Goal: Task Accomplishment & Management: Use online tool/utility

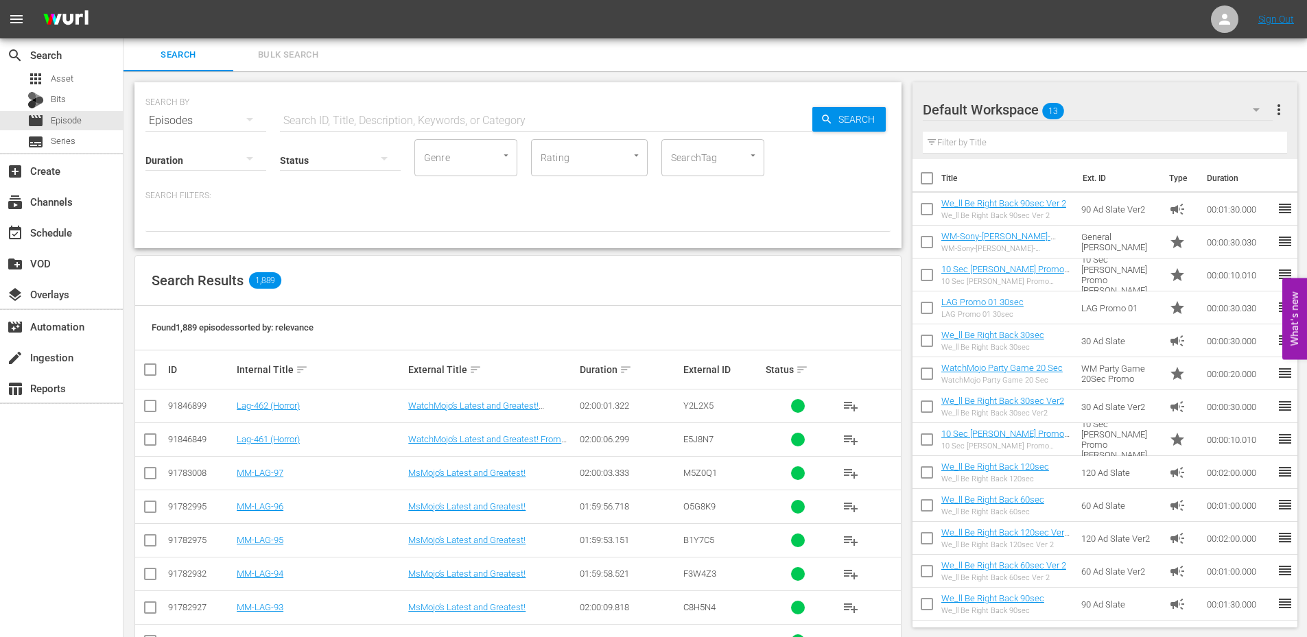
click at [1087, 150] on input "text" at bounding box center [1105, 143] width 365 height 22
click at [1147, 109] on div "Default Workspace 13" at bounding box center [1098, 110] width 350 height 38
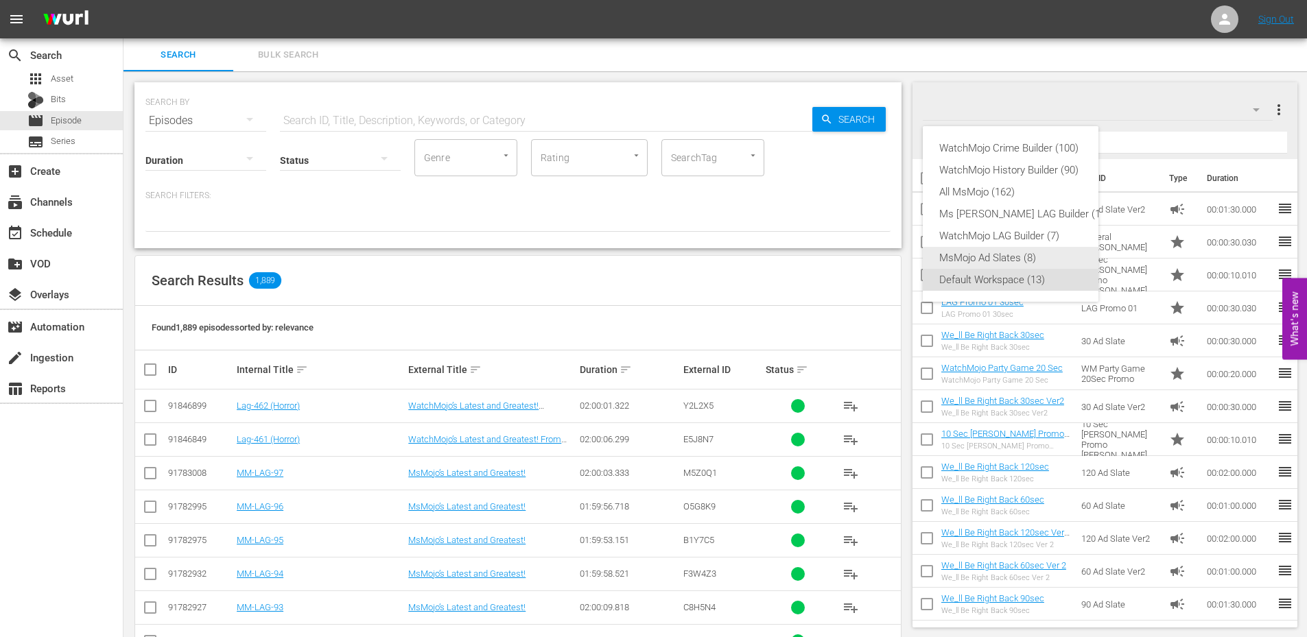
click at [974, 252] on div "MsMojo Ad Slates (8)" at bounding box center [1024, 258] width 170 height 22
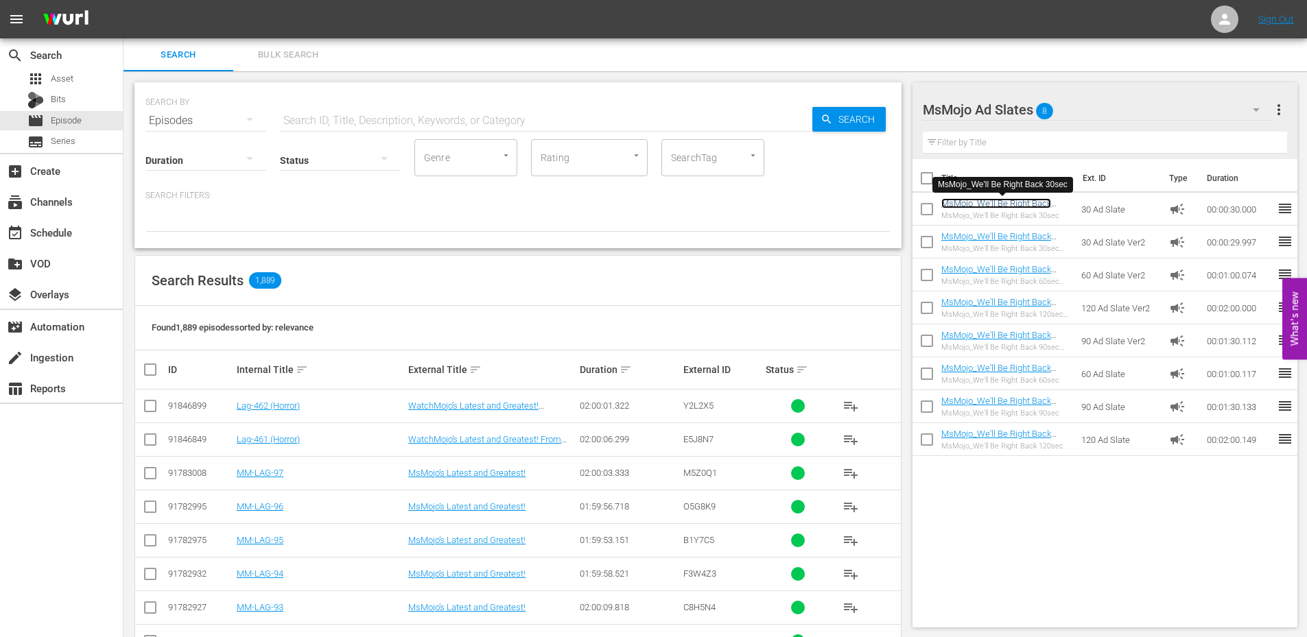
click at [1001, 204] on link "MsMojo_We'll Be Right Back 30sec" at bounding box center [996, 208] width 110 height 21
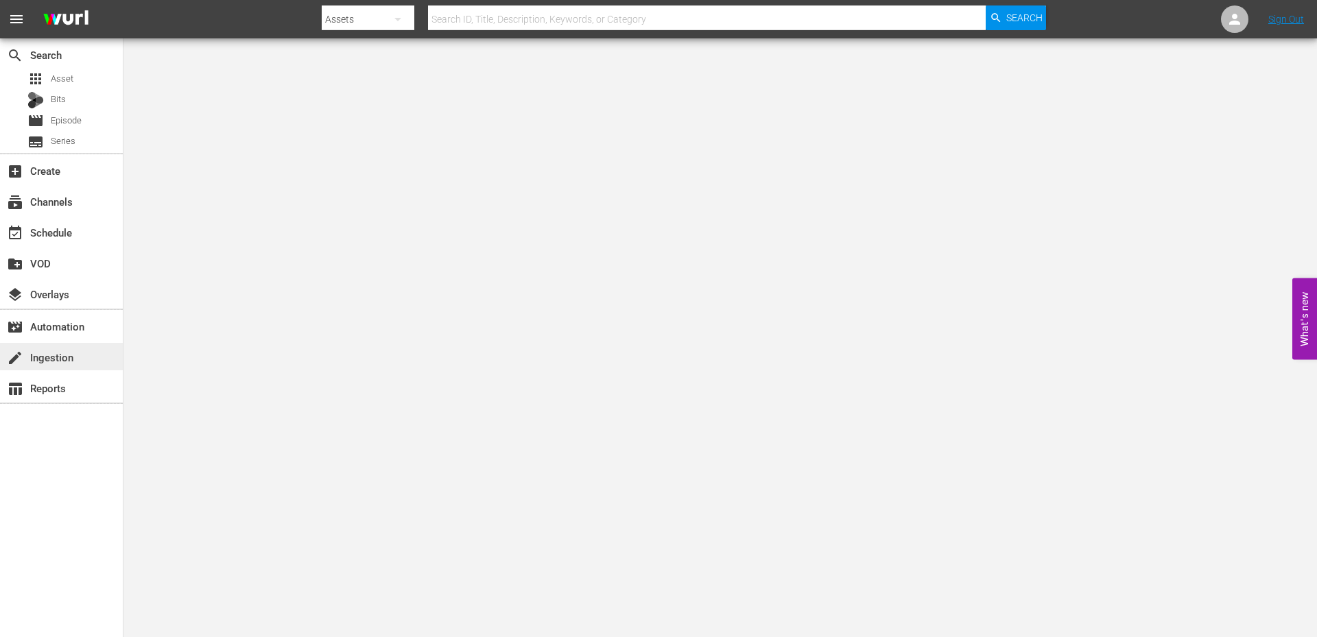
click at [52, 353] on div "create Ingestion" at bounding box center [38, 355] width 77 height 12
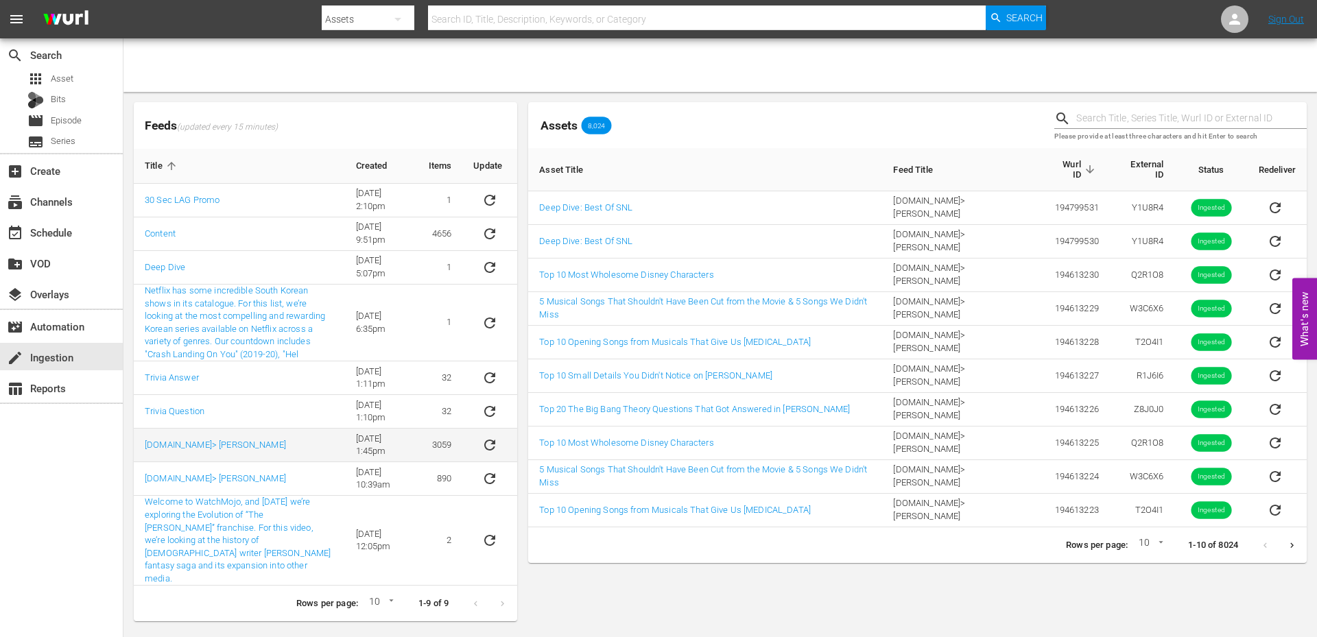
click at [488, 445] on icon "sticky table" at bounding box center [490, 445] width 16 height 16
click at [70, 78] on span "Asset" at bounding box center [62, 79] width 23 height 14
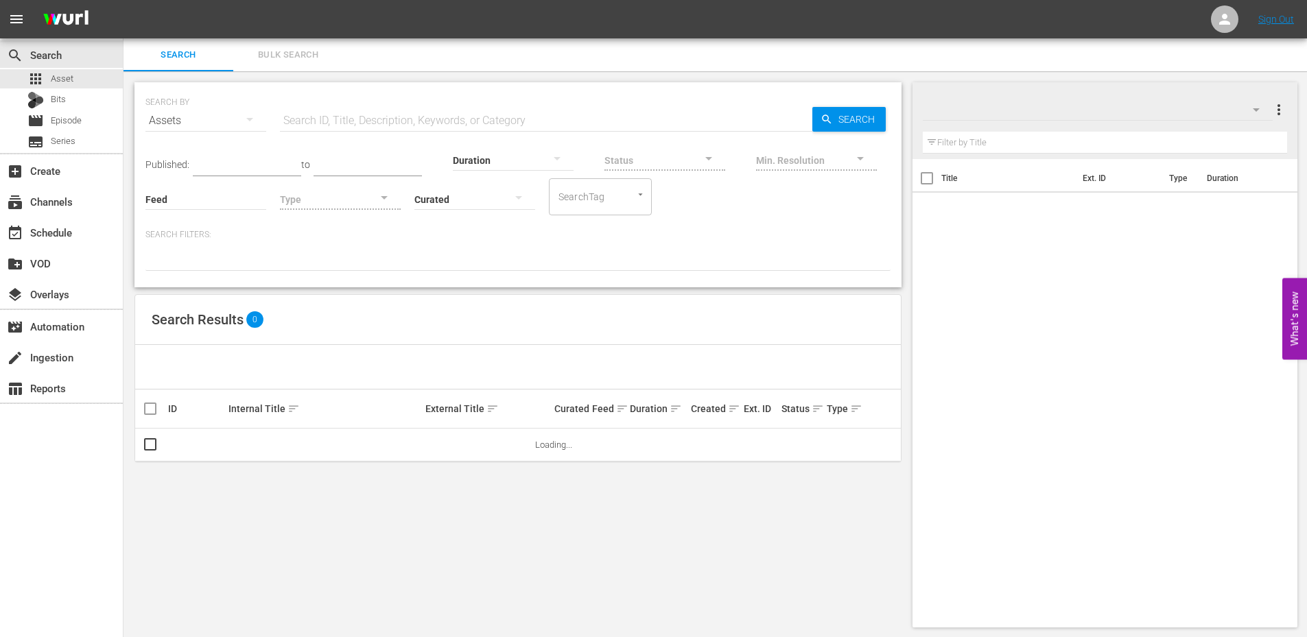
click at [338, 117] on input "text" at bounding box center [546, 120] width 532 height 33
paste input "MM-Deep-Dive-Best-Of-SNL_Dive151_Y1U8R4"
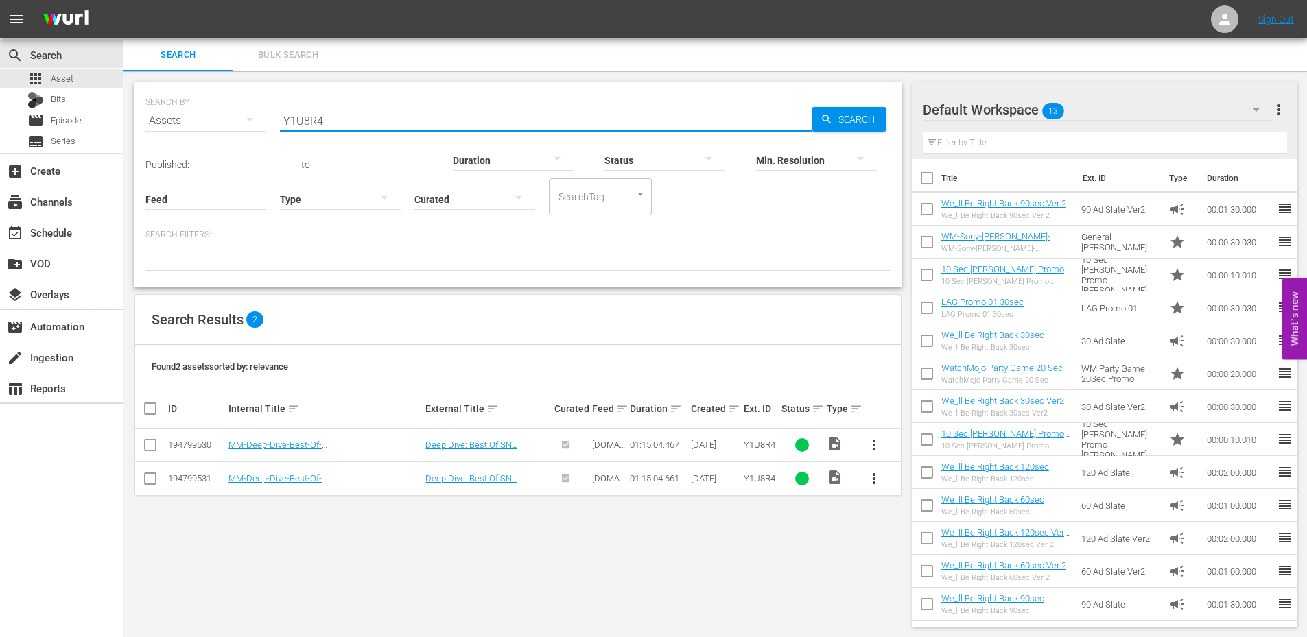
type input "Y1U8R4"
click at [154, 481] on input "checkbox" at bounding box center [150, 481] width 16 height 16
checkbox input "true"
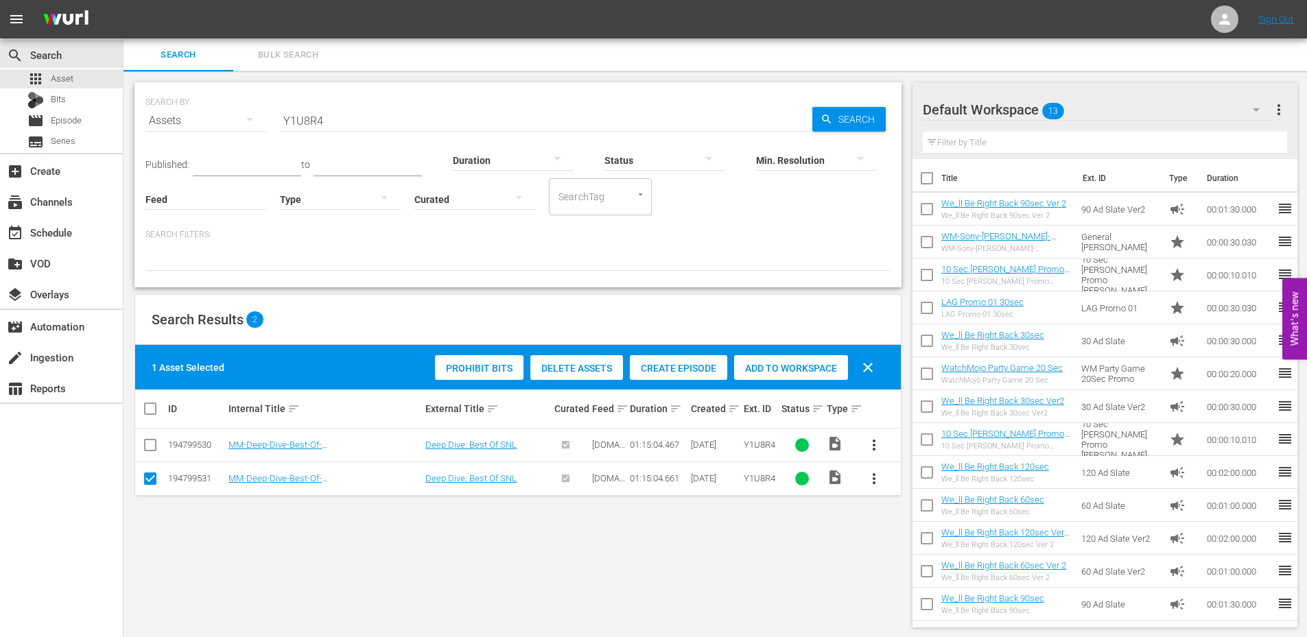
click at [582, 368] on span "Delete Assets" at bounding box center [576, 368] width 93 height 11
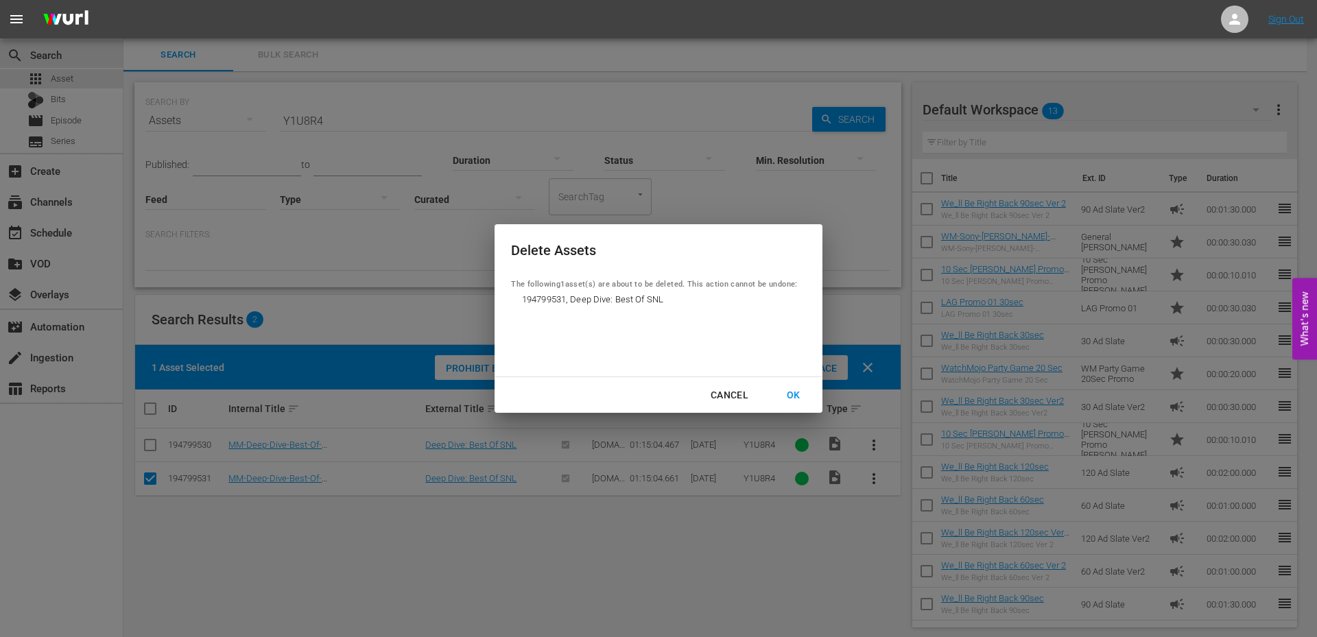
click at [793, 395] on div "OK" at bounding box center [794, 395] width 36 height 17
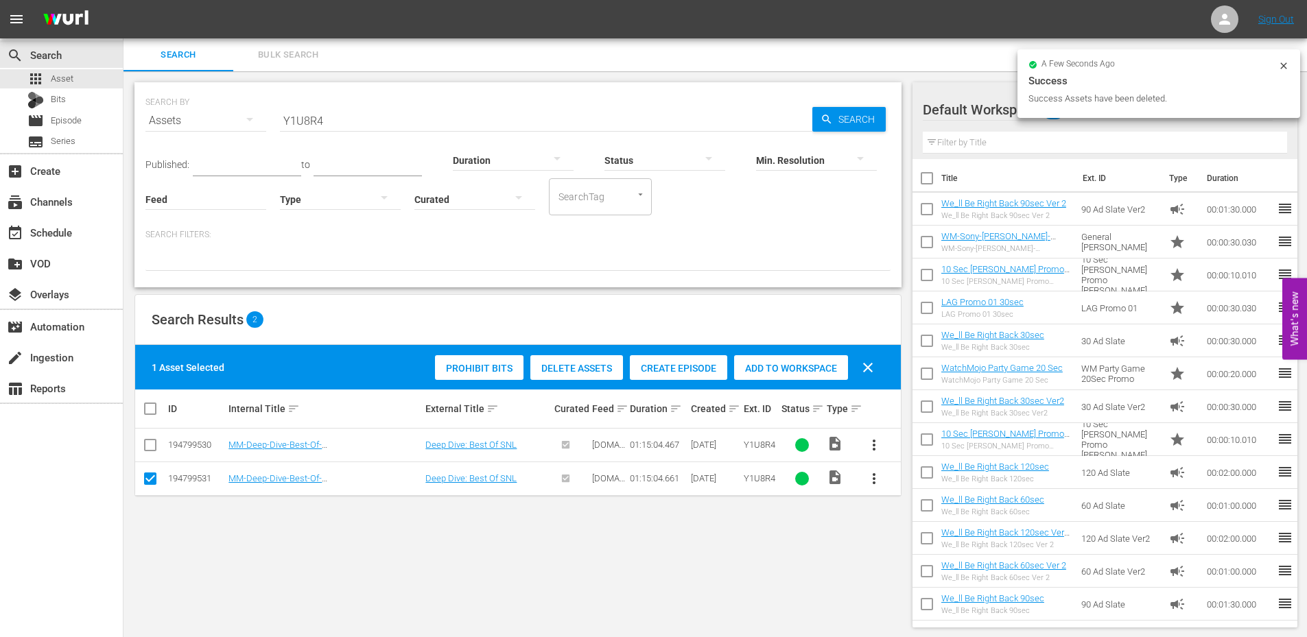
click at [877, 437] on span "more_vert" at bounding box center [874, 445] width 16 height 16
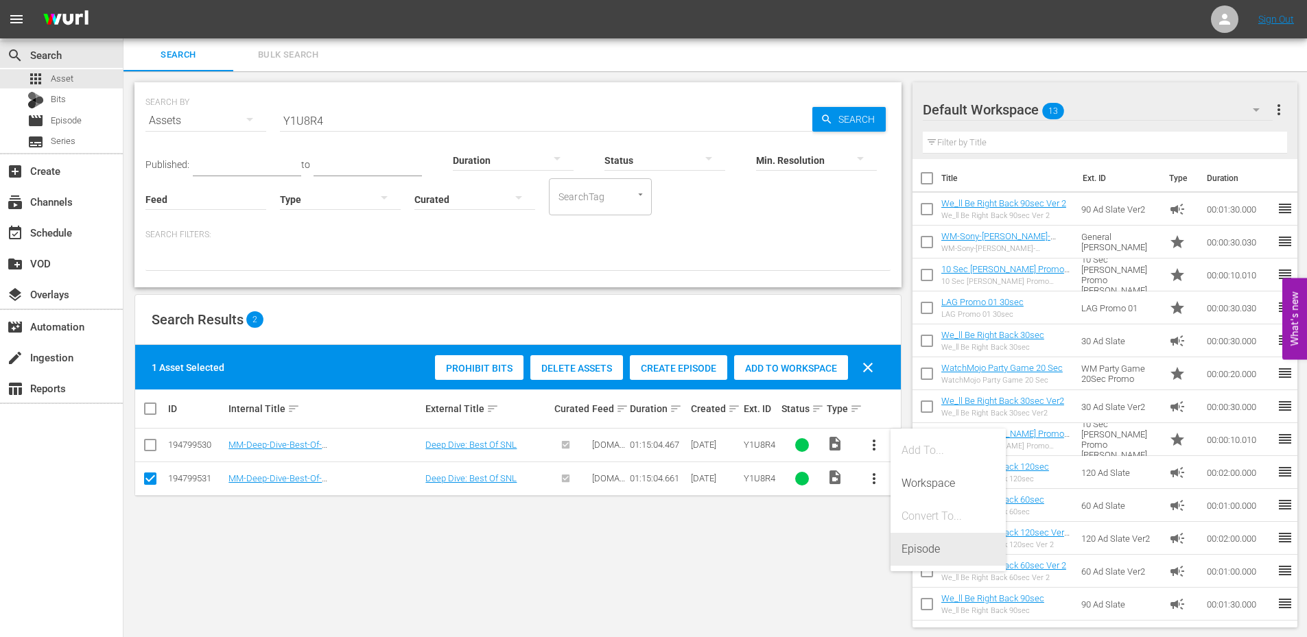
click at [929, 553] on div "Episode" at bounding box center [947, 549] width 93 height 33
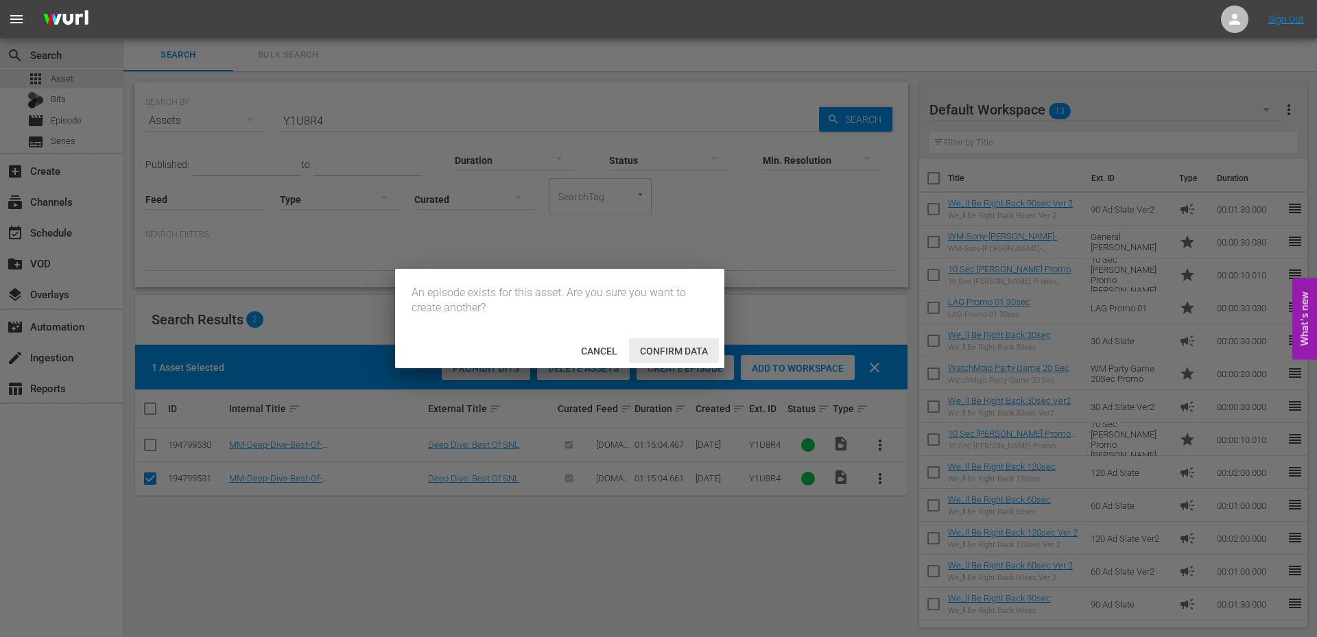
click at [654, 353] on span "Confirm data" at bounding box center [674, 351] width 90 height 11
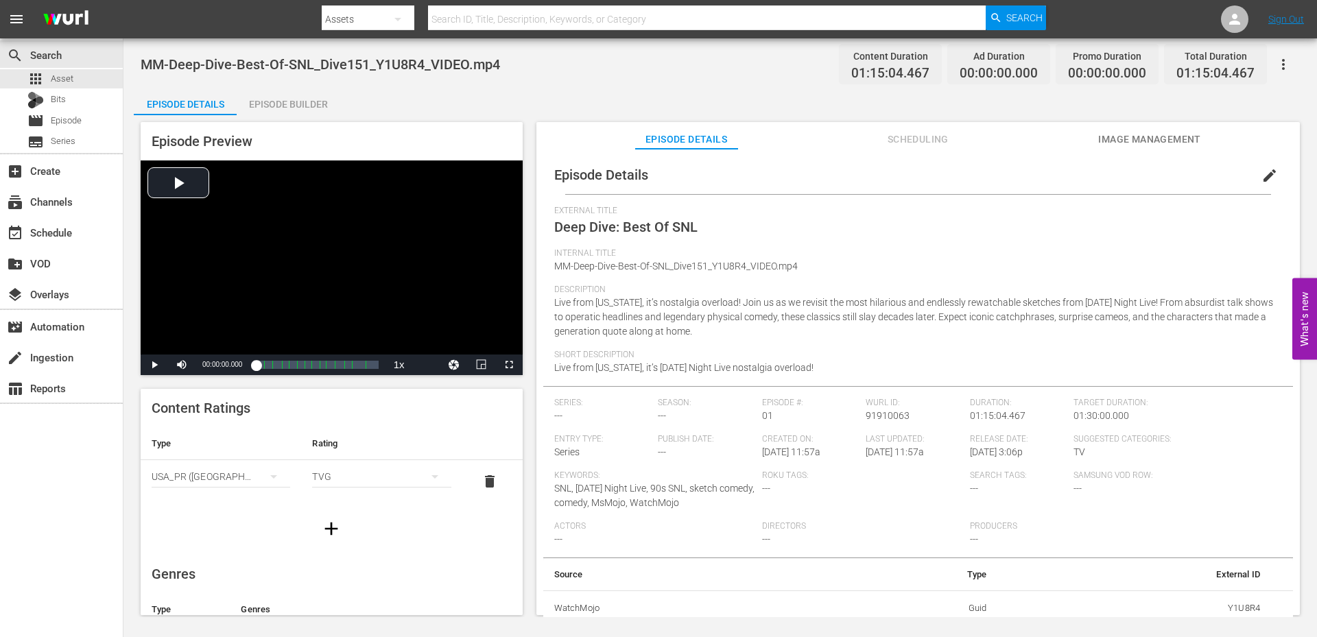
click at [1257, 167] on button "edit" at bounding box center [1269, 175] width 33 height 33
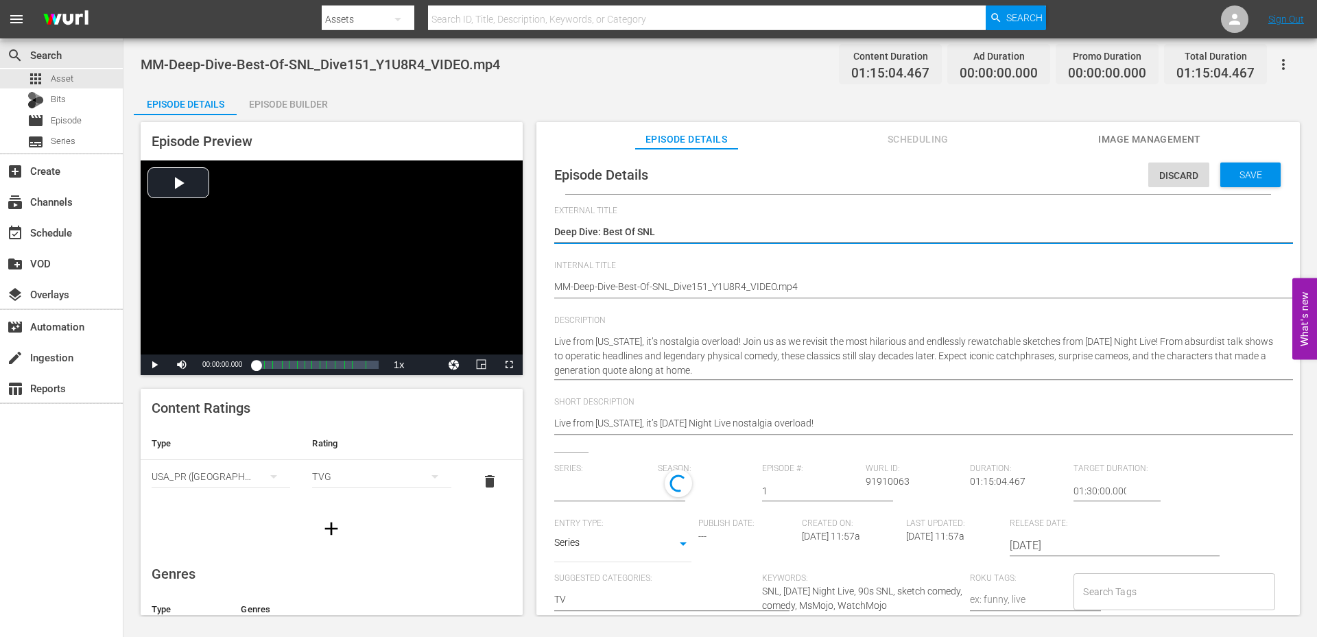
type input "No Series"
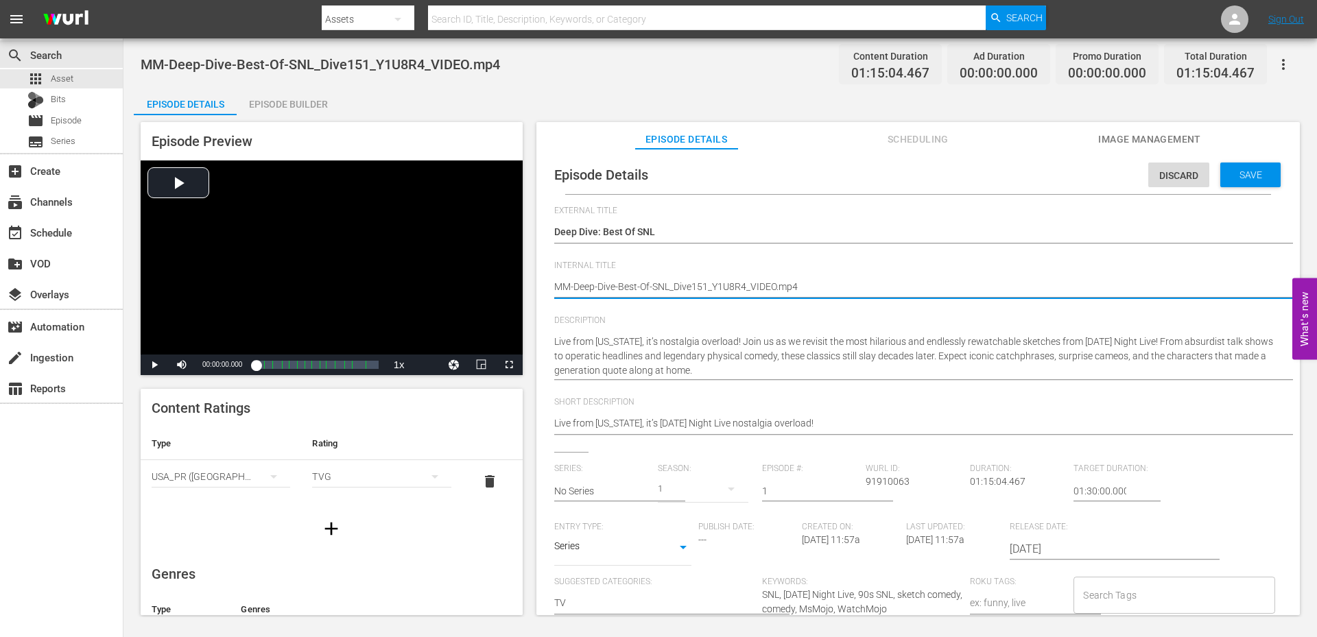
drag, startPoint x: 747, startPoint y: 296, endPoint x: 927, endPoint y: 300, distance: 179.8
type textarea "MM-Deep-Dive-Best-Of-SNL_Dive151_Y1U8R4"
click at [1238, 174] on span "Save" at bounding box center [1251, 174] width 45 height 11
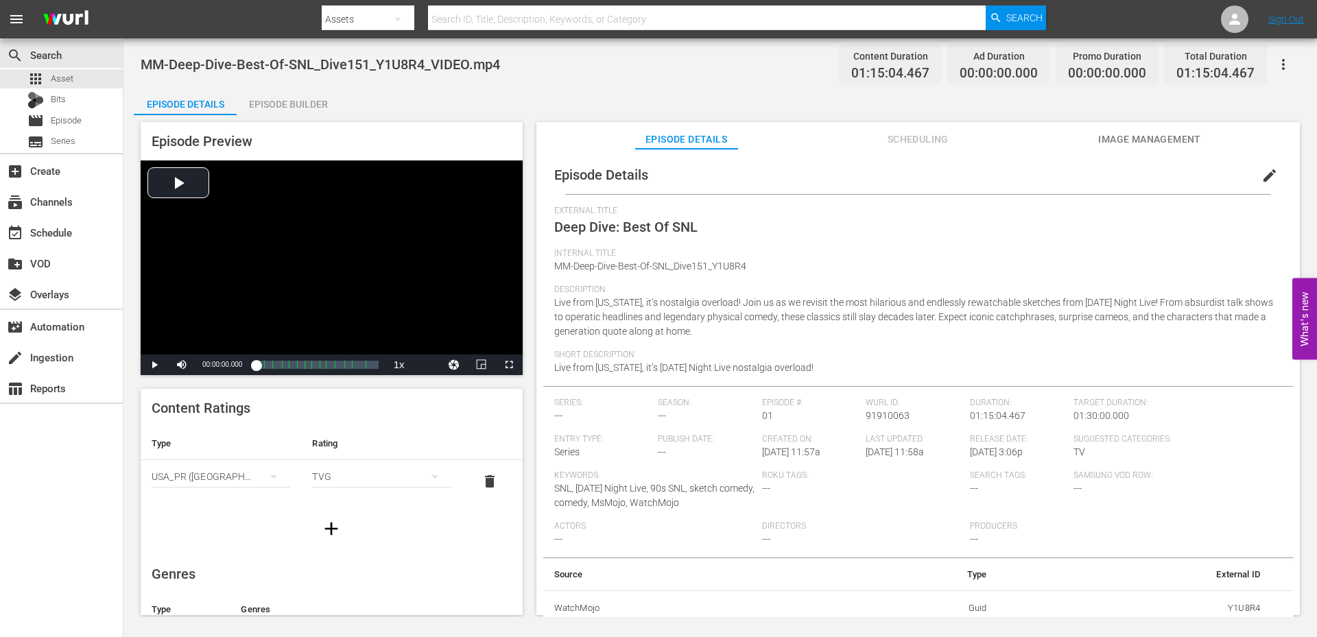
click at [1152, 141] on span "Image Management" at bounding box center [1149, 139] width 103 height 17
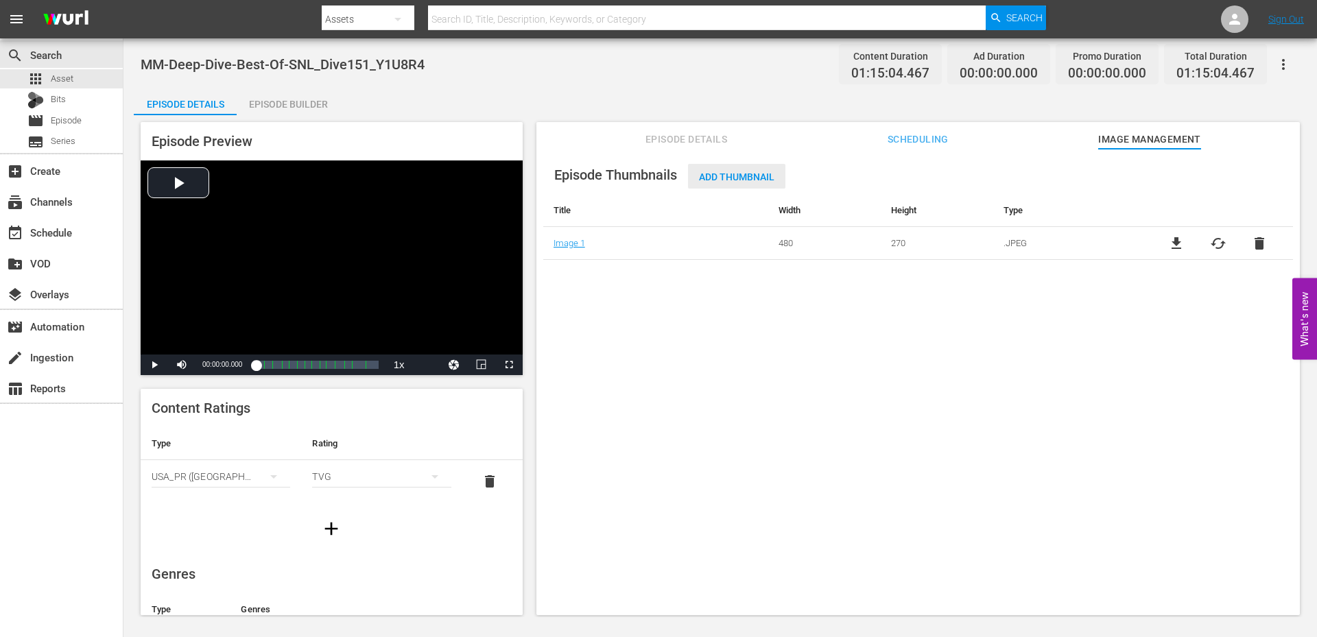
click at [722, 170] on div "Add Thumbnail" at bounding box center [736, 176] width 97 height 25
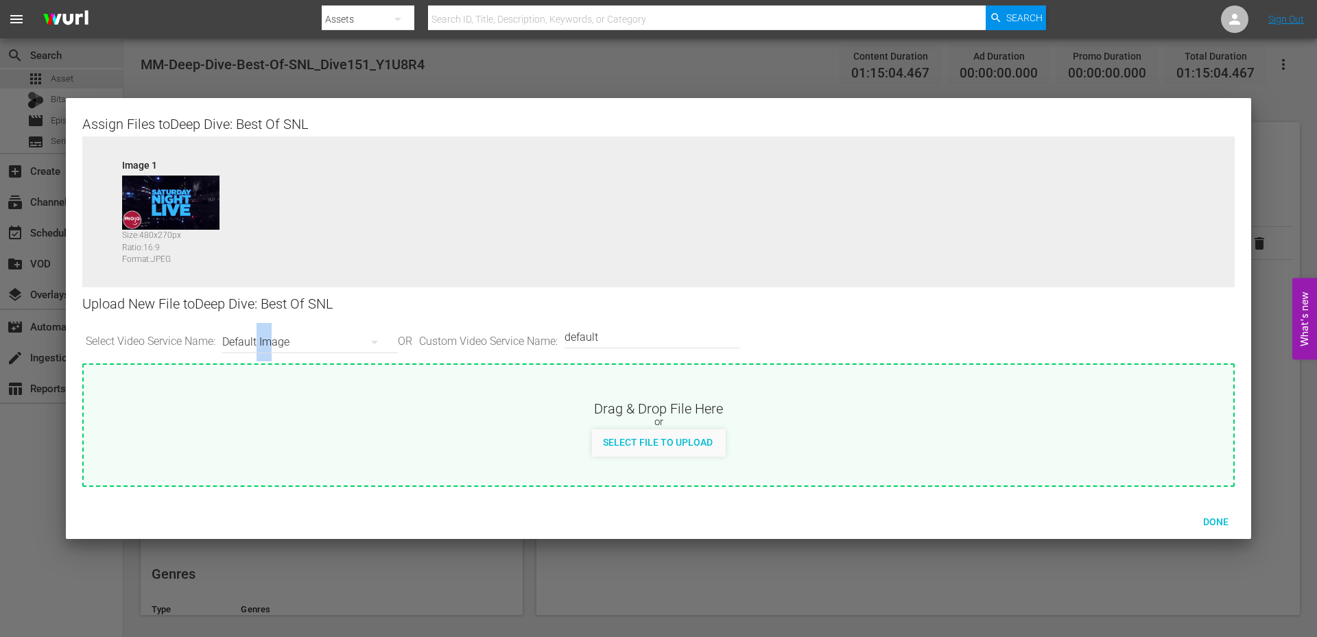
click at [274, 345] on div "Default Image" at bounding box center [306, 342] width 169 height 38
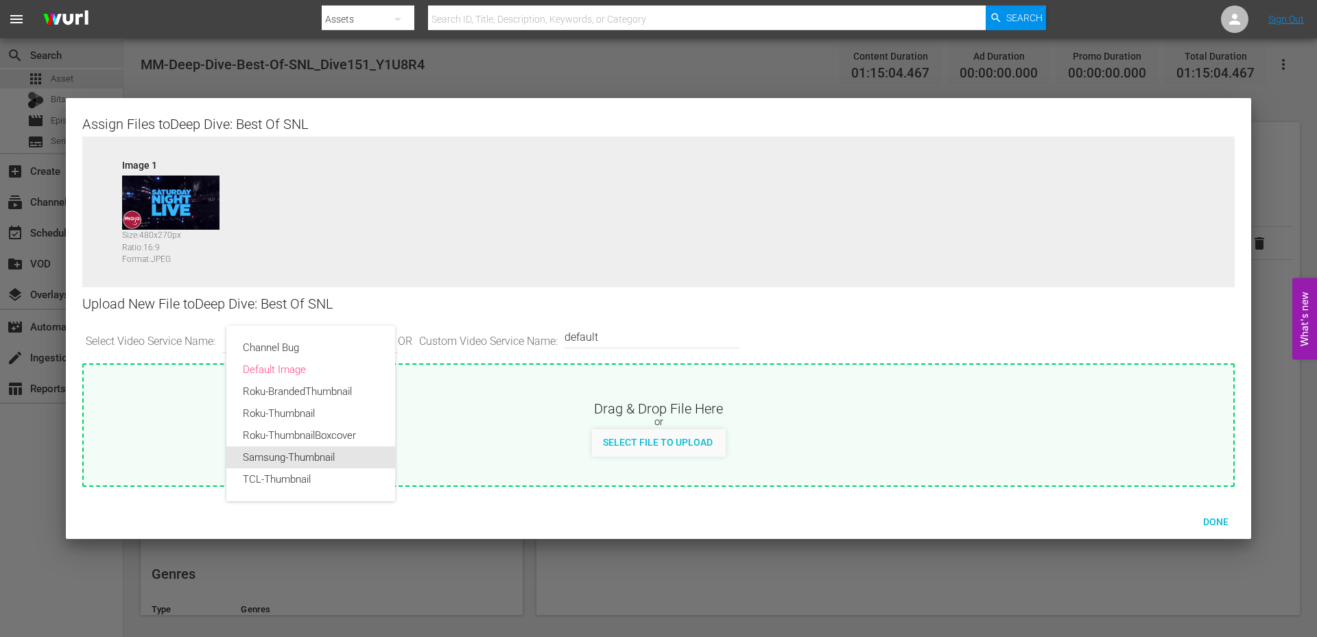
click at [281, 460] on div "Samsung-Thumbnail" at bounding box center [311, 458] width 136 height 22
type input "Samsung-Thumbnail"
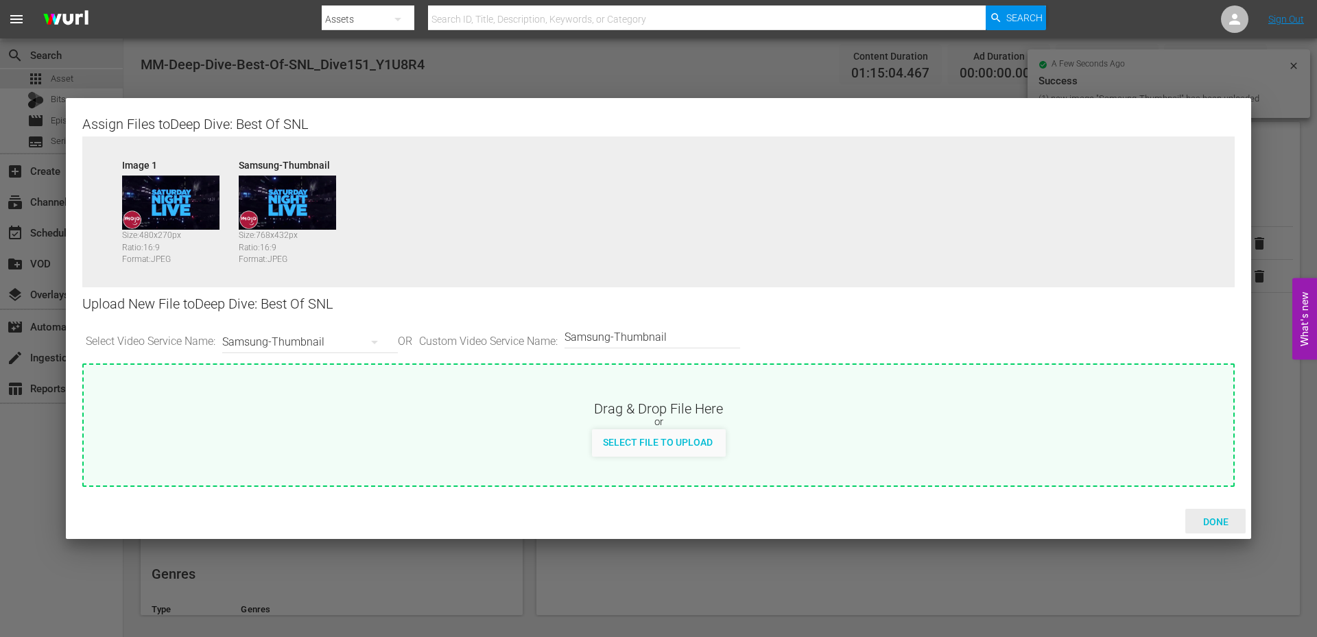
click at [1219, 521] on span "Done" at bounding box center [1215, 522] width 47 height 11
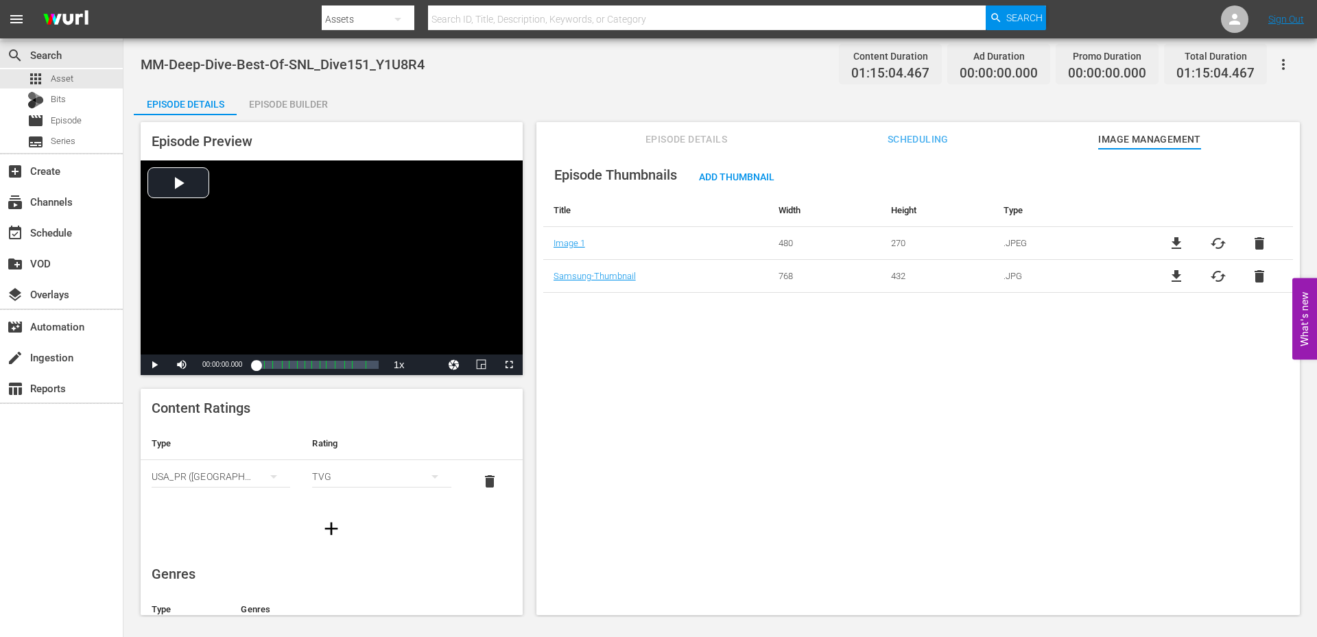
click at [287, 100] on div "Episode Builder" at bounding box center [288, 104] width 103 height 33
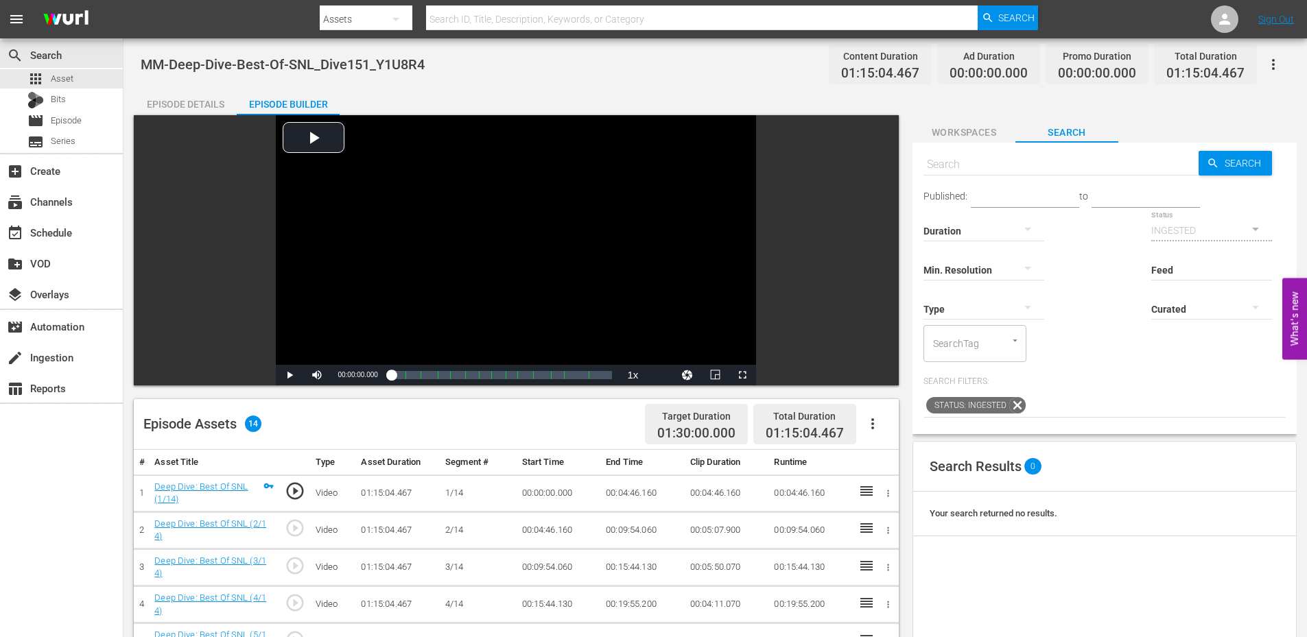
click at [976, 131] on span "Workspaces" at bounding box center [963, 132] width 103 height 17
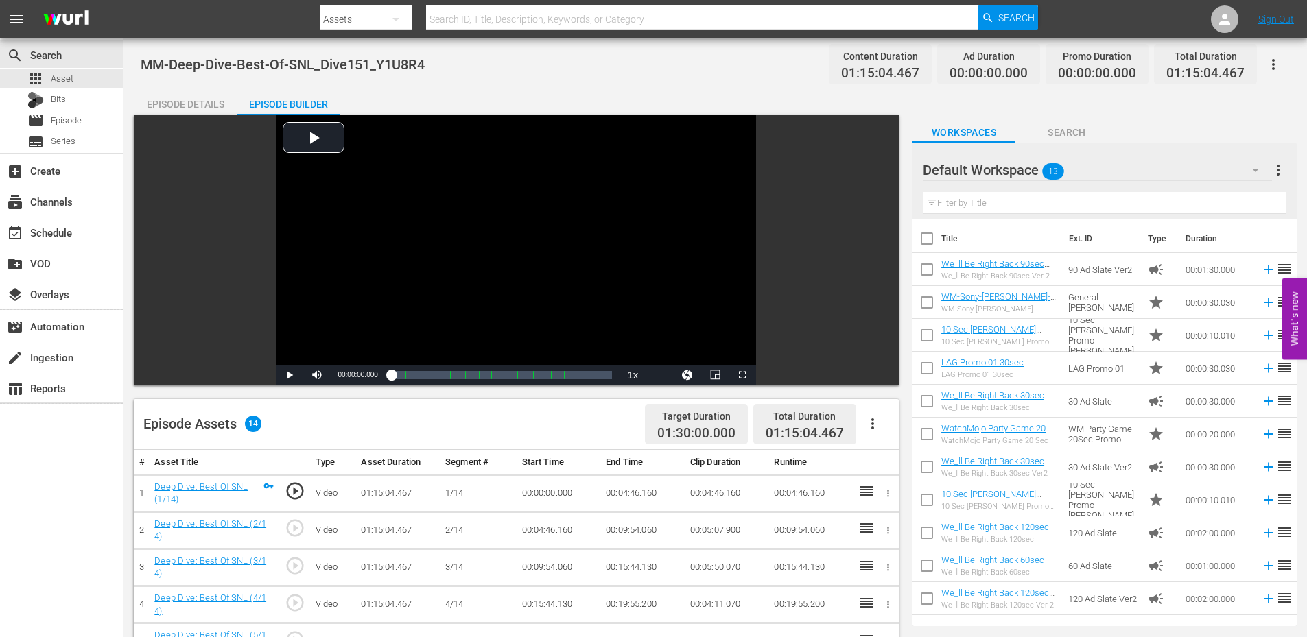
click at [1080, 170] on div "Default Workspace 13" at bounding box center [1097, 170] width 349 height 38
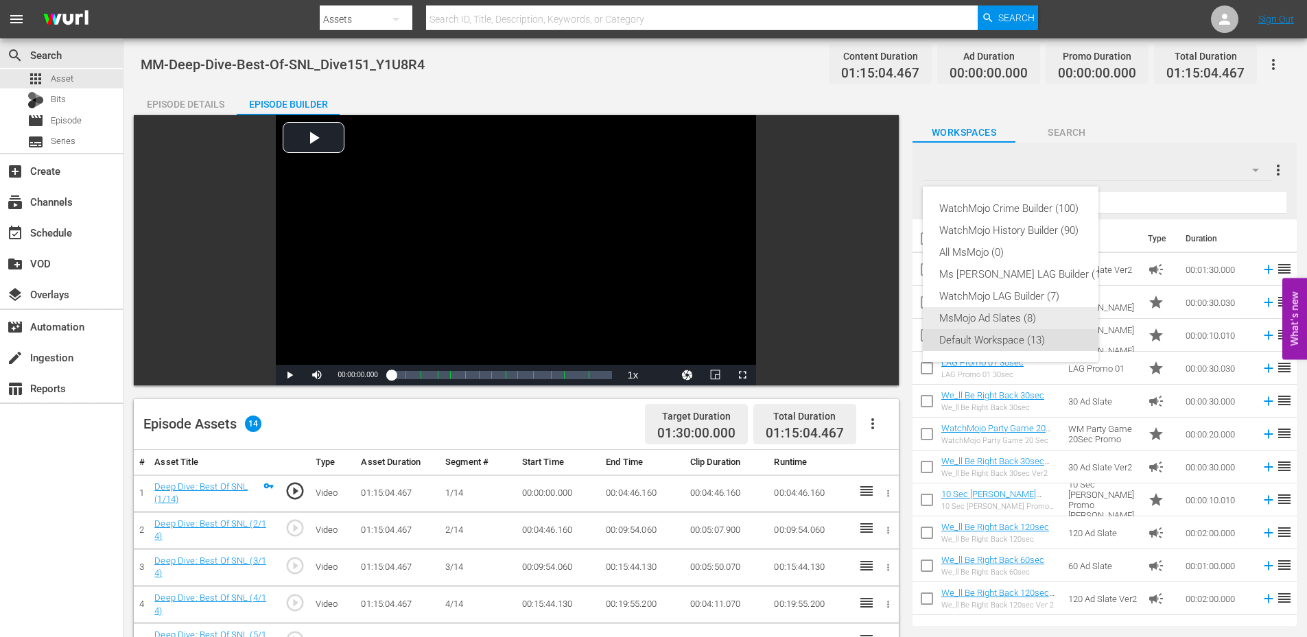
click at [994, 322] on div "MsMojo Ad Slates (8)" at bounding box center [1024, 318] width 170 height 22
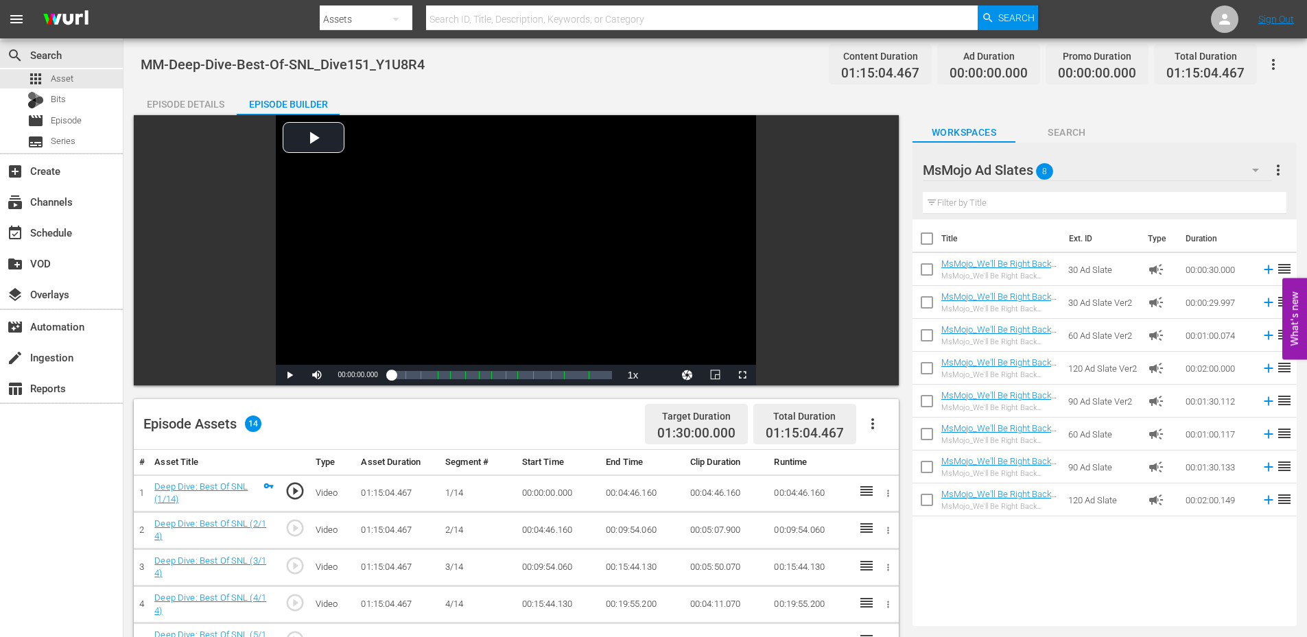
click at [982, 201] on input "text" at bounding box center [1105, 203] width 364 height 22
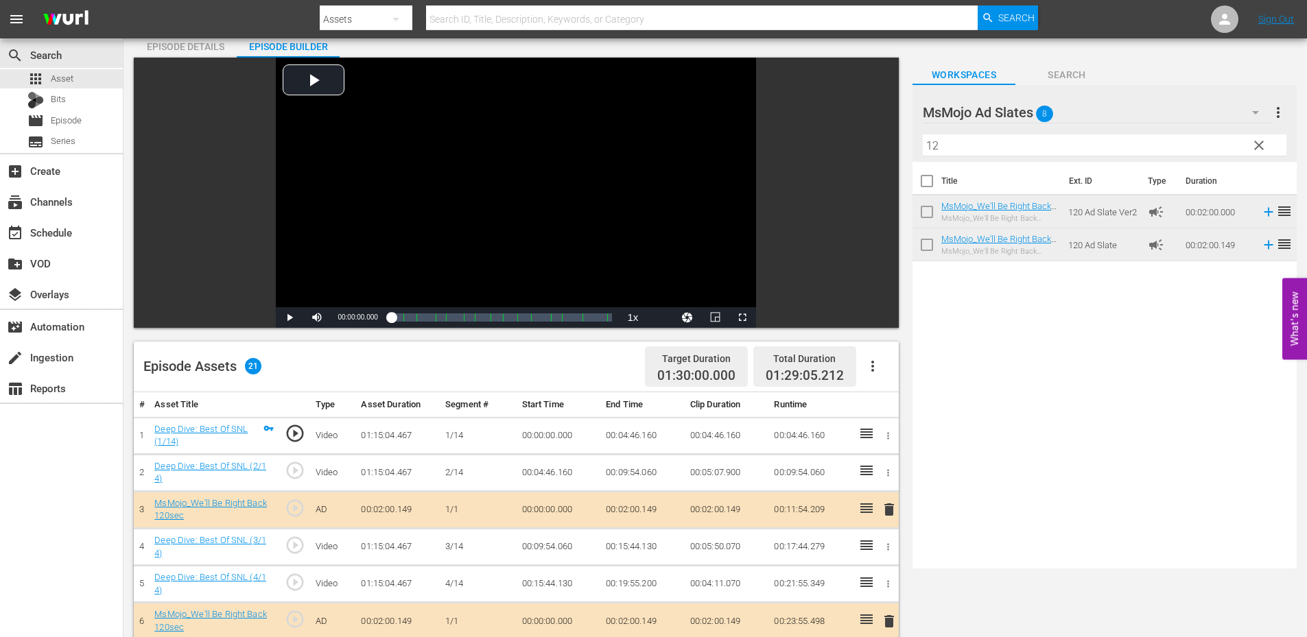
scroll to position [628, 0]
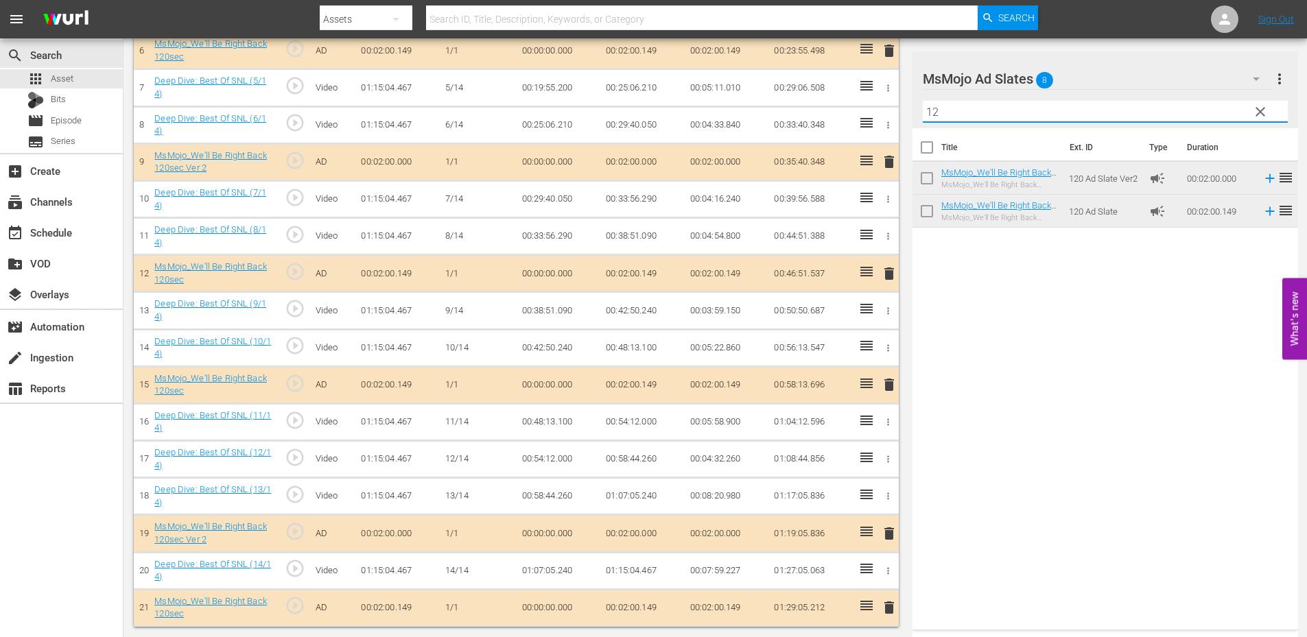
click at [823, 108] on div "Video Player is loading. Play Video Play Mute Current Time 00:00:00.000 / Durat…" at bounding box center [715, 57] width 1163 height 1140
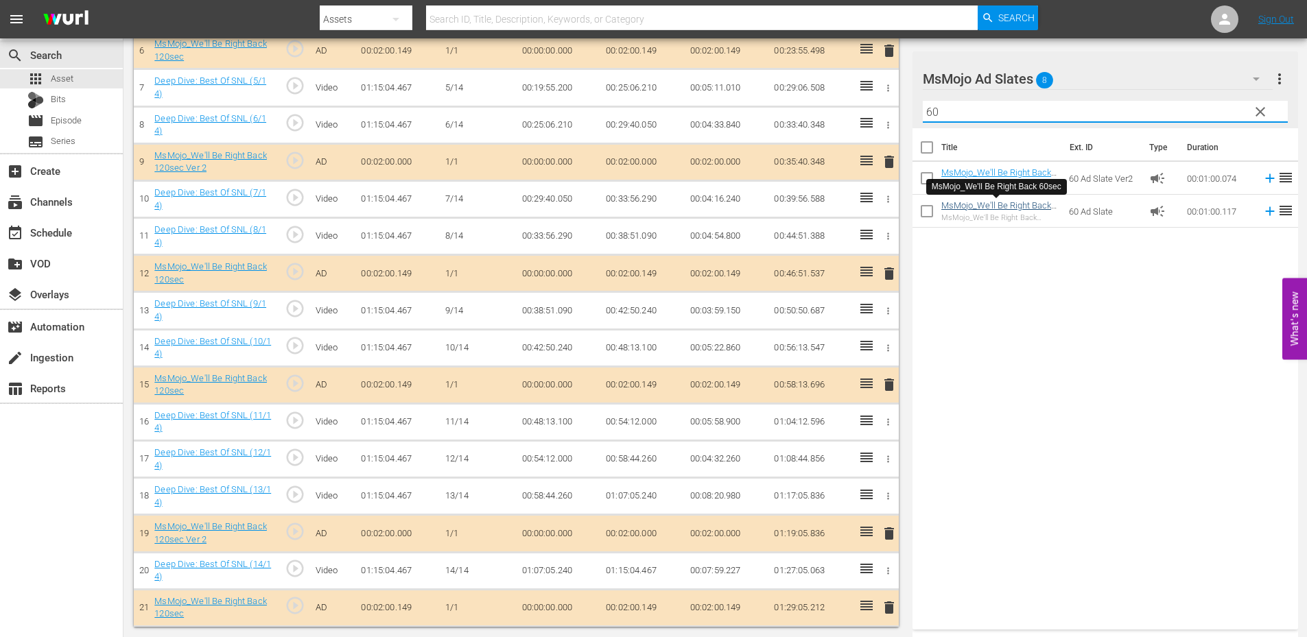
type input "60"
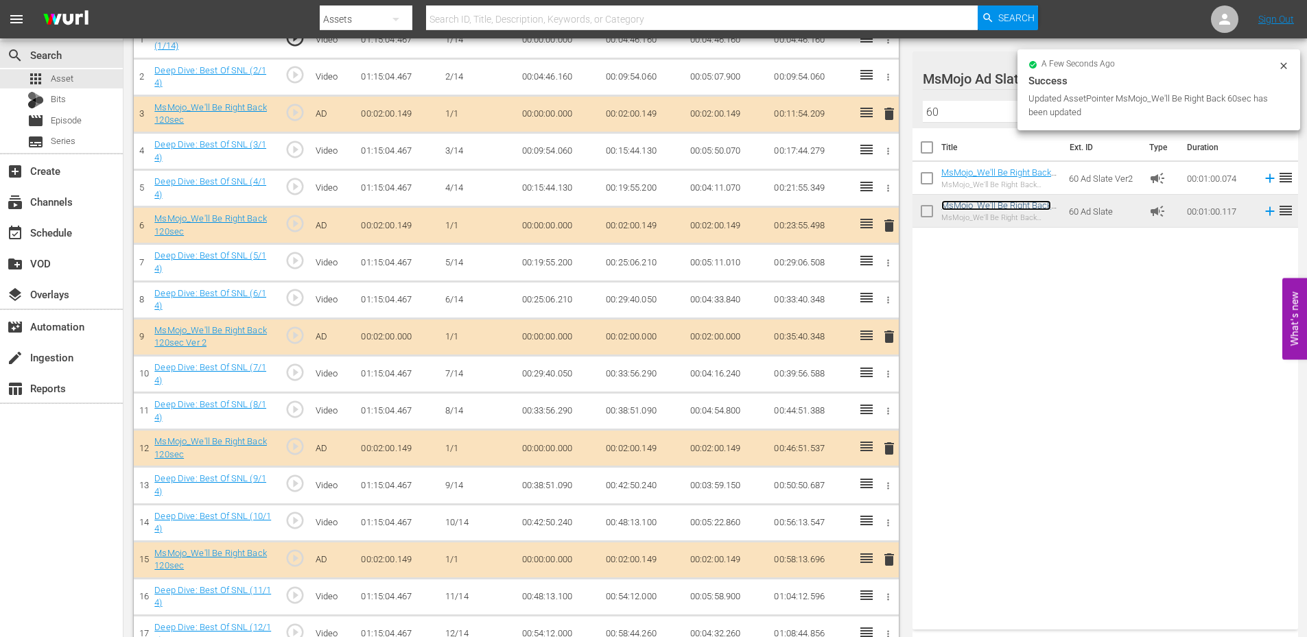
scroll to position [265, 0]
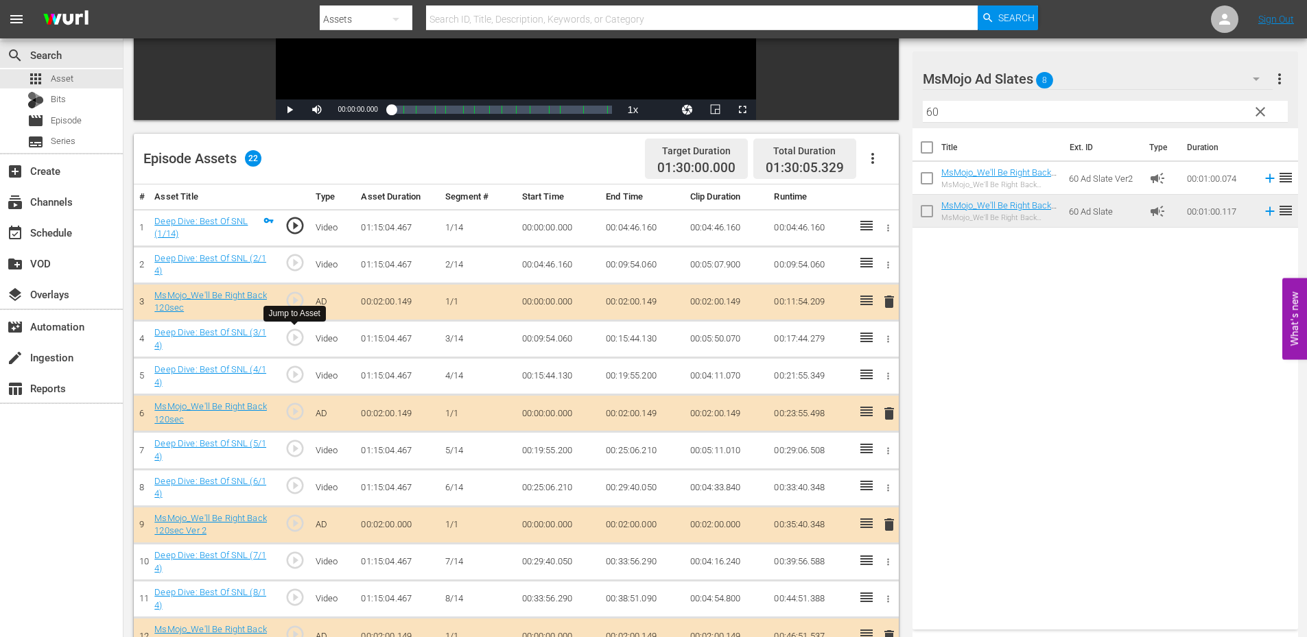
click at [292, 337] on span "play_circle_outline" at bounding box center [295, 337] width 21 height 21
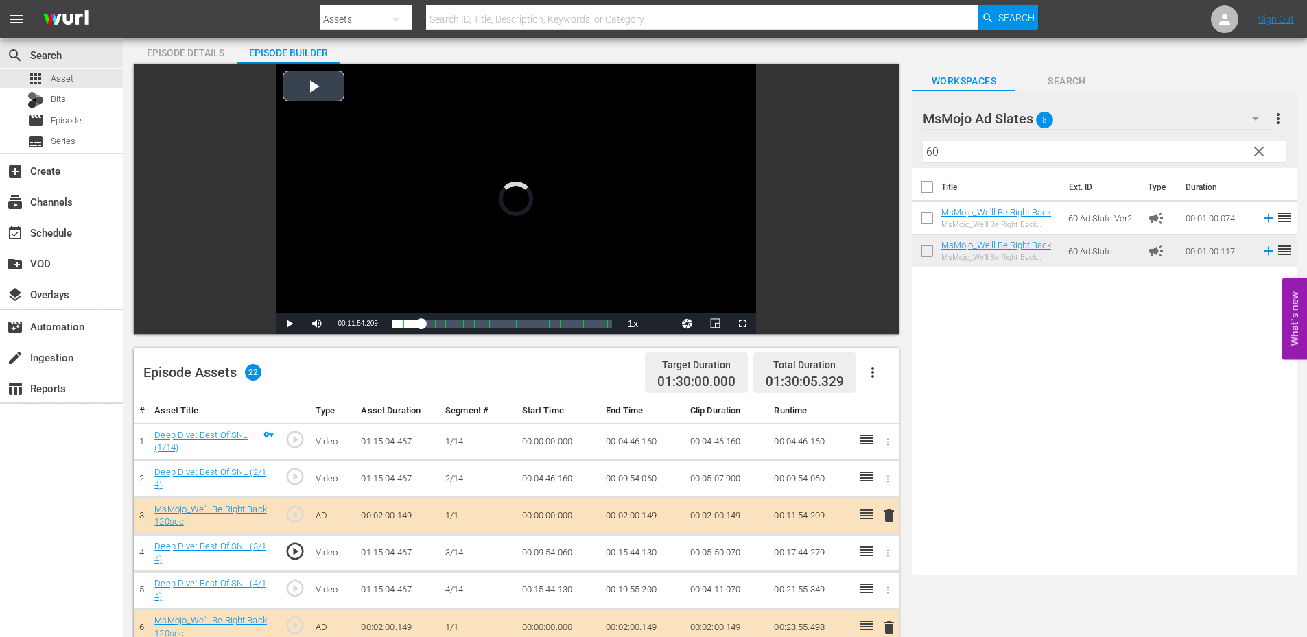
scroll to position [0, 0]
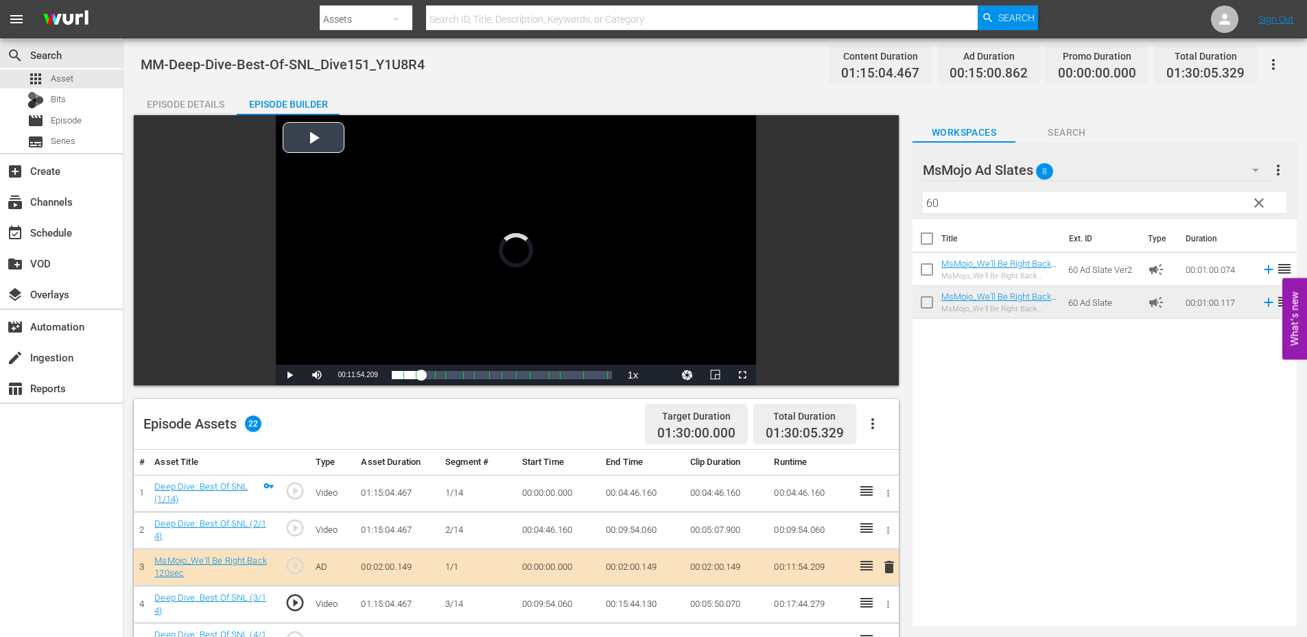
click at [427, 213] on div "Video Player" at bounding box center [516, 240] width 480 height 250
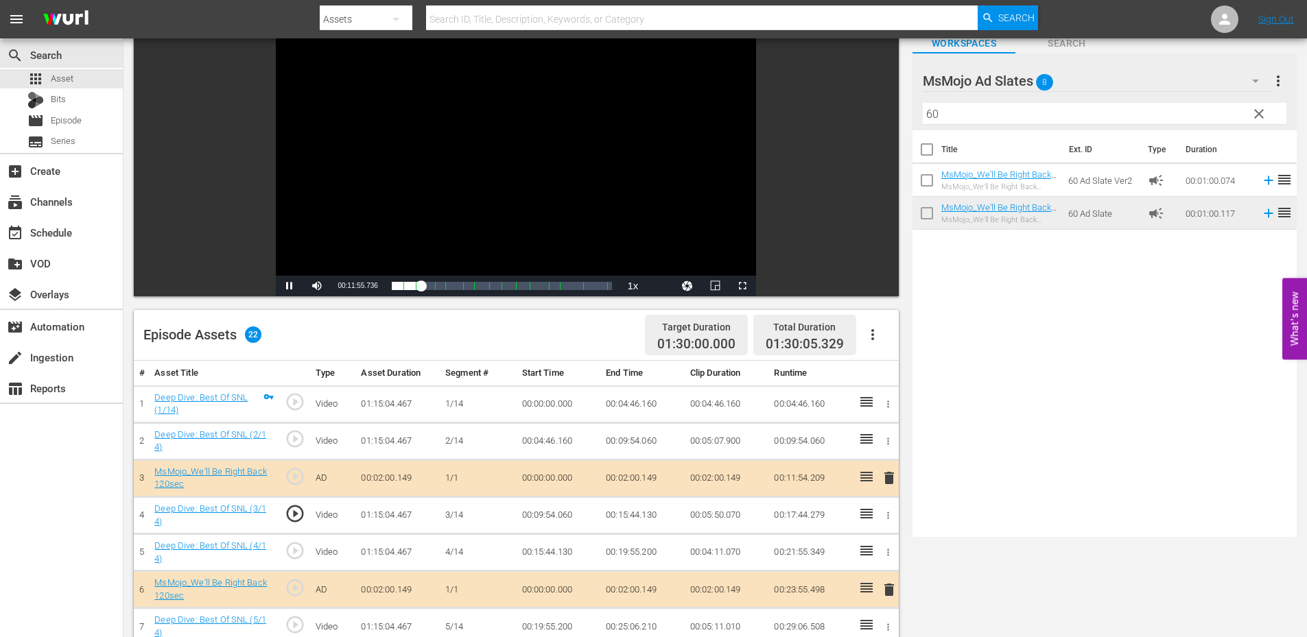
scroll to position [91, 0]
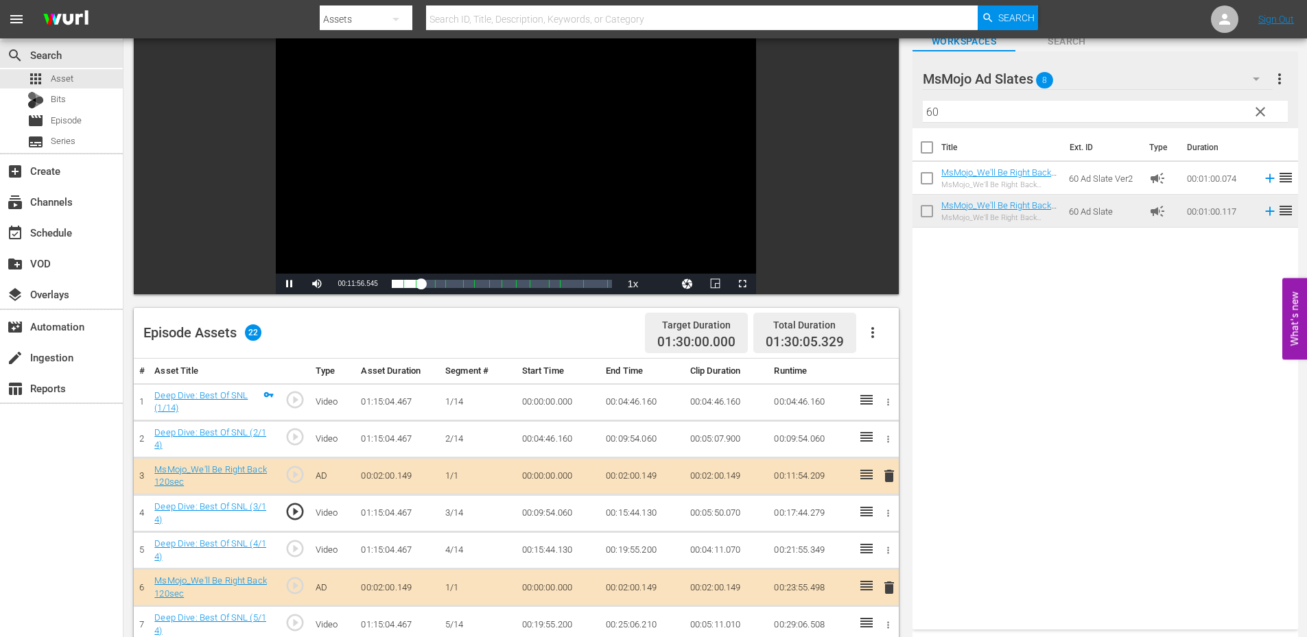
click at [555, 513] on td "00:09:54.060" at bounding box center [559, 513] width 84 height 37
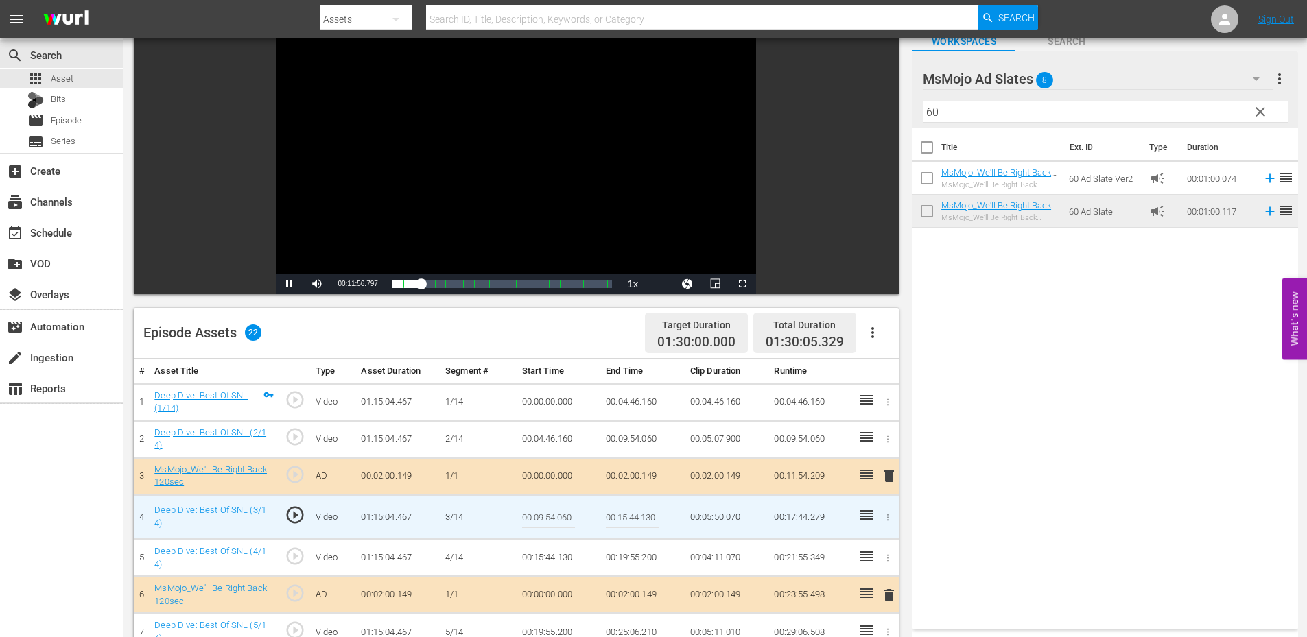
click at [555, 513] on input "00:09:54.060" at bounding box center [548, 517] width 53 height 33
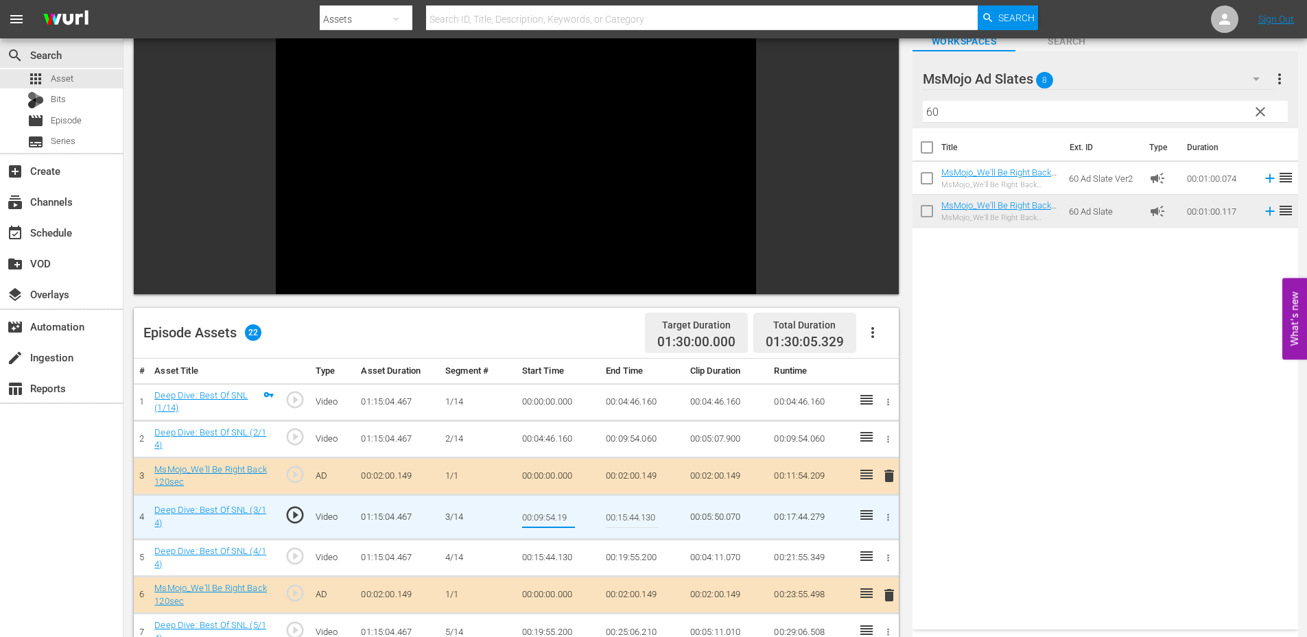
type input "00:09:54.199"
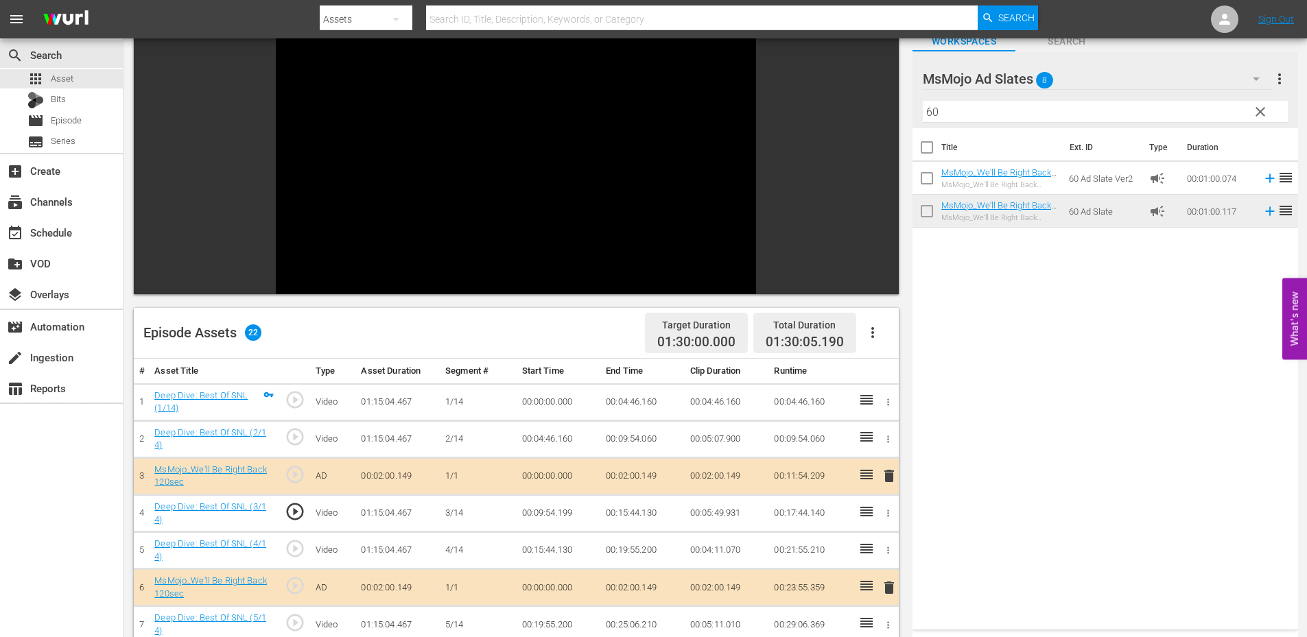
click at [300, 506] on span "play_circle_outline" at bounding box center [295, 511] width 21 height 21
click at [560, 513] on td "00:09:54.199" at bounding box center [559, 513] width 84 height 37
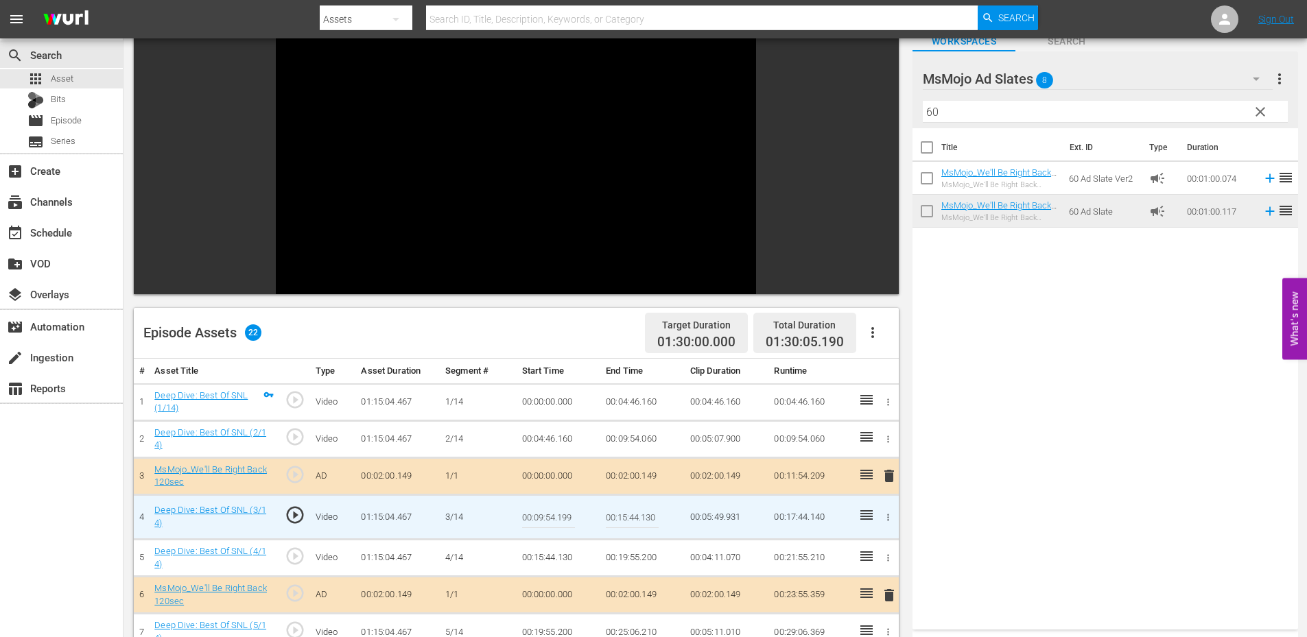
click at [560, 513] on input "00:09:54.199" at bounding box center [548, 517] width 53 height 33
type input "00:09:54.399"
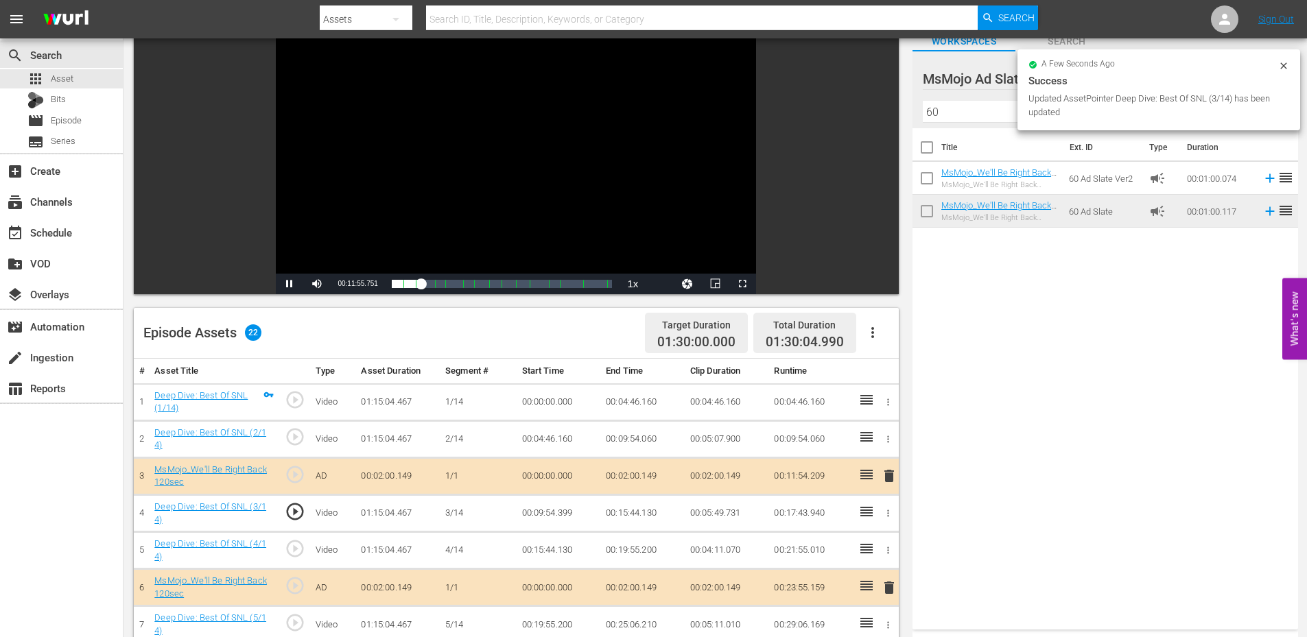
click at [555, 515] on td "00:09:54.399" at bounding box center [559, 513] width 84 height 37
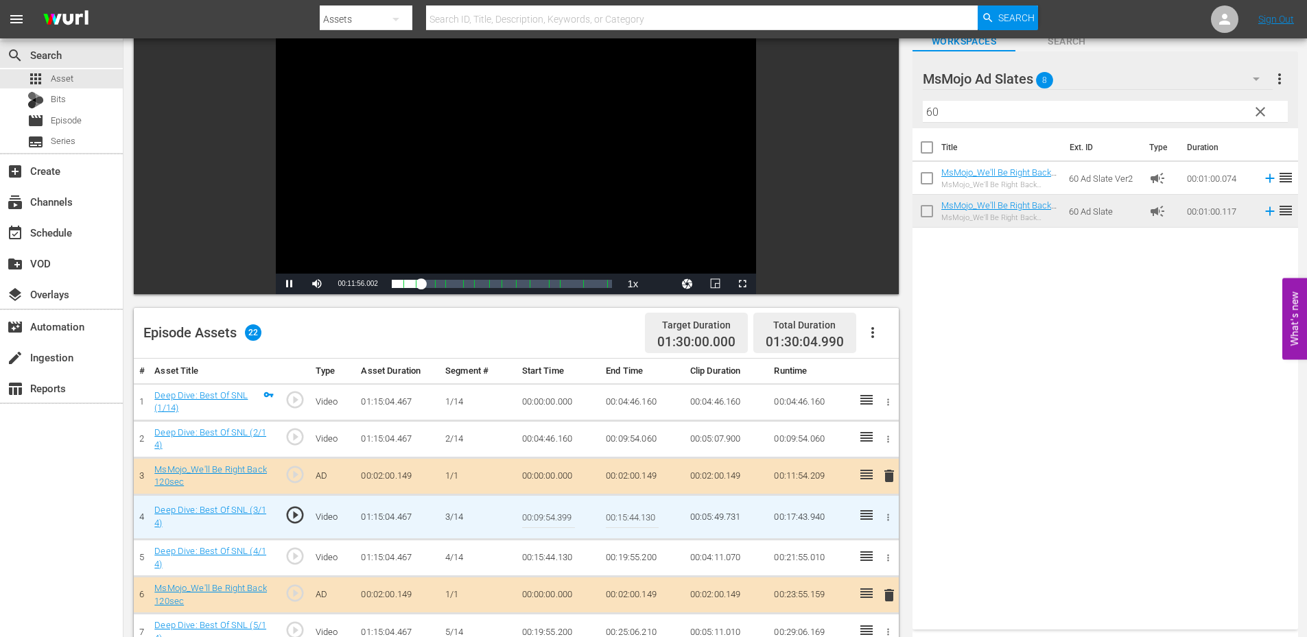
click at [555, 515] on input "00:09:54.399" at bounding box center [548, 517] width 53 height 33
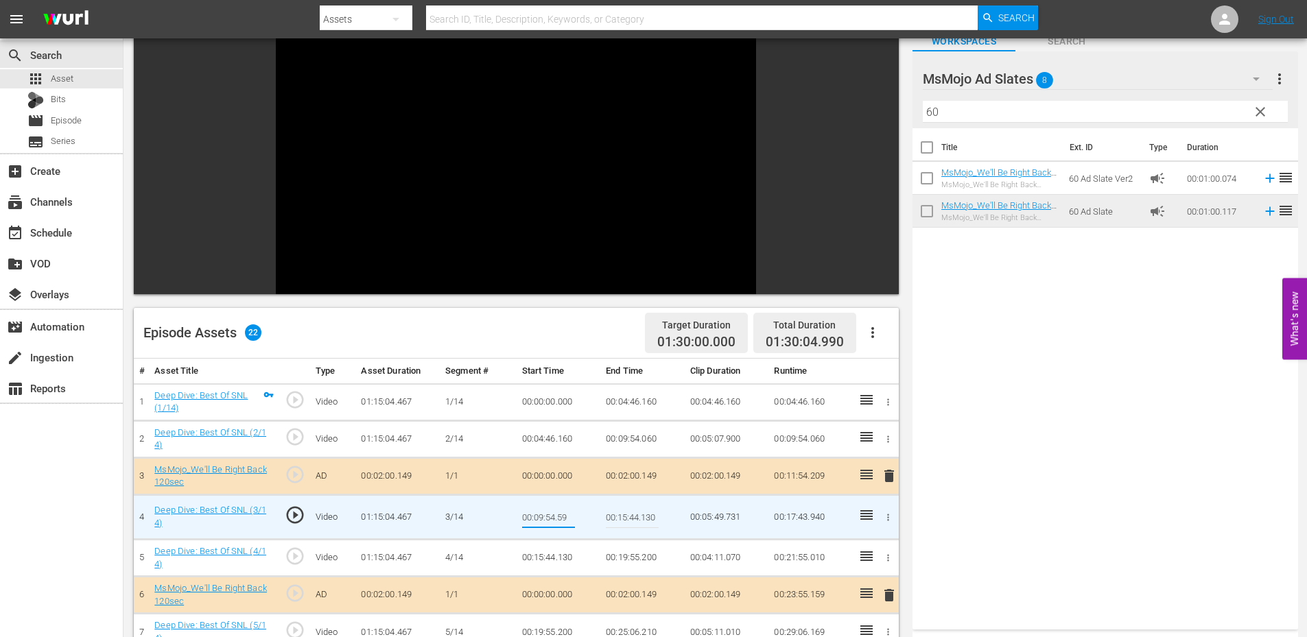
type input "00:09:54.599"
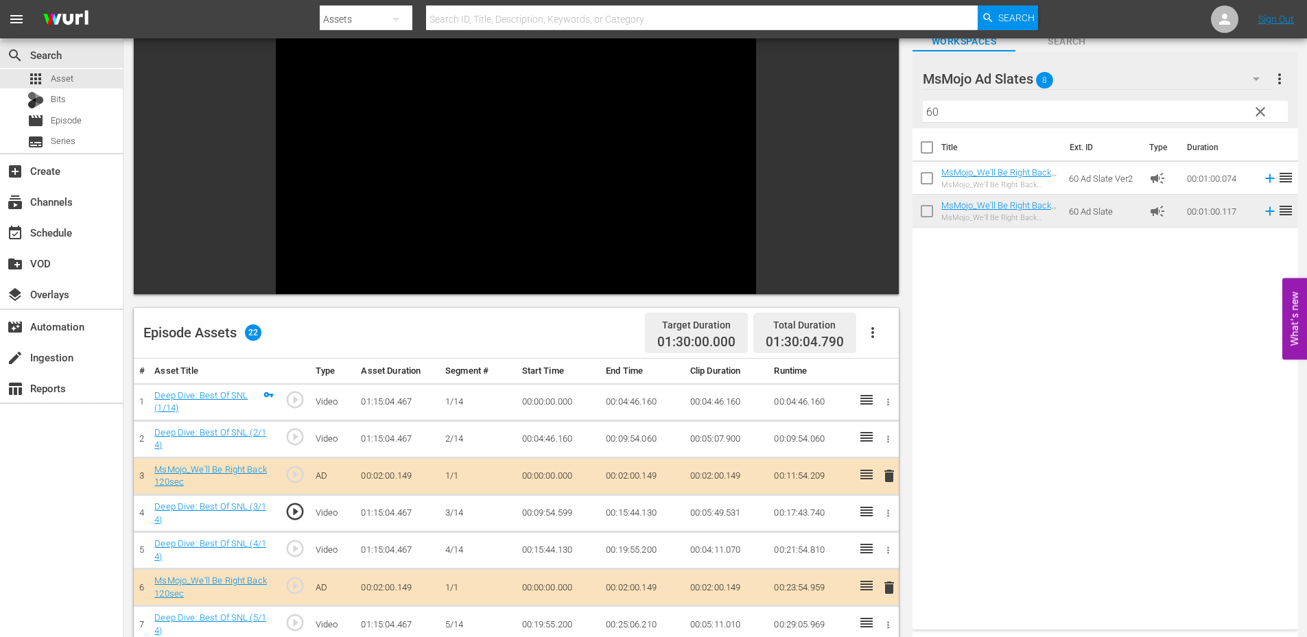
click at [531, 517] on td "00:09:54.599" at bounding box center [559, 513] width 84 height 37
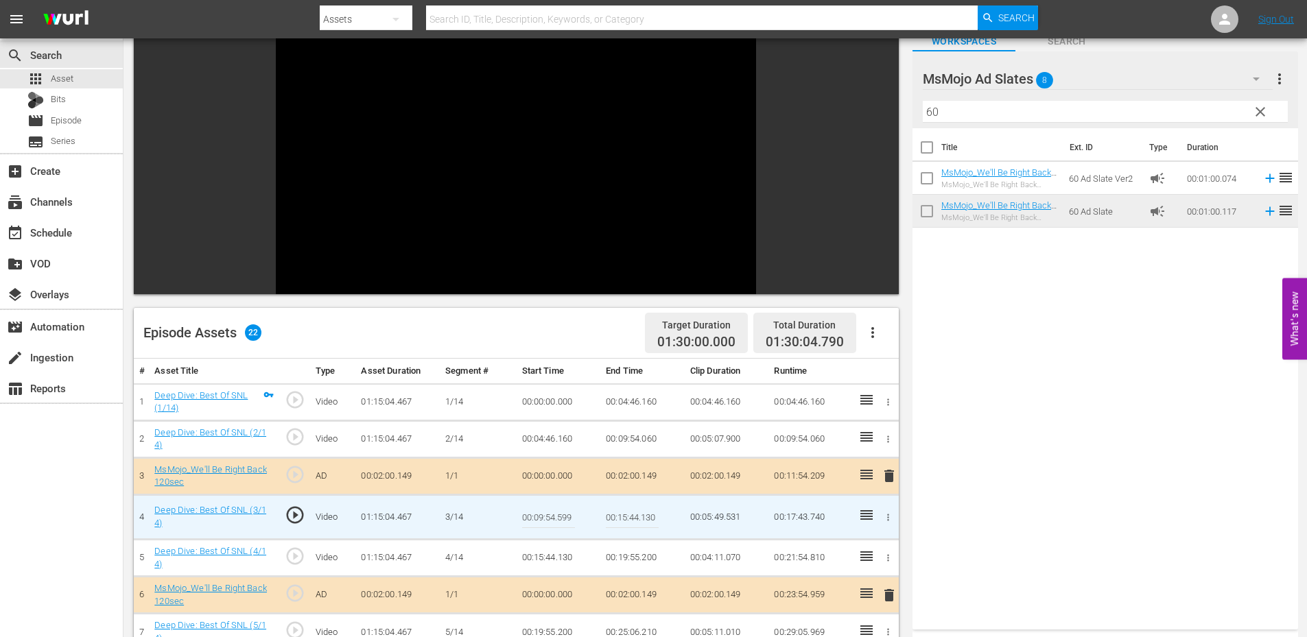
click at [531, 517] on input "00:09:54.599" at bounding box center [548, 517] width 53 height 33
click at [622, 441] on td "00:09:54.060" at bounding box center [642, 439] width 84 height 37
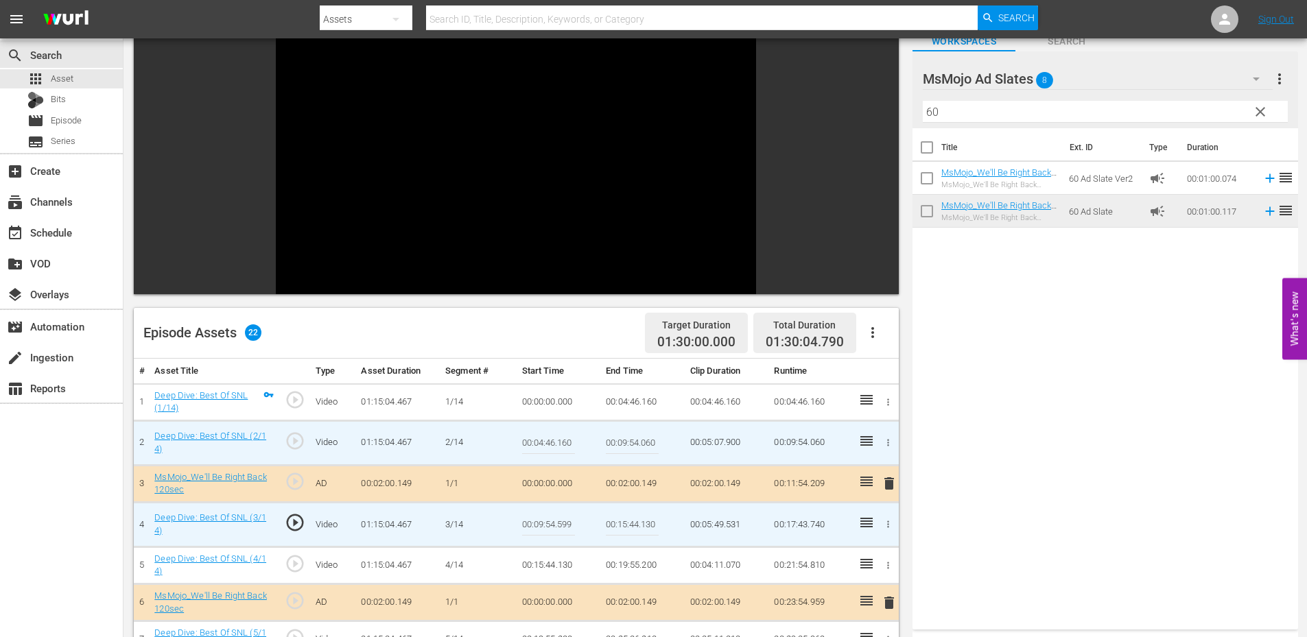
click at [622, 441] on input "00:09:54.060" at bounding box center [632, 443] width 53 height 33
paste input "599"
type input "00:09:54.599"
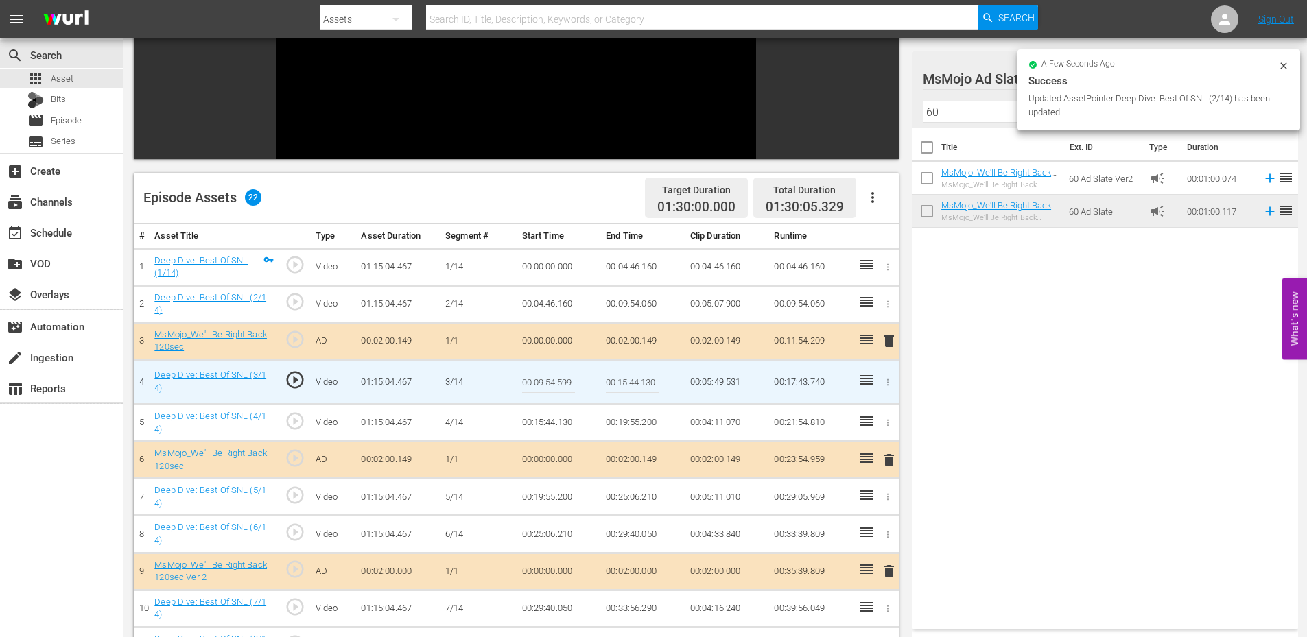
scroll to position [274, 0]
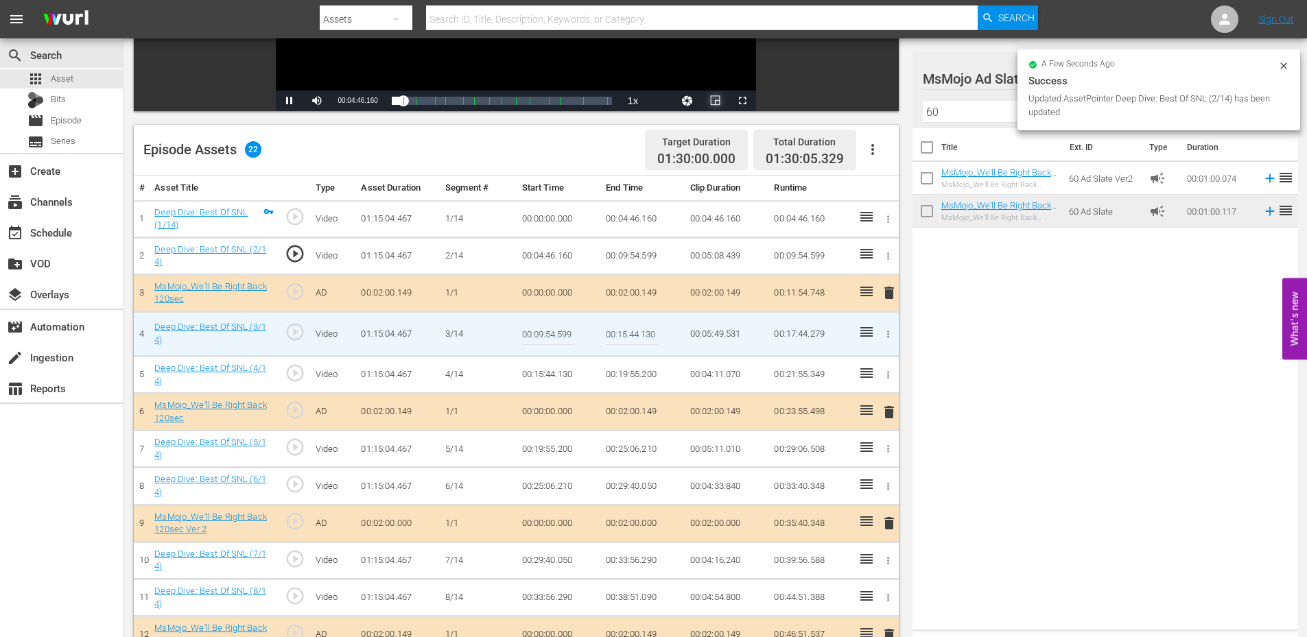
click at [715, 101] on span "Video Player" at bounding box center [715, 101] width 0 height 0
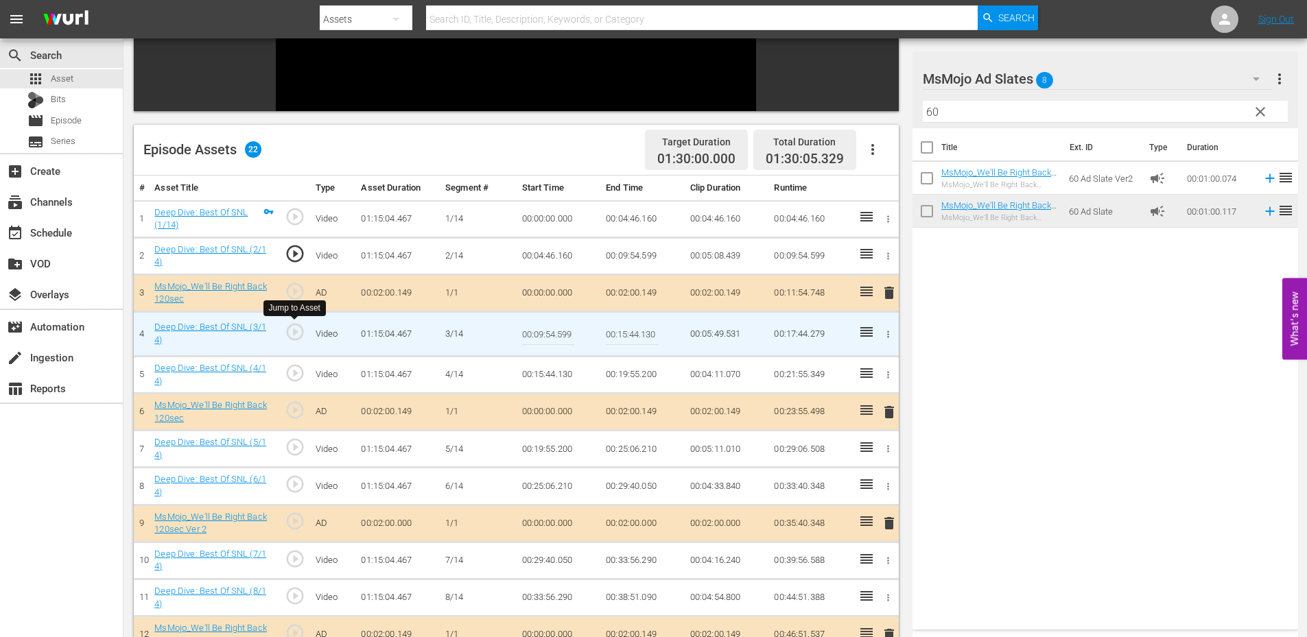
click at [301, 335] on span "play_circle_outline" at bounding box center [295, 332] width 21 height 21
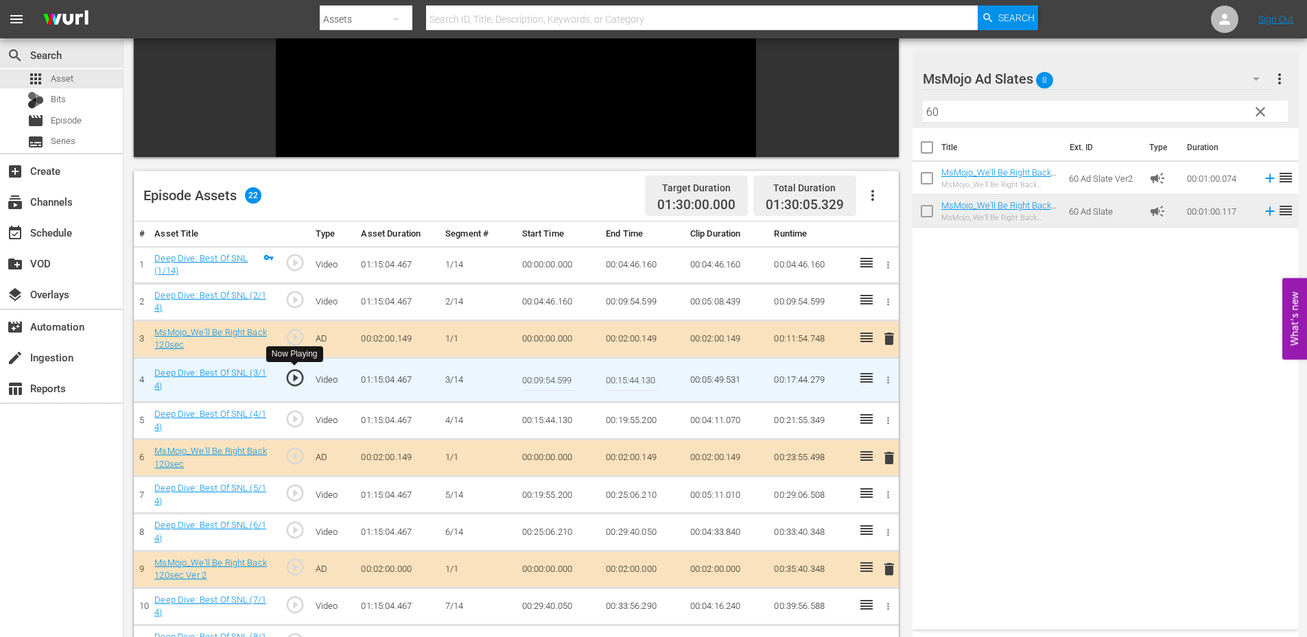
click at [296, 376] on span "play_circle_outline" at bounding box center [295, 378] width 21 height 21
click at [533, 385] on input "00:09:54.599" at bounding box center [548, 380] width 53 height 33
type input "00:09:54.788"
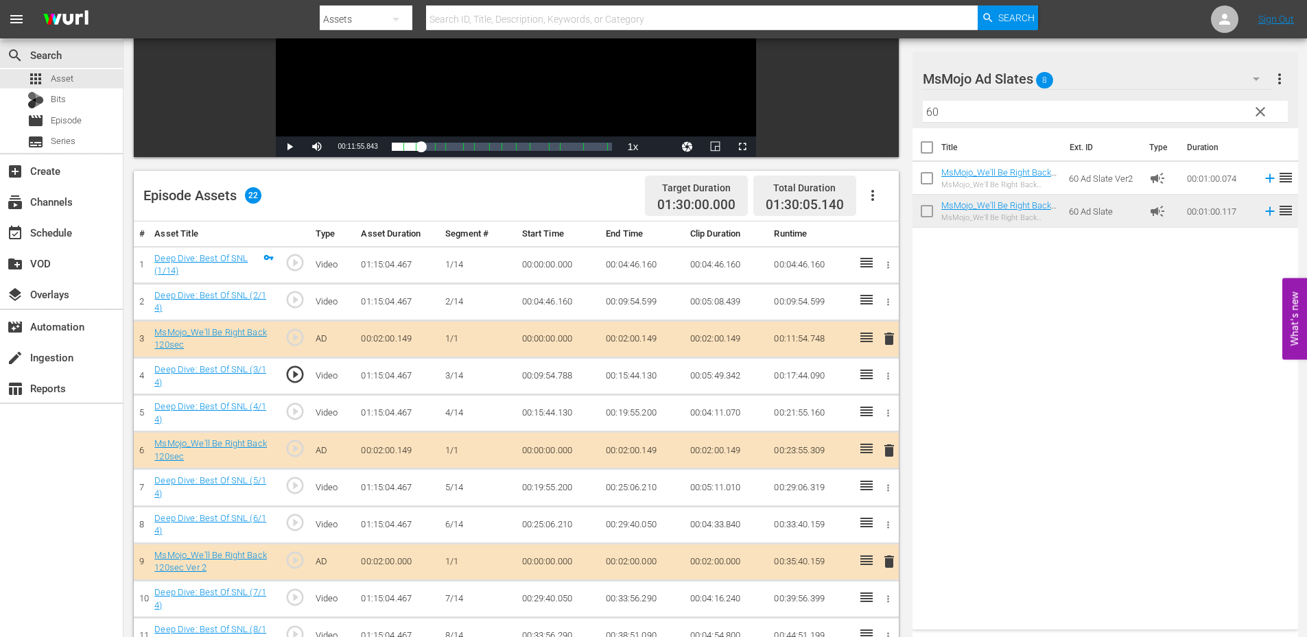
click at [291, 374] on span "play_circle_outline" at bounding box center [295, 374] width 21 height 21
click at [552, 374] on td "00:09:54.788" at bounding box center [559, 376] width 84 height 37
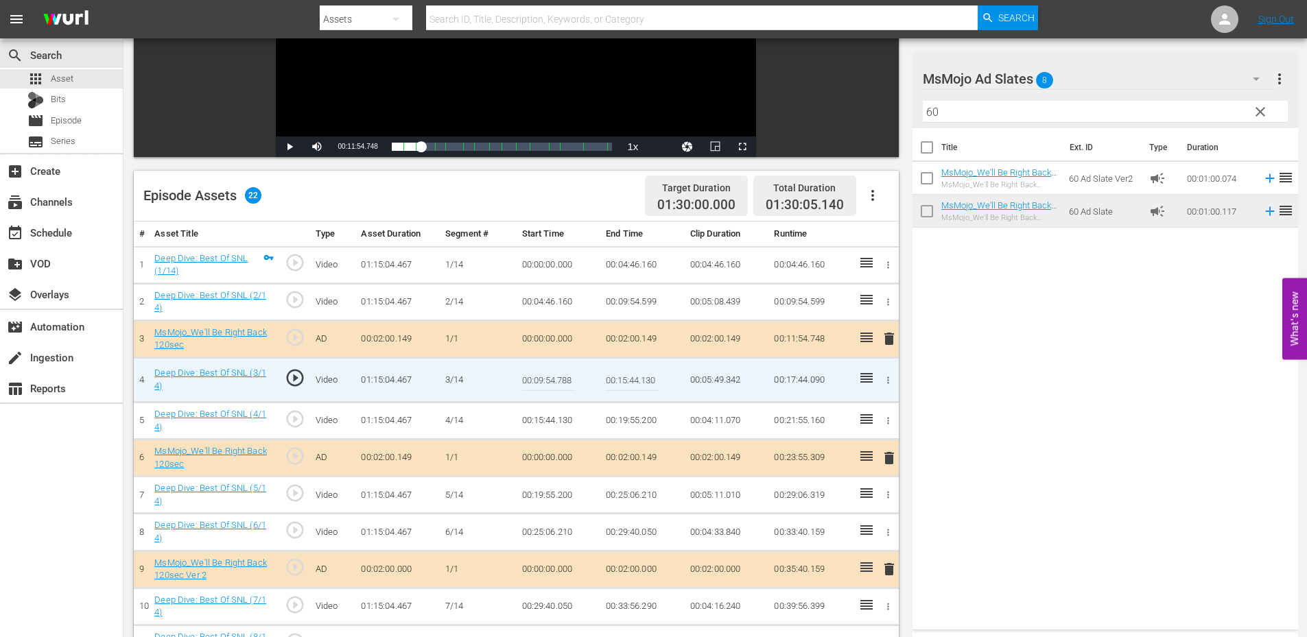
click at [552, 374] on input "00:09:54.788" at bounding box center [548, 380] width 53 height 33
type input "00:09:54.799"
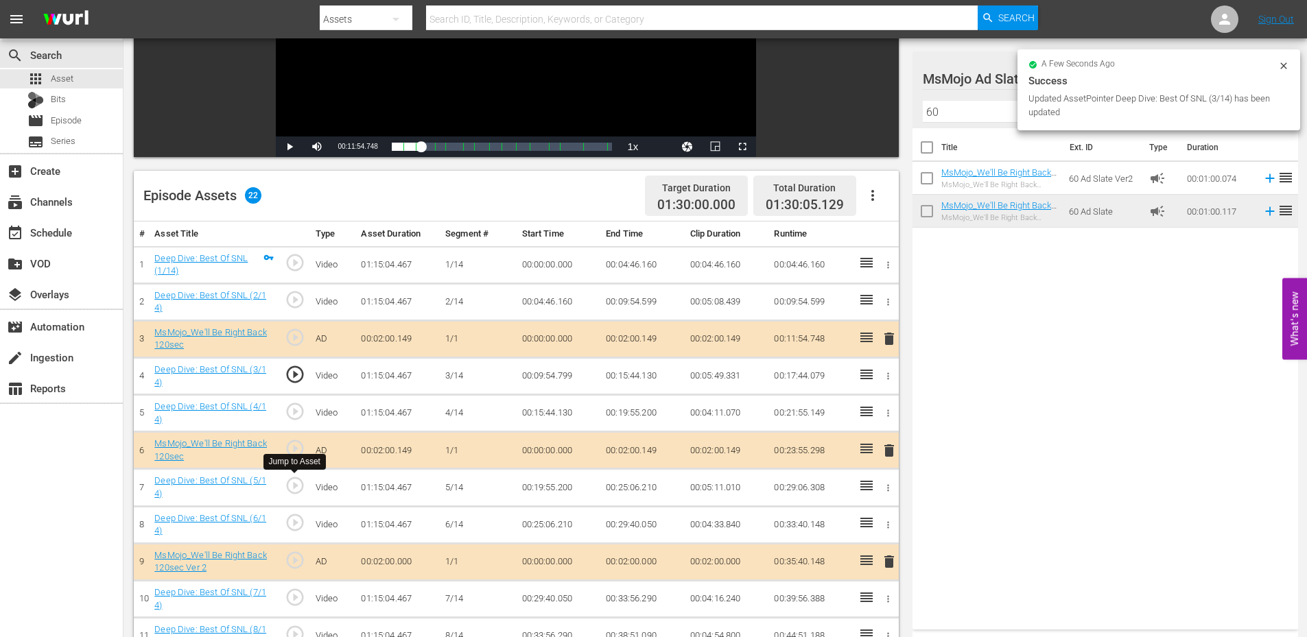
click at [305, 484] on span "play_circle_outline" at bounding box center [295, 485] width 21 height 21
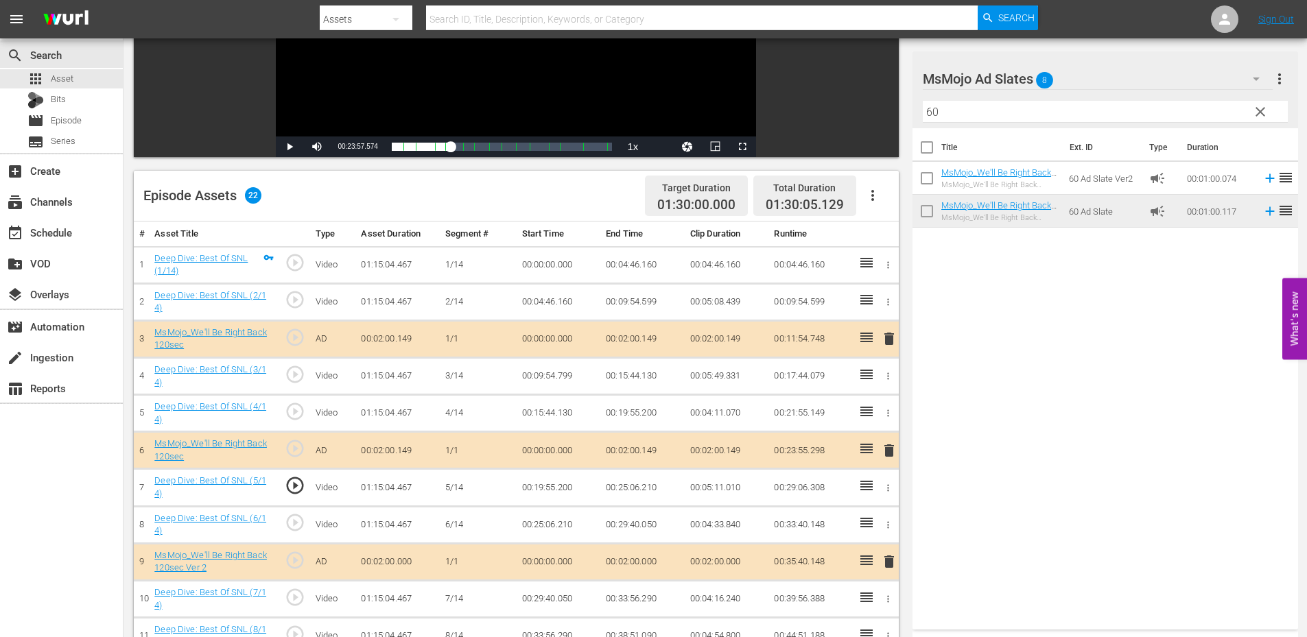
click at [562, 484] on td "00:19:55.200" at bounding box center [559, 487] width 84 height 37
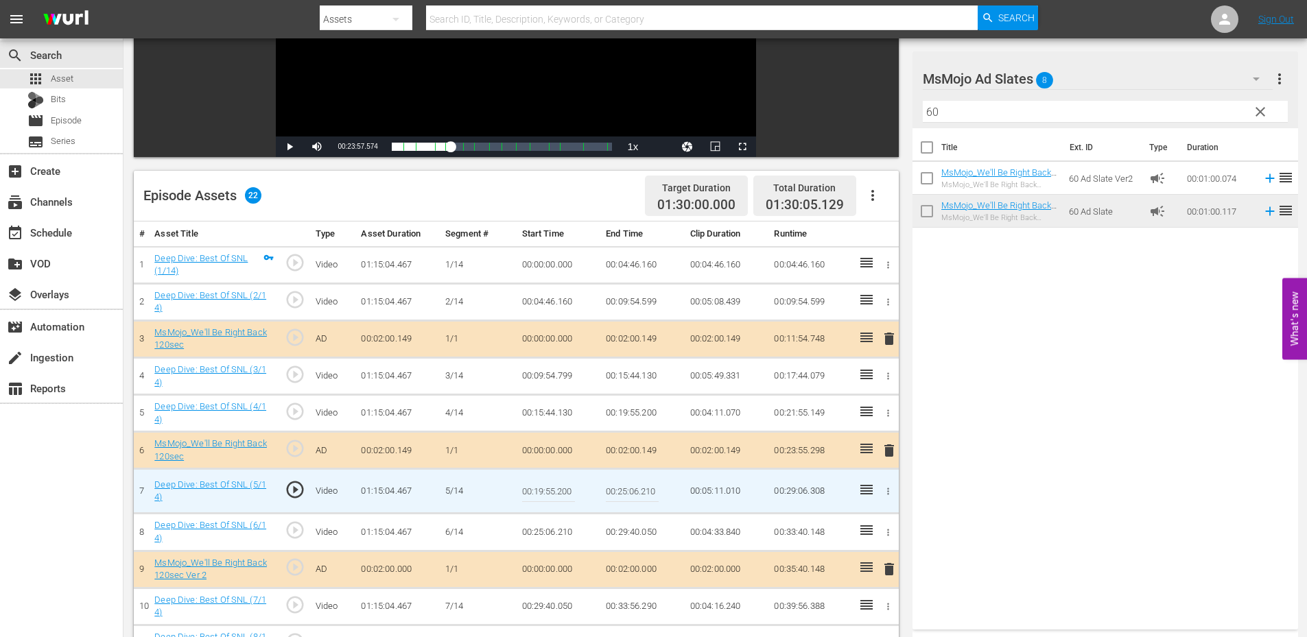
click at [562, 484] on input "00:19:55.200" at bounding box center [548, 491] width 53 height 33
type input "00:19:55.999"
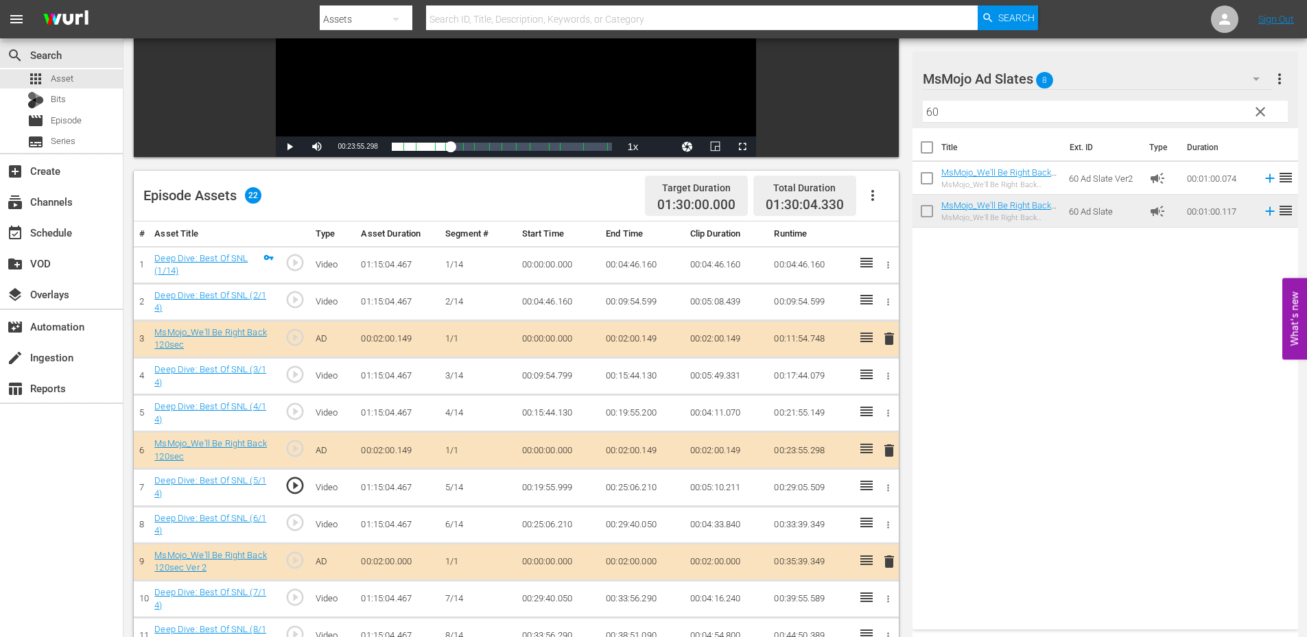
click at [562, 486] on td "00:19:55.999" at bounding box center [559, 487] width 84 height 37
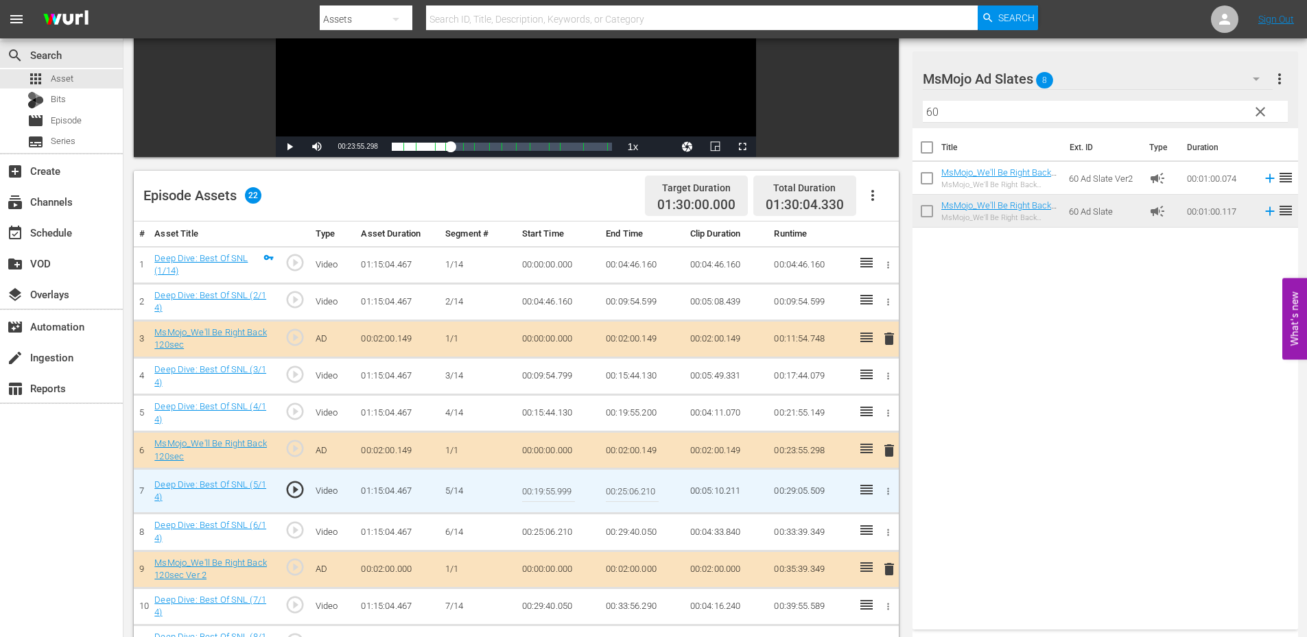
click at [562, 486] on input "00:19:55.999" at bounding box center [548, 491] width 53 height 33
type input "00:19:56.199"
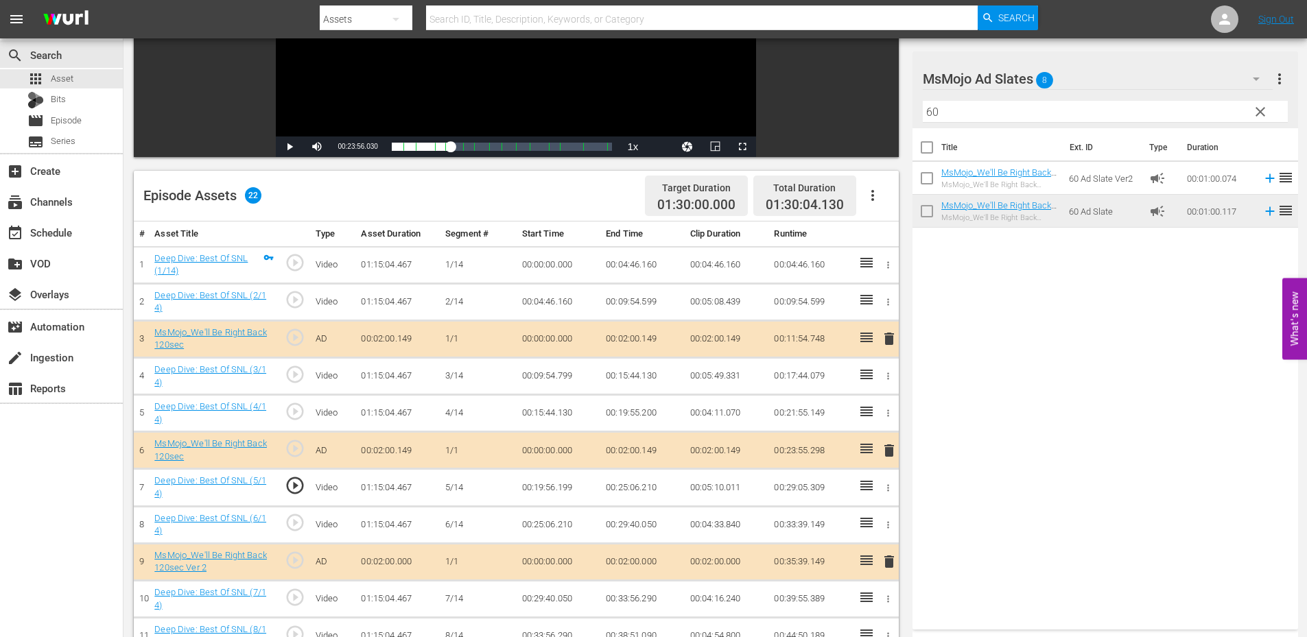
click at [565, 491] on td "00:19:56.199" at bounding box center [559, 487] width 84 height 37
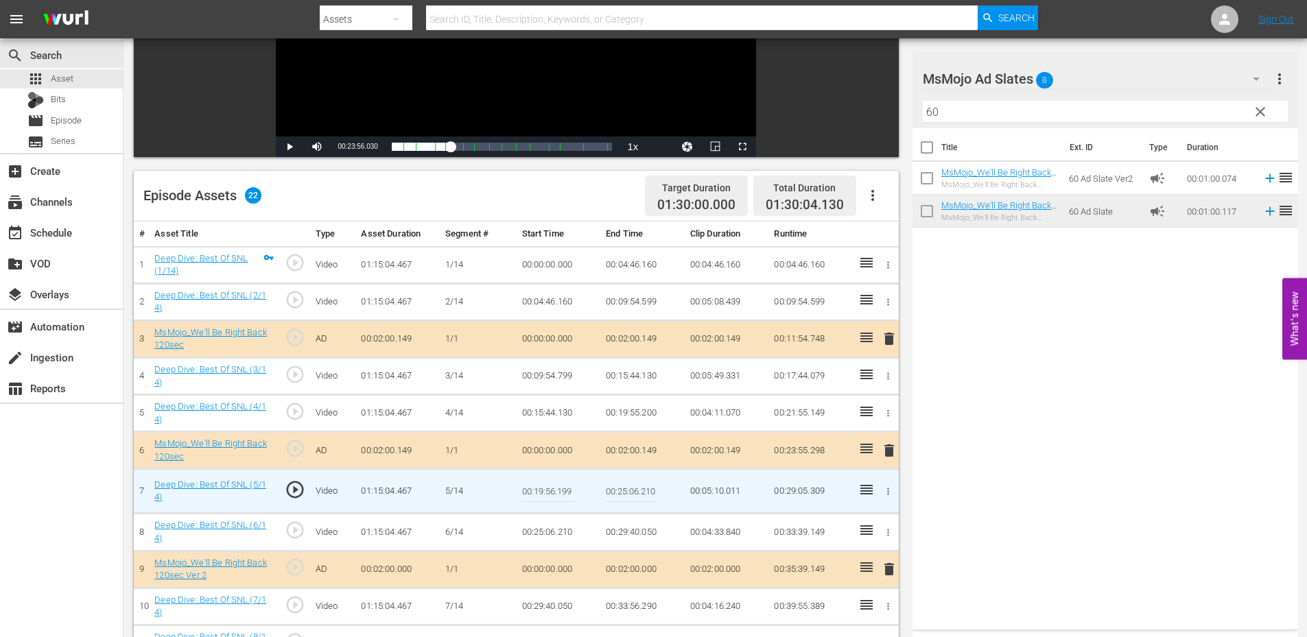
click at [567, 491] on input "00:19:56.199" at bounding box center [548, 491] width 53 height 33
type input "00:19:56.444"
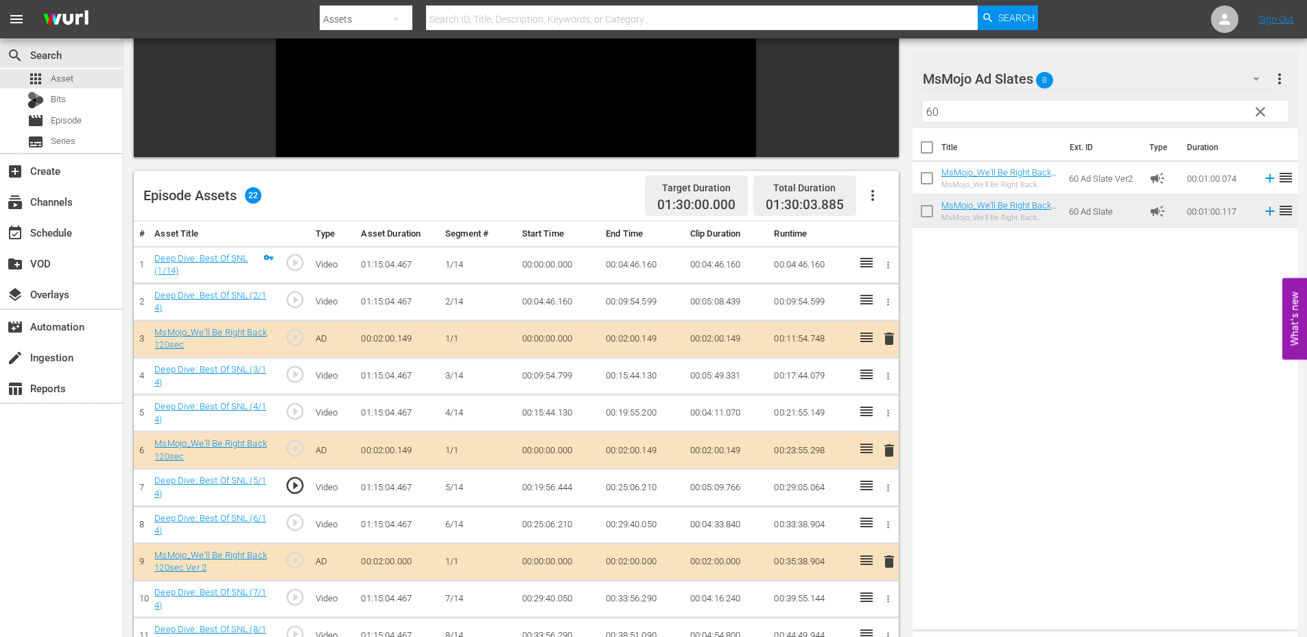
click at [562, 495] on td "00:19:56.444" at bounding box center [559, 487] width 84 height 37
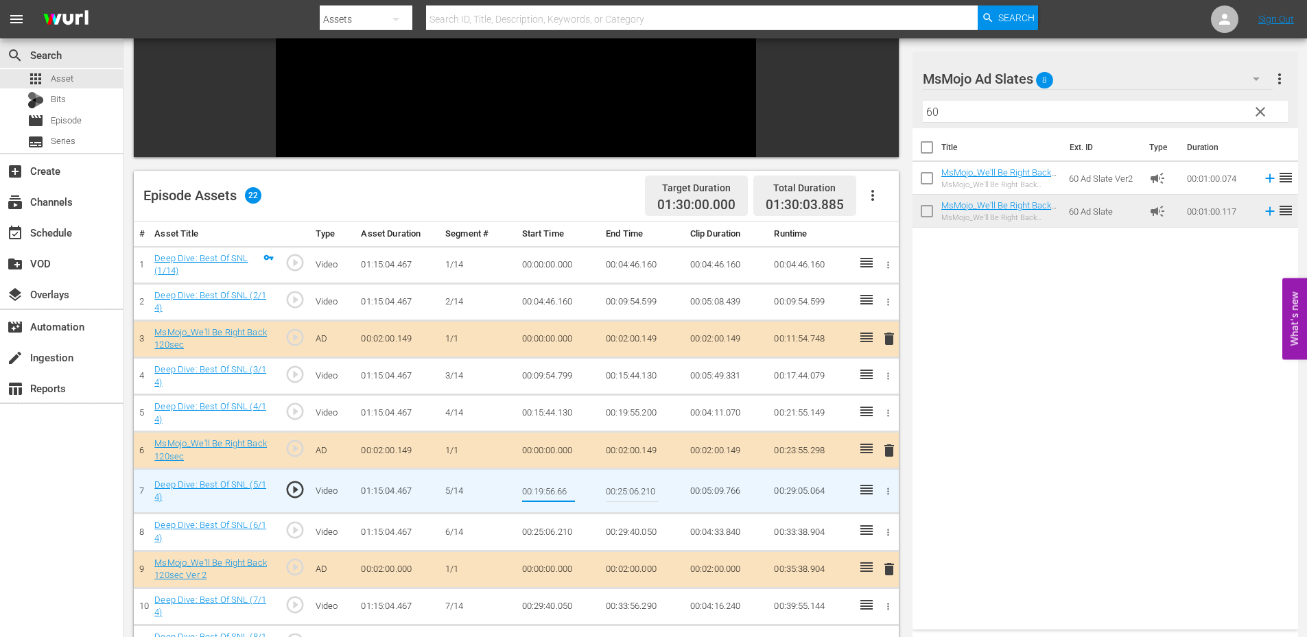
type input "00:19:56.666"
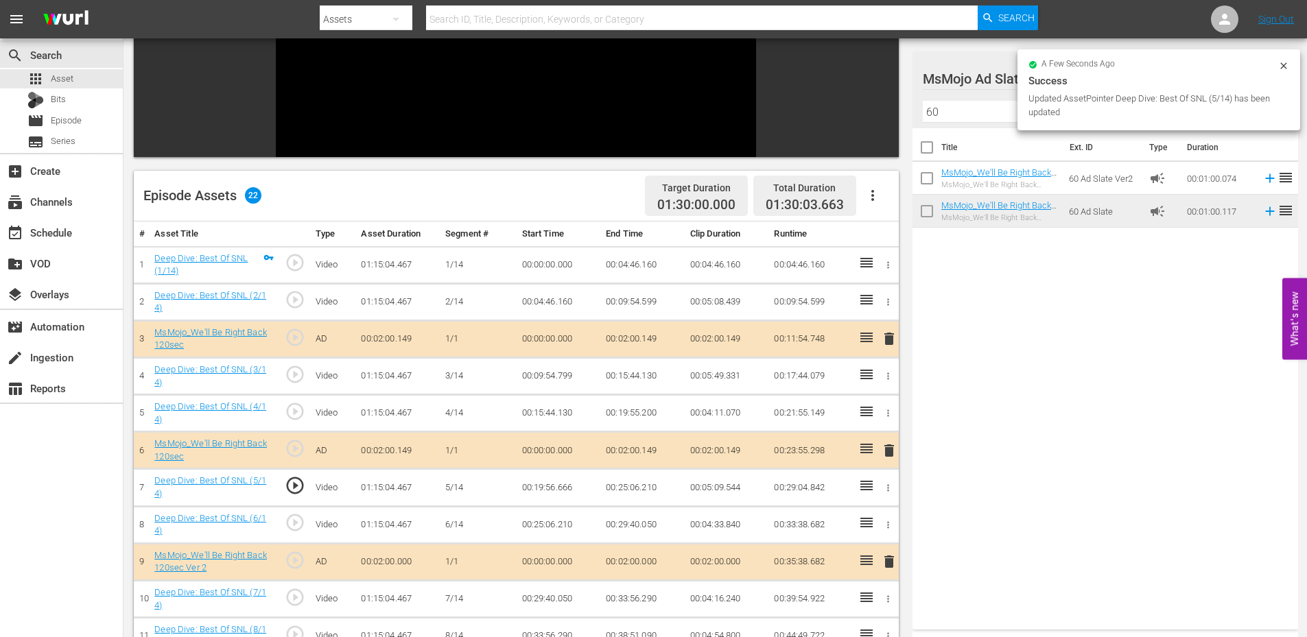
click at [556, 493] on td "00:19:56.666" at bounding box center [559, 487] width 84 height 37
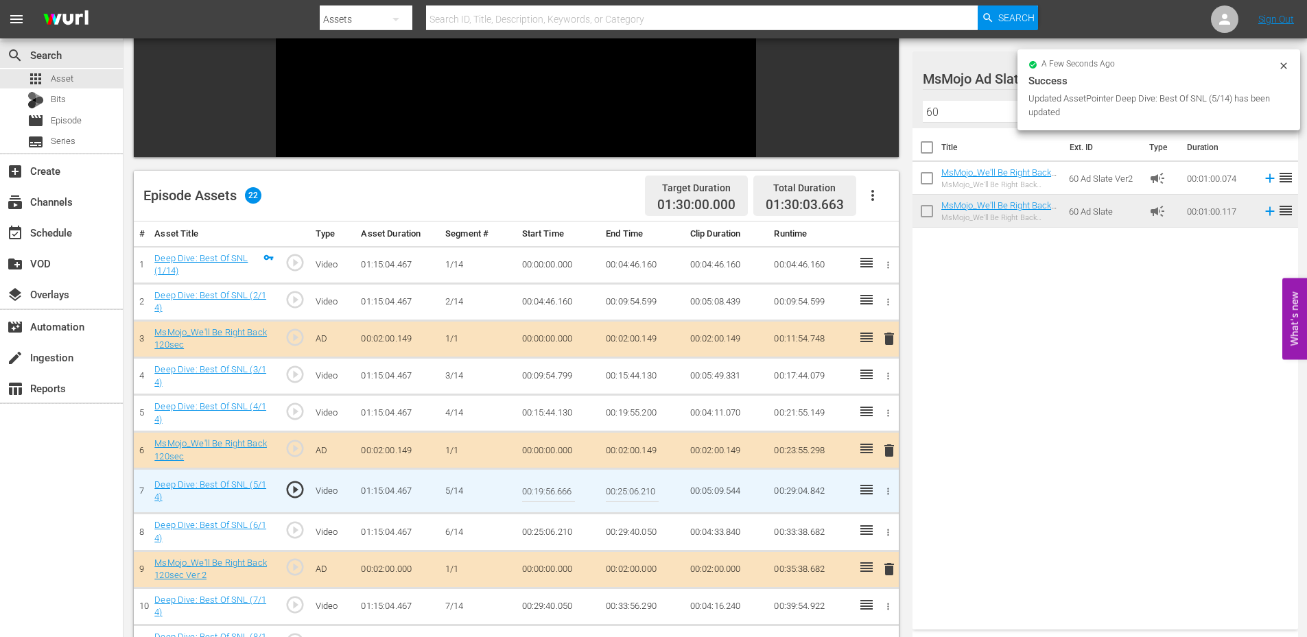
click at [556, 493] on input "00:19:56.666" at bounding box center [548, 491] width 53 height 33
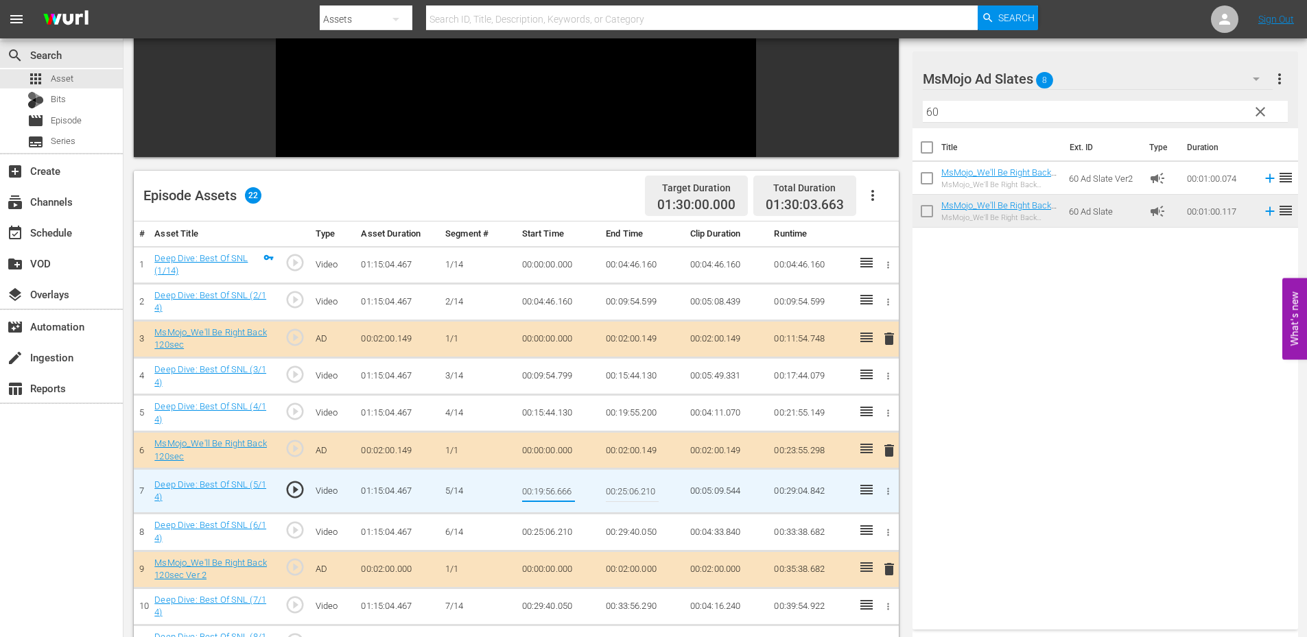
click at [620, 416] on td "00:19:55.200" at bounding box center [642, 413] width 84 height 37
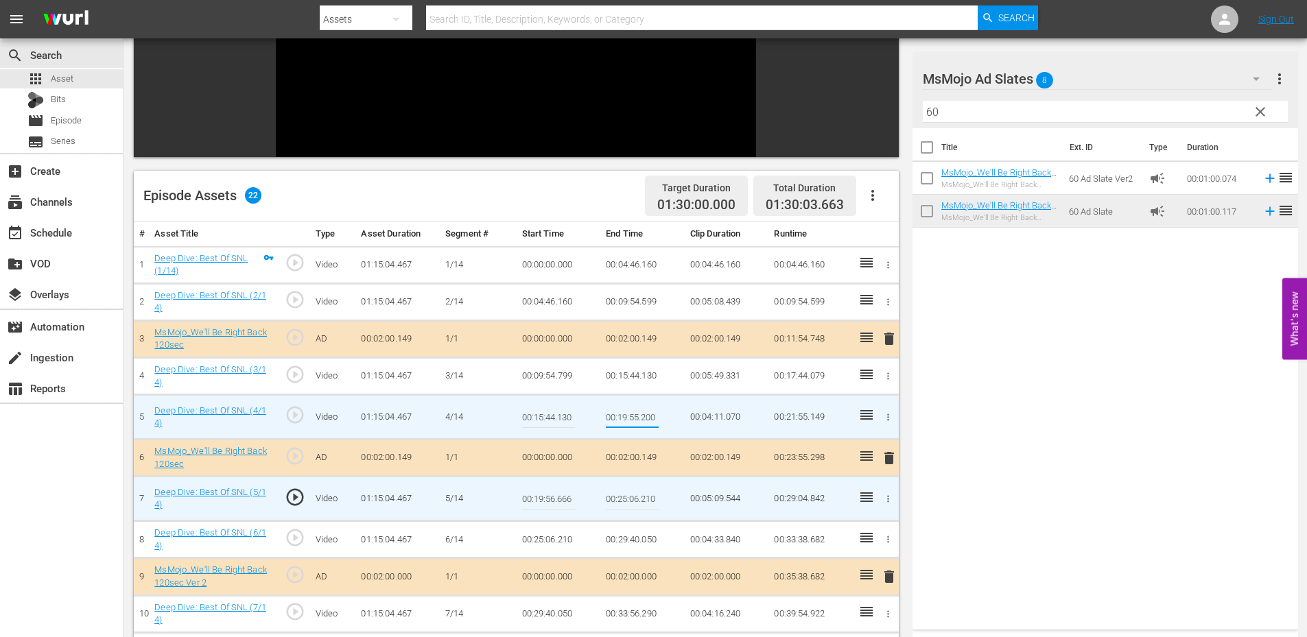
click at [620, 416] on input "00:19:55.200" at bounding box center [632, 417] width 53 height 33
type input "00:19:56.666"
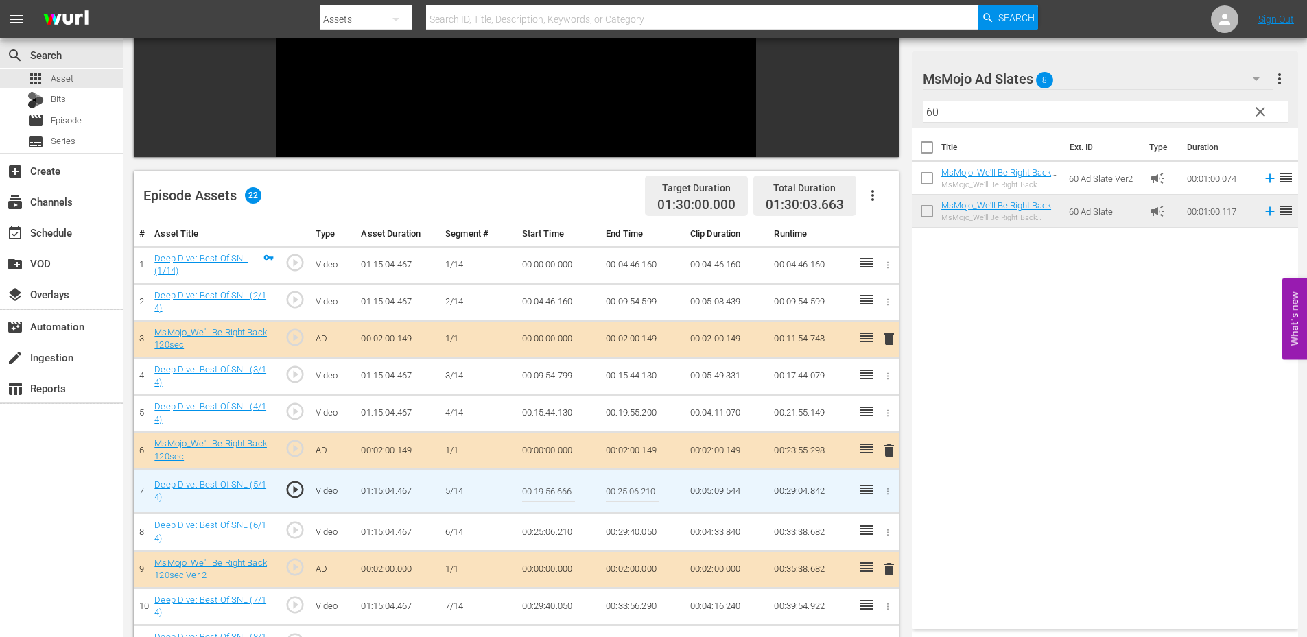
click at [547, 495] on input "00:19:56.666" at bounding box center [548, 491] width 53 height 33
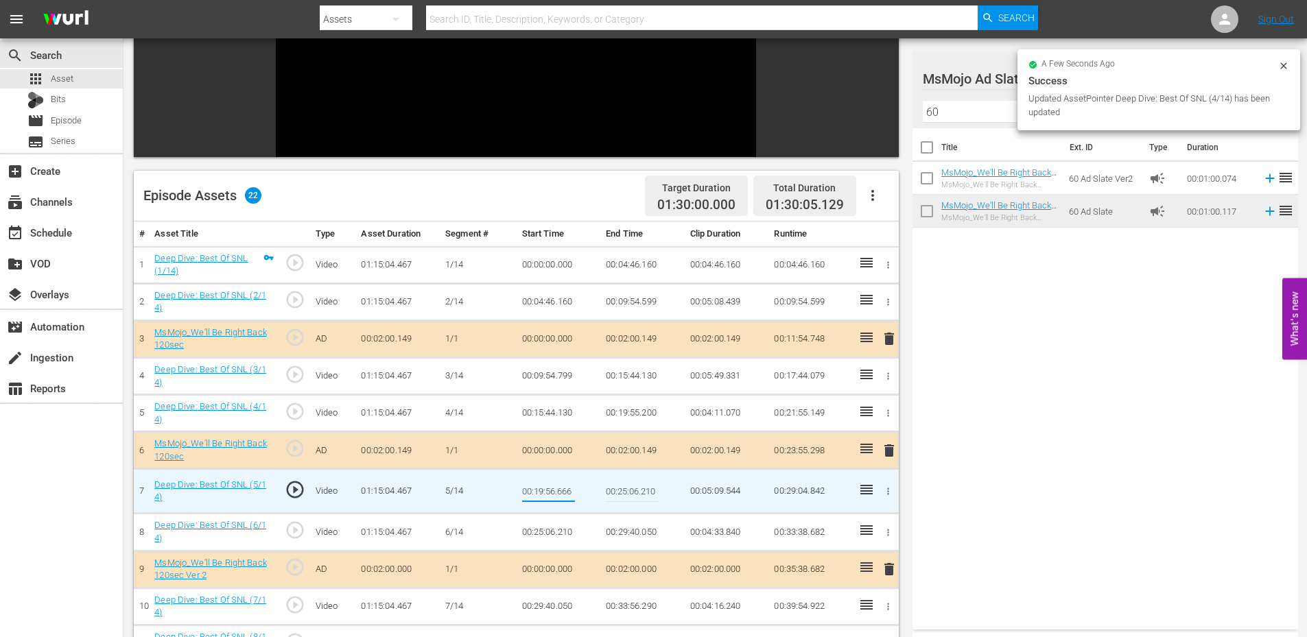
click at [547, 495] on input "00:19:56.666" at bounding box center [548, 491] width 53 height 33
type input "00:19:56.888"
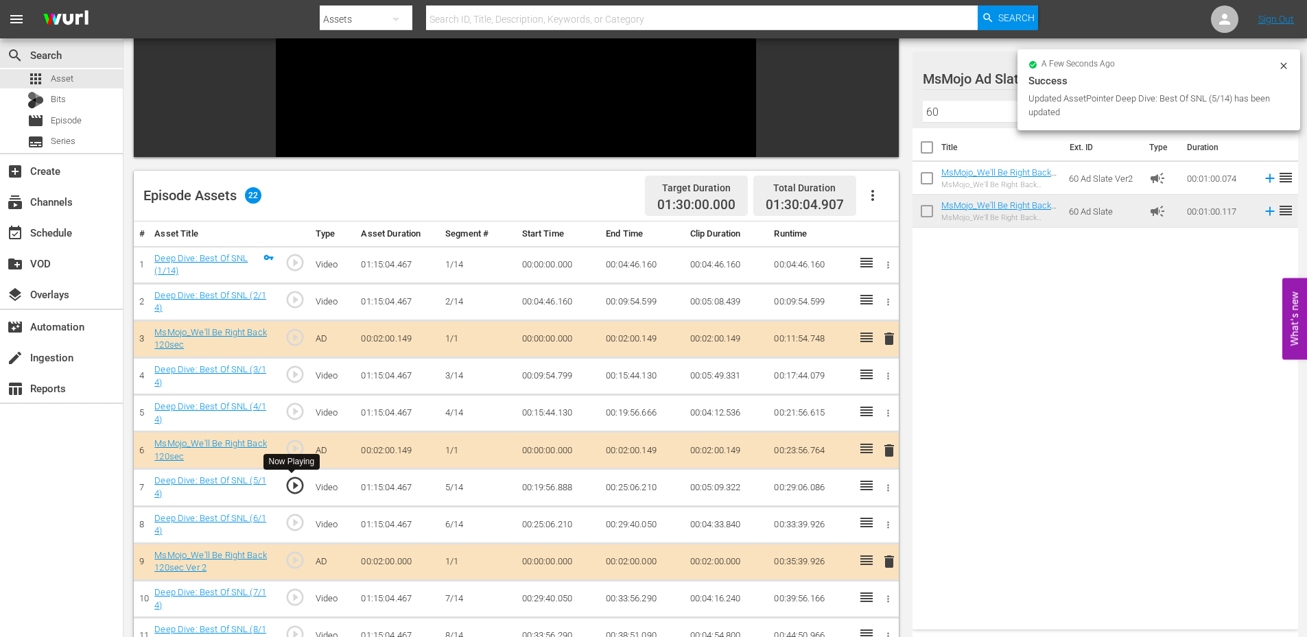
click at [303, 489] on span "play_circle_outline" at bounding box center [295, 485] width 21 height 21
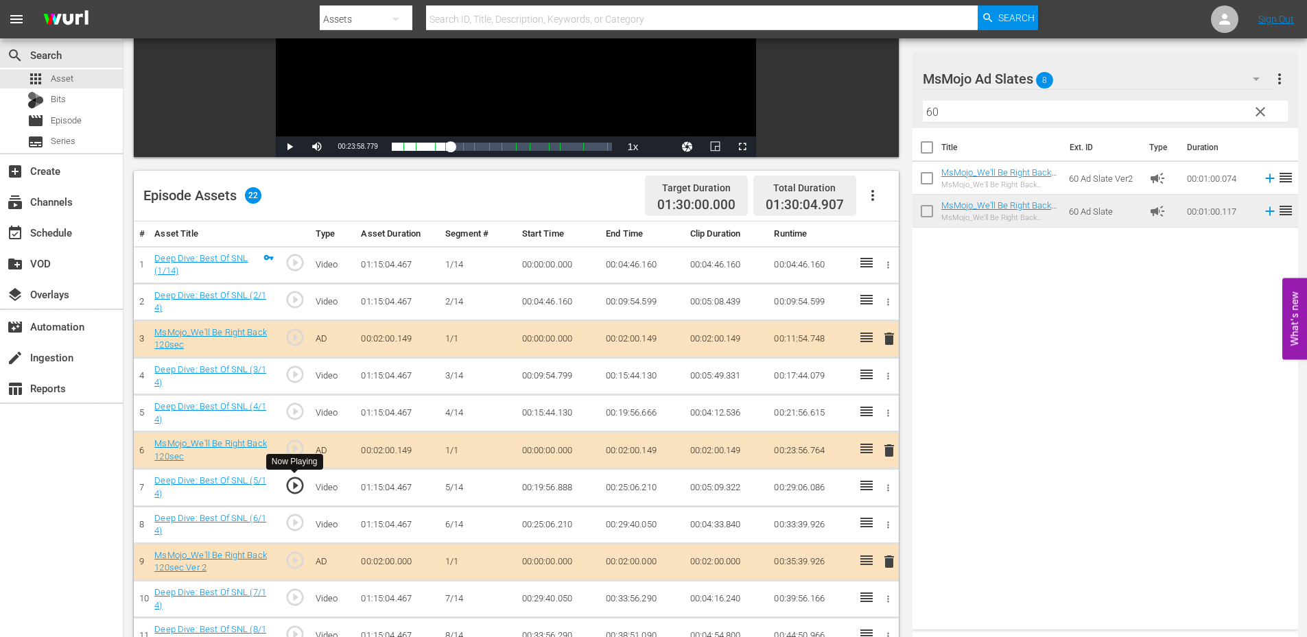
click at [290, 488] on span "play_circle_outline" at bounding box center [295, 485] width 21 height 21
click at [296, 490] on span "play_circle_outline" at bounding box center [295, 485] width 21 height 21
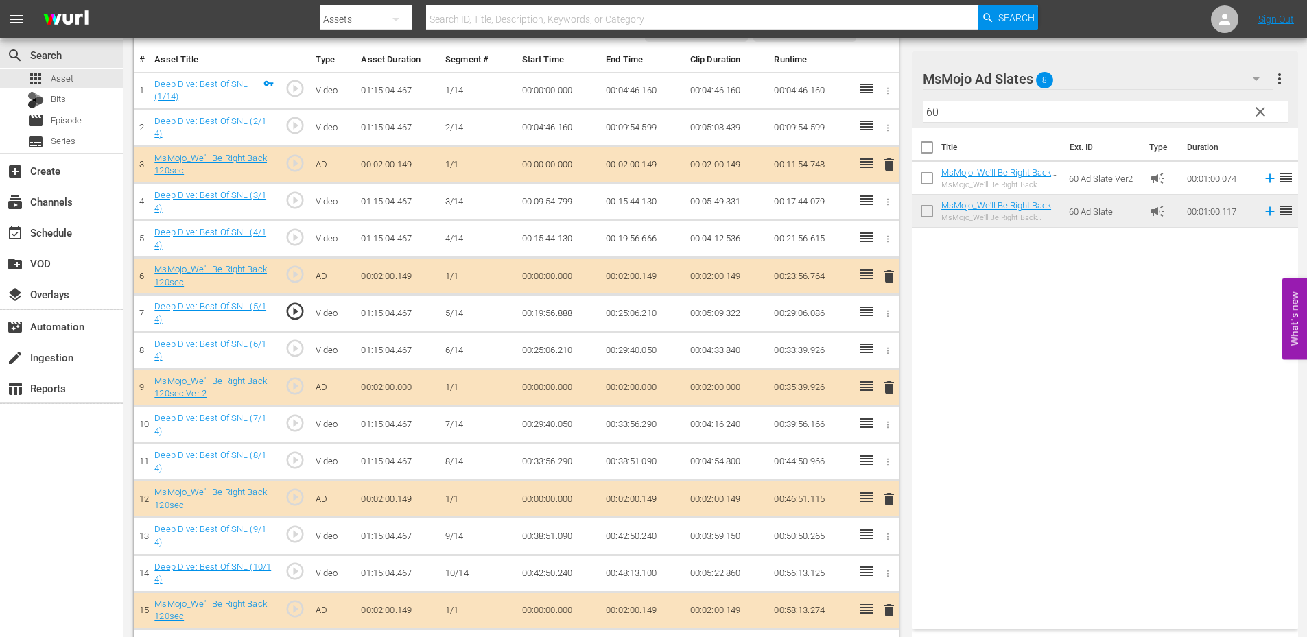
scroll to position [412, 0]
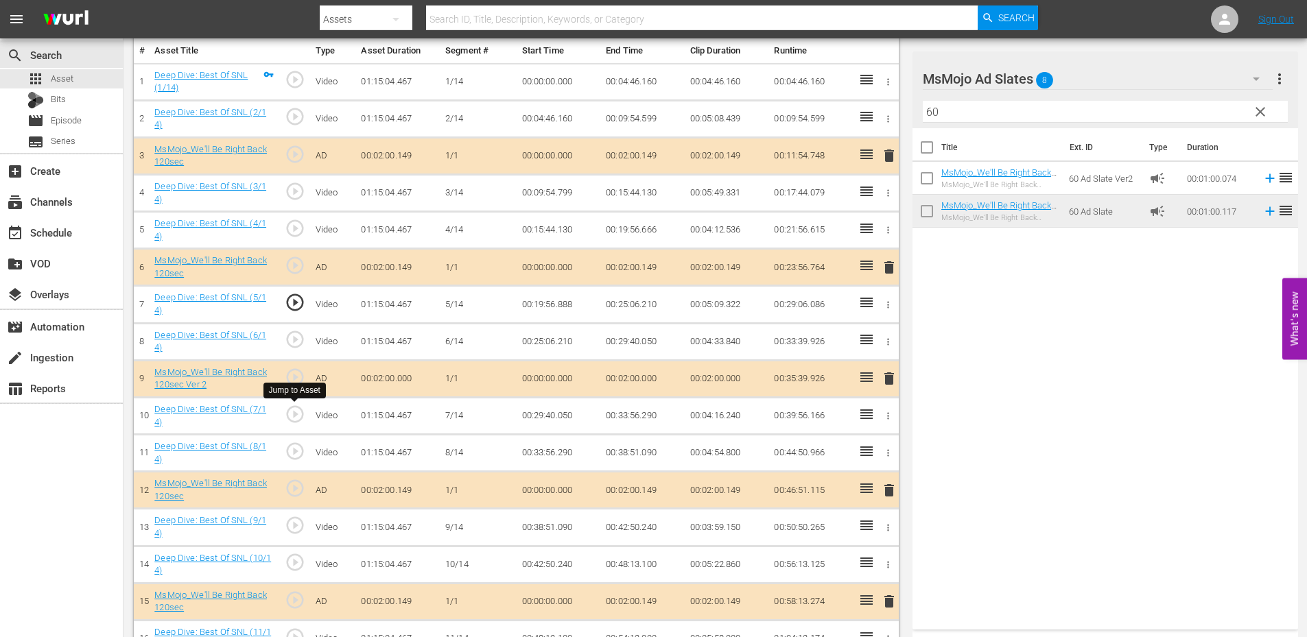
click at [293, 421] on span "play_circle_outline" at bounding box center [295, 414] width 21 height 21
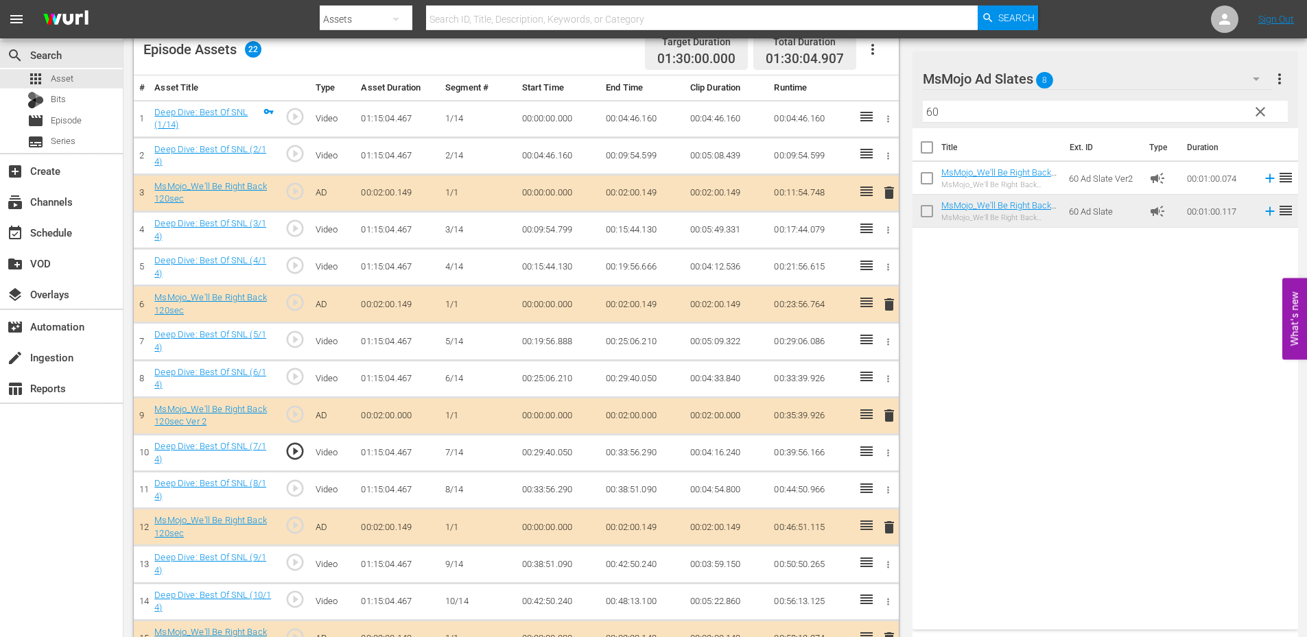
scroll to position [320, 0]
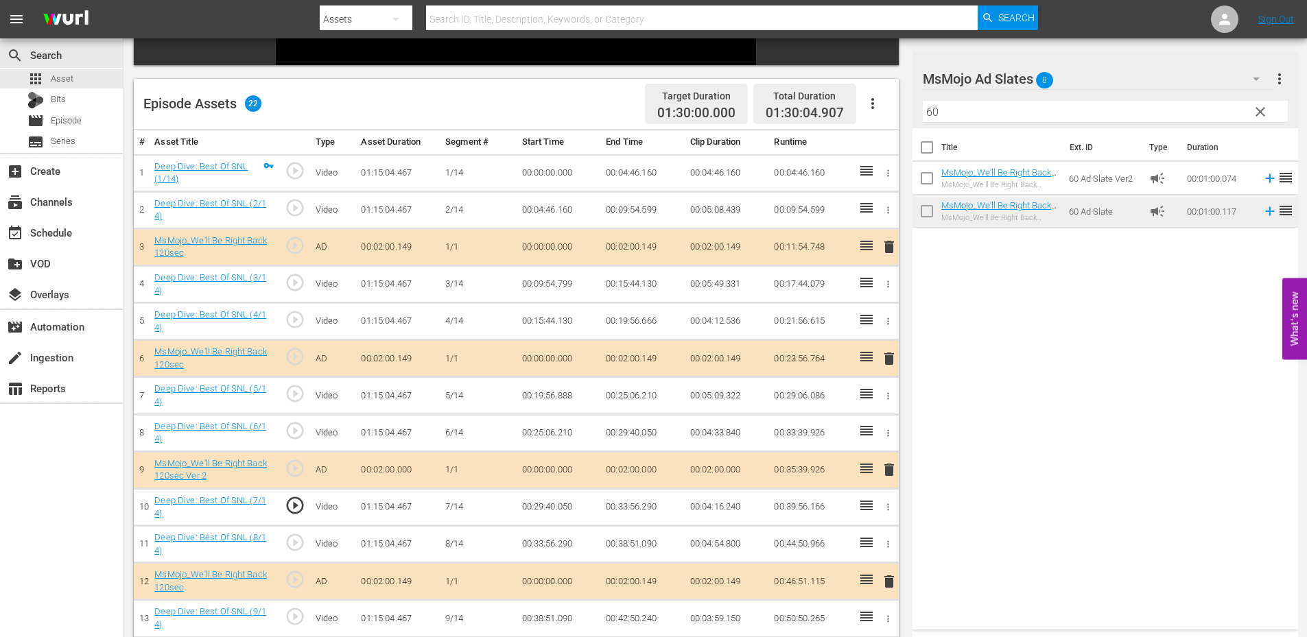
click at [555, 505] on td "00:29:40.050" at bounding box center [559, 506] width 84 height 37
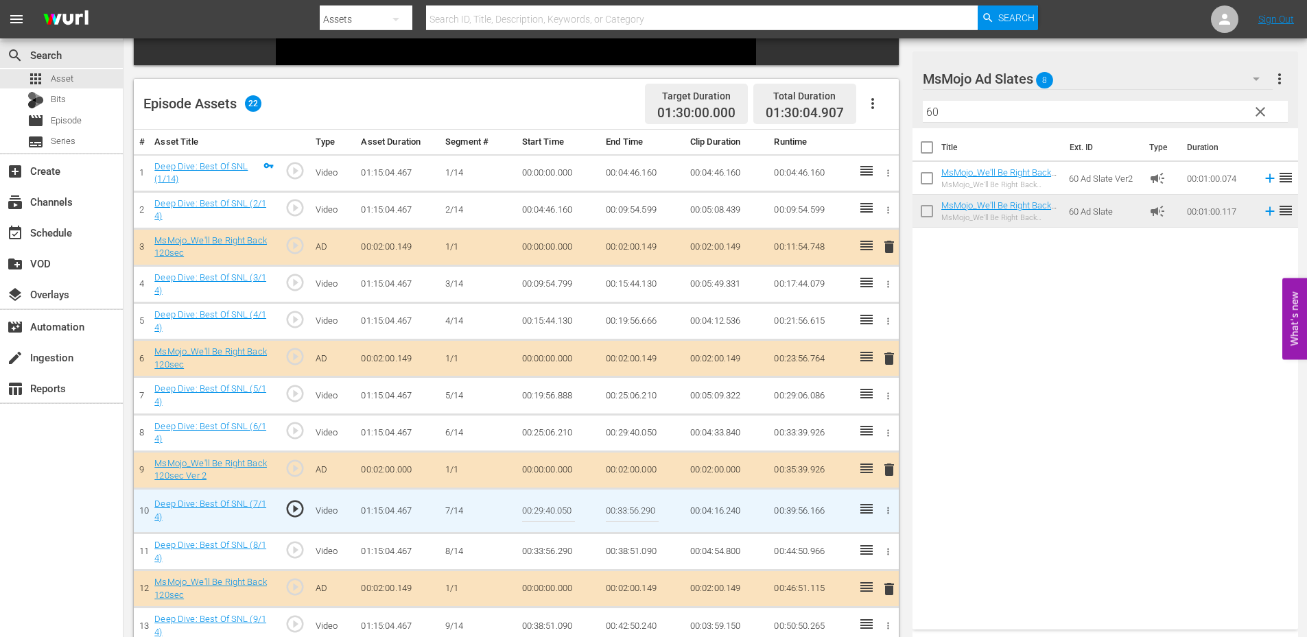
click at [555, 505] on input "00:29:40.050" at bounding box center [548, 511] width 53 height 33
type input "00:29:40.666"
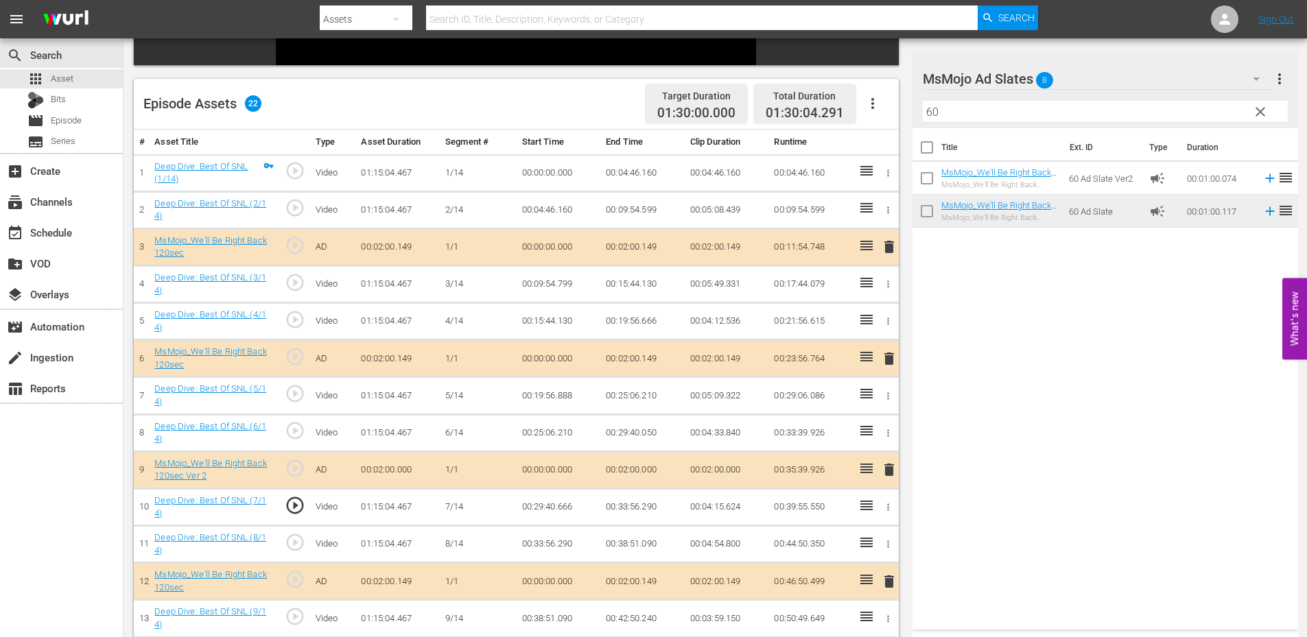
click at [536, 510] on td "00:29:40.666" at bounding box center [559, 506] width 84 height 37
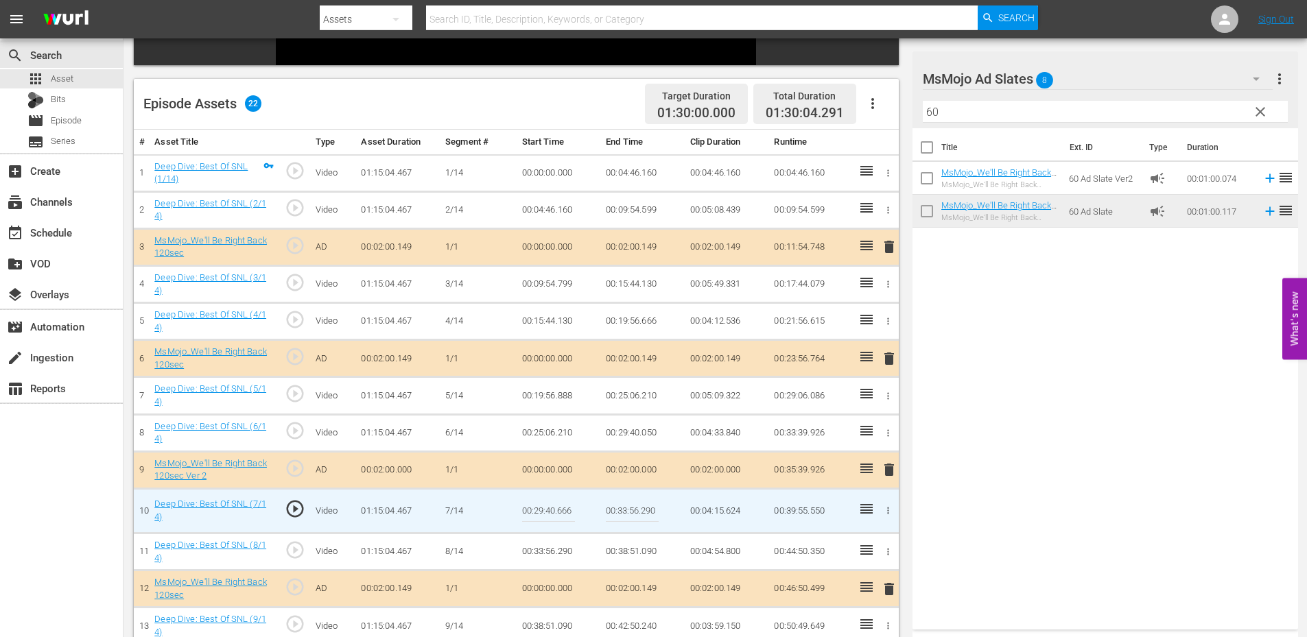
click at [536, 510] on input "00:29:40.666" at bounding box center [548, 511] width 53 height 33
type input "00:29:40.999"
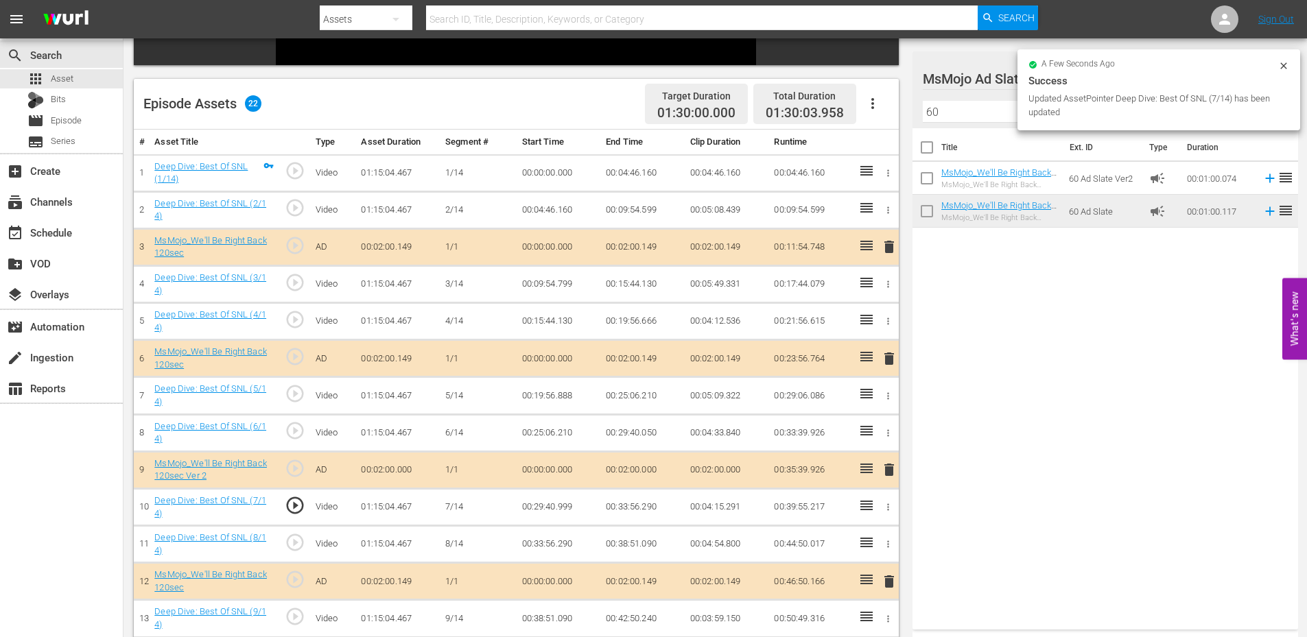
click at [554, 508] on td "00:29:40.999" at bounding box center [559, 506] width 84 height 37
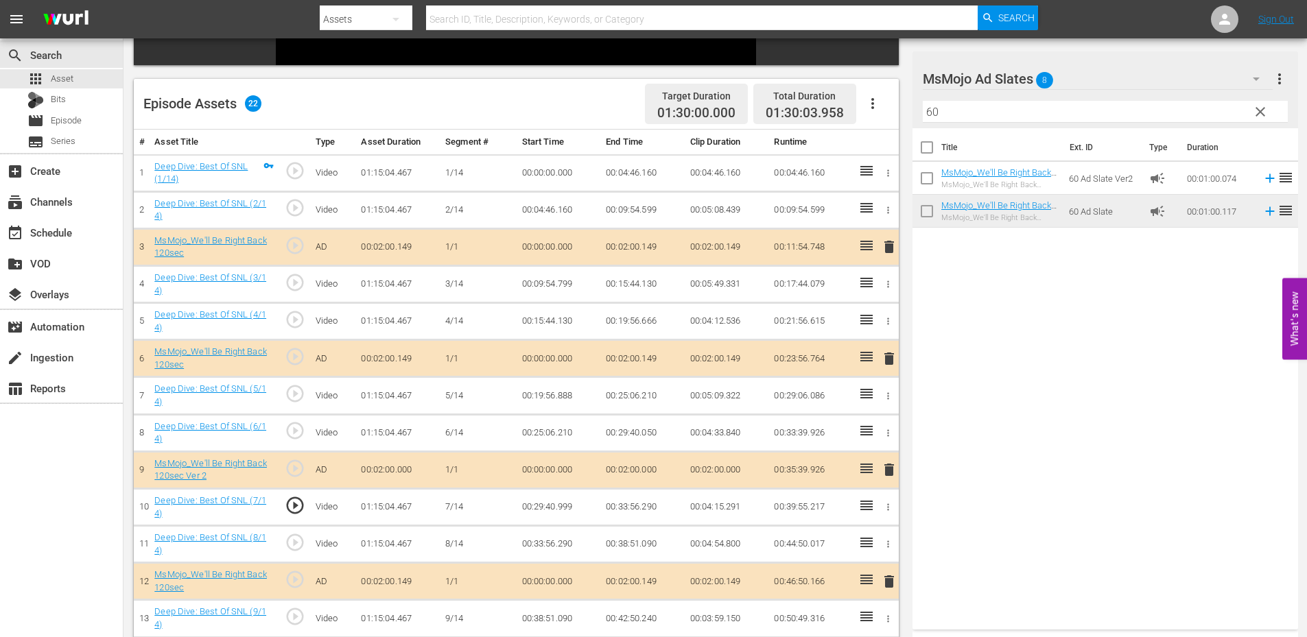
click at [554, 508] on td "00:29:40.999" at bounding box center [559, 506] width 84 height 37
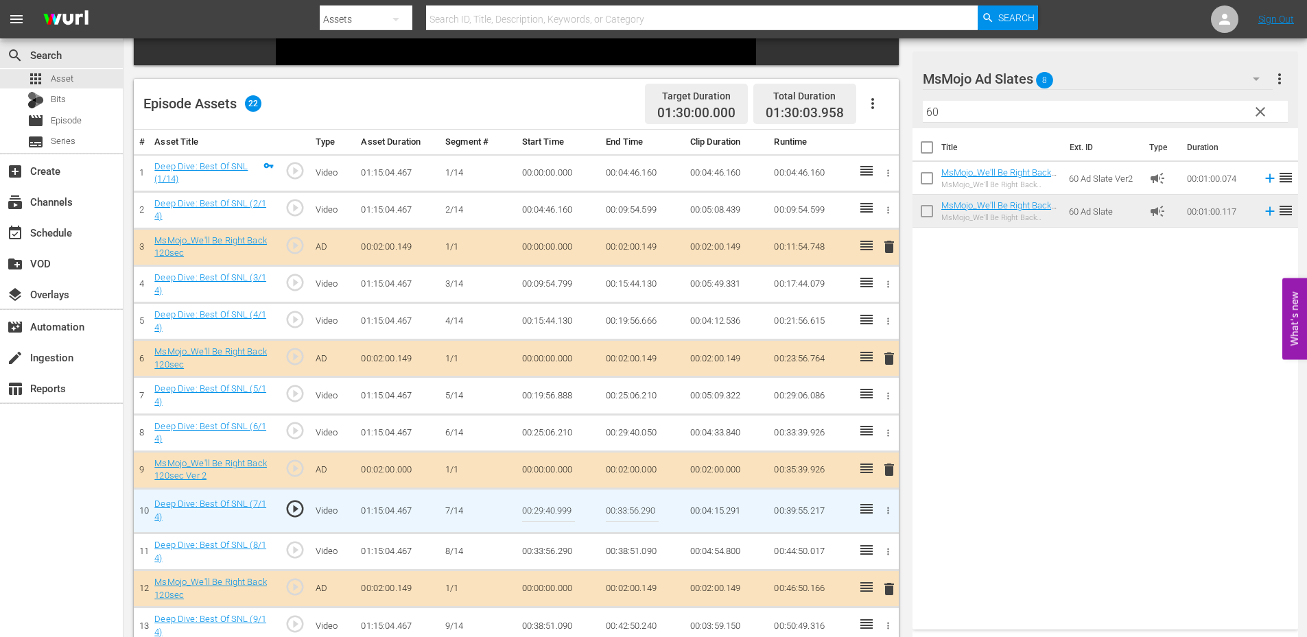
click at [554, 508] on input "00:29:40.999" at bounding box center [548, 511] width 53 height 33
type input "00:29:41.699"
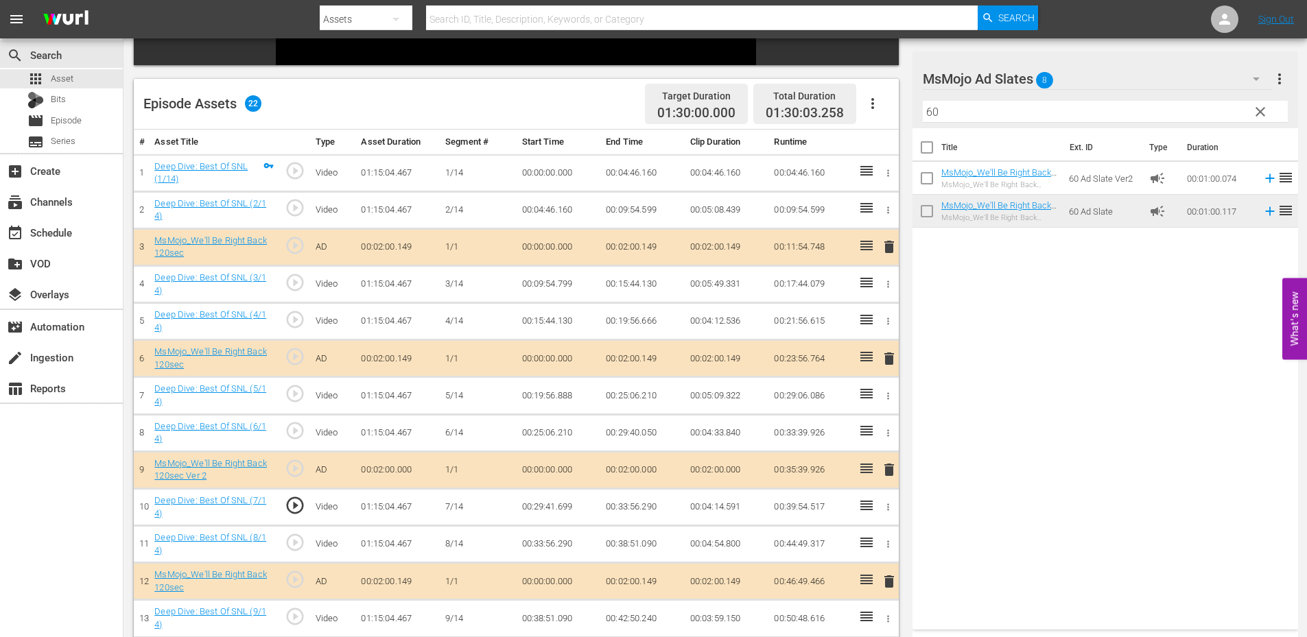
click at [294, 508] on span "play_circle_outline" at bounding box center [295, 505] width 21 height 21
click at [539, 506] on td "00:29:41.699" at bounding box center [559, 506] width 84 height 37
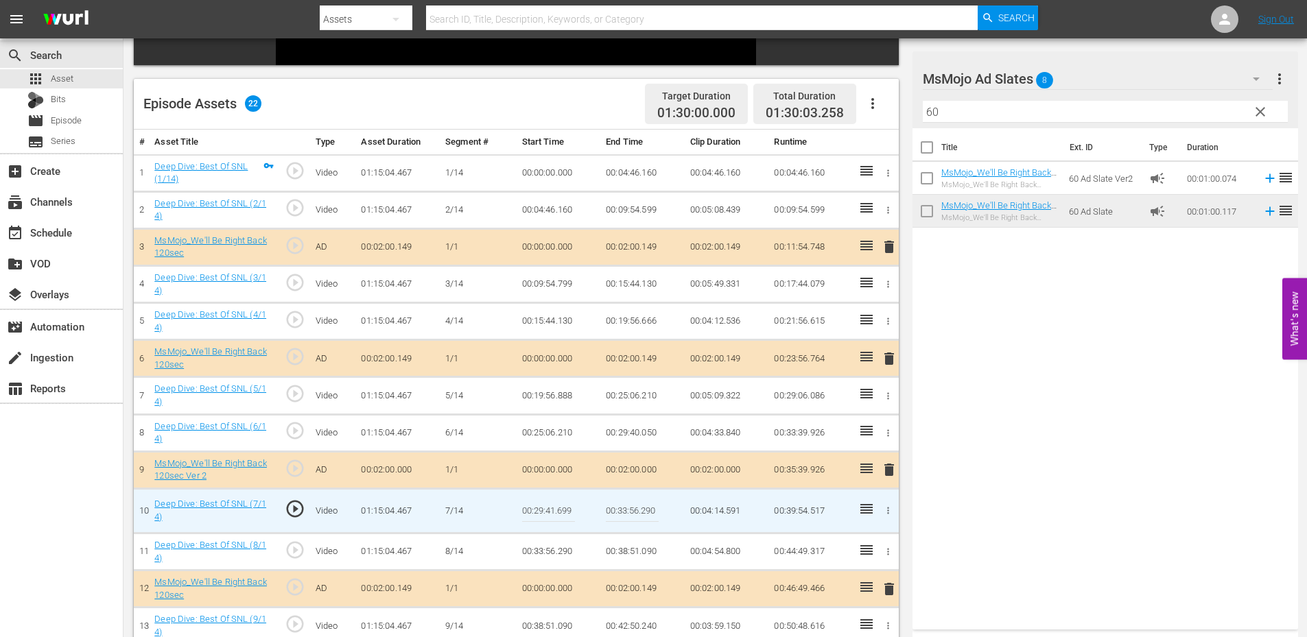
click at [539, 506] on input "00:29:41.699" at bounding box center [548, 511] width 53 height 33
type input "00:29:41.777"
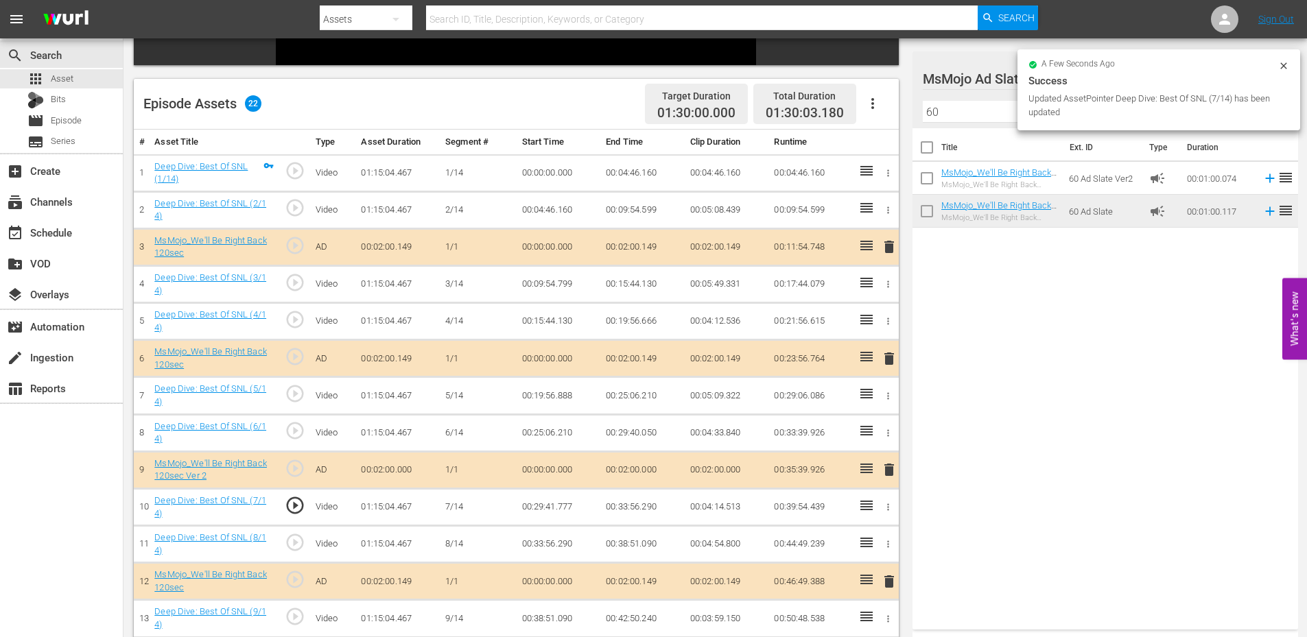
click at [548, 507] on td "00:29:41.777" at bounding box center [559, 506] width 84 height 37
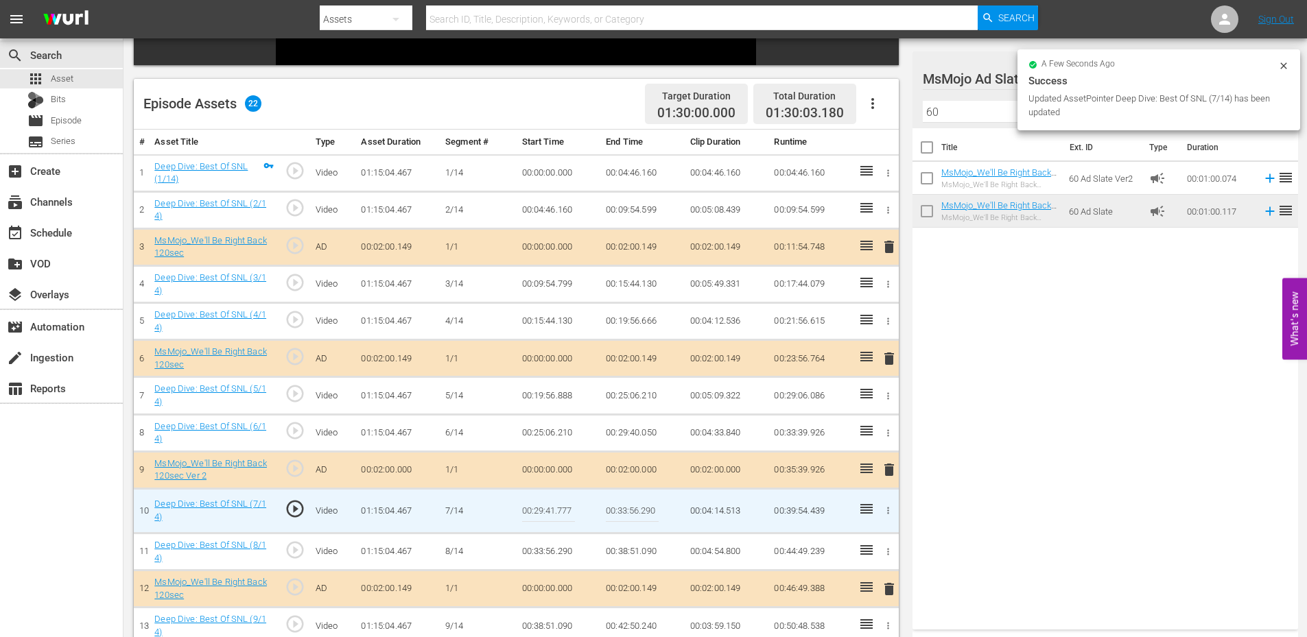
click at [548, 507] on input "00:29:41.777" at bounding box center [548, 511] width 53 height 33
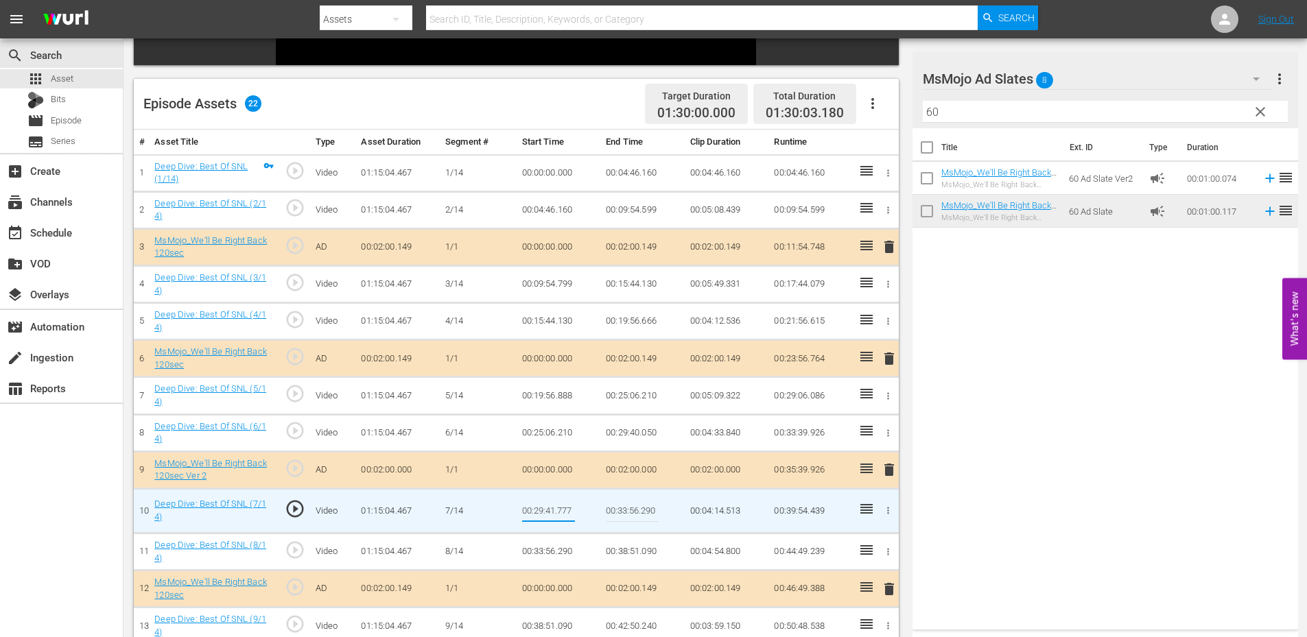
click at [635, 436] on td "00:29:40.050" at bounding box center [642, 432] width 84 height 37
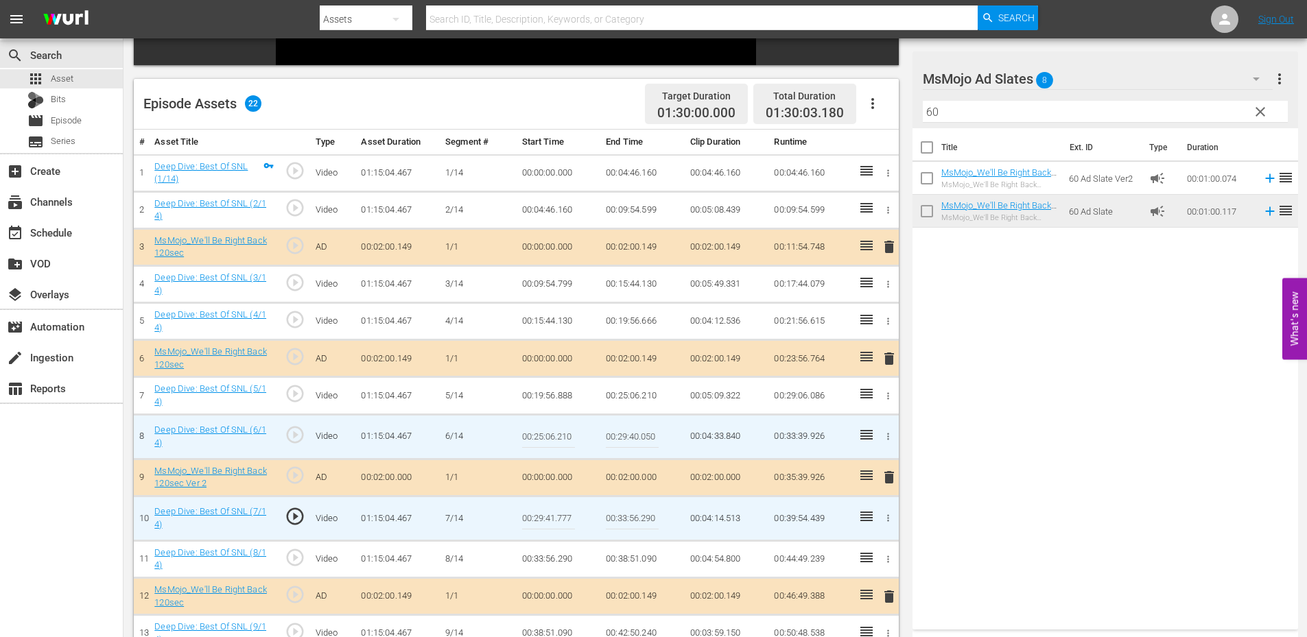
click at [635, 436] on input "00:29:40.050" at bounding box center [632, 437] width 53 height 33
paste input "1.777"
type input "00:29:41.777"
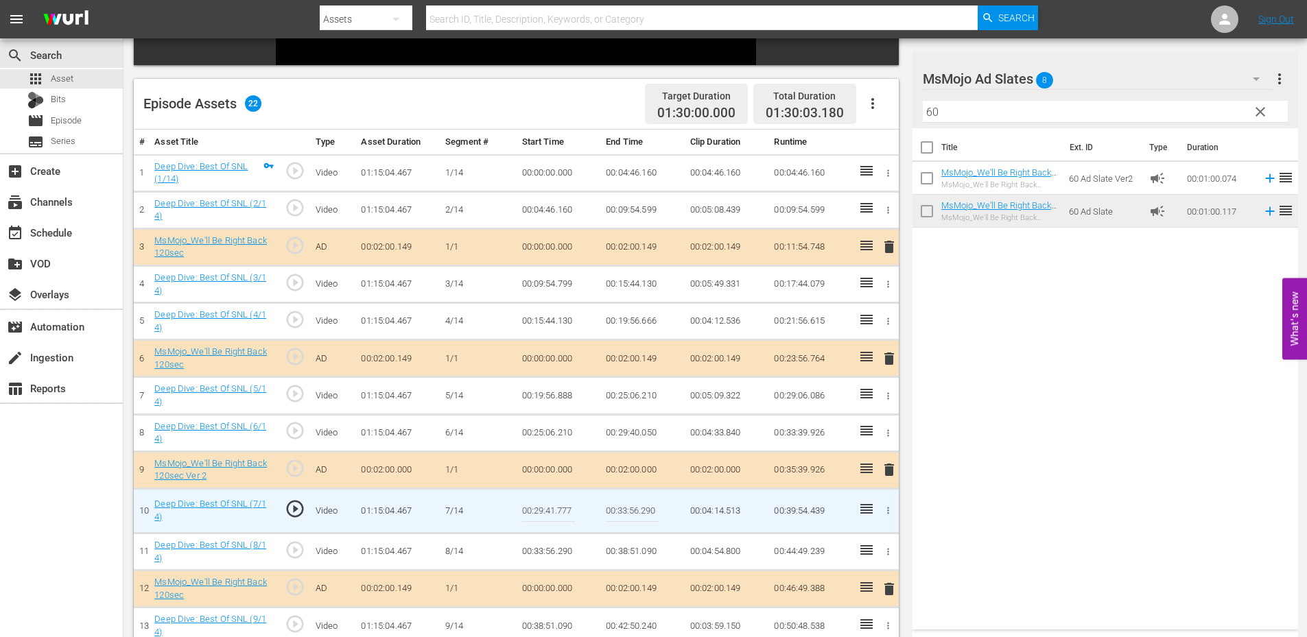
click at [562, 507] on input "00:29:41.777" at bounding box center [548, 511] width 53 height 33
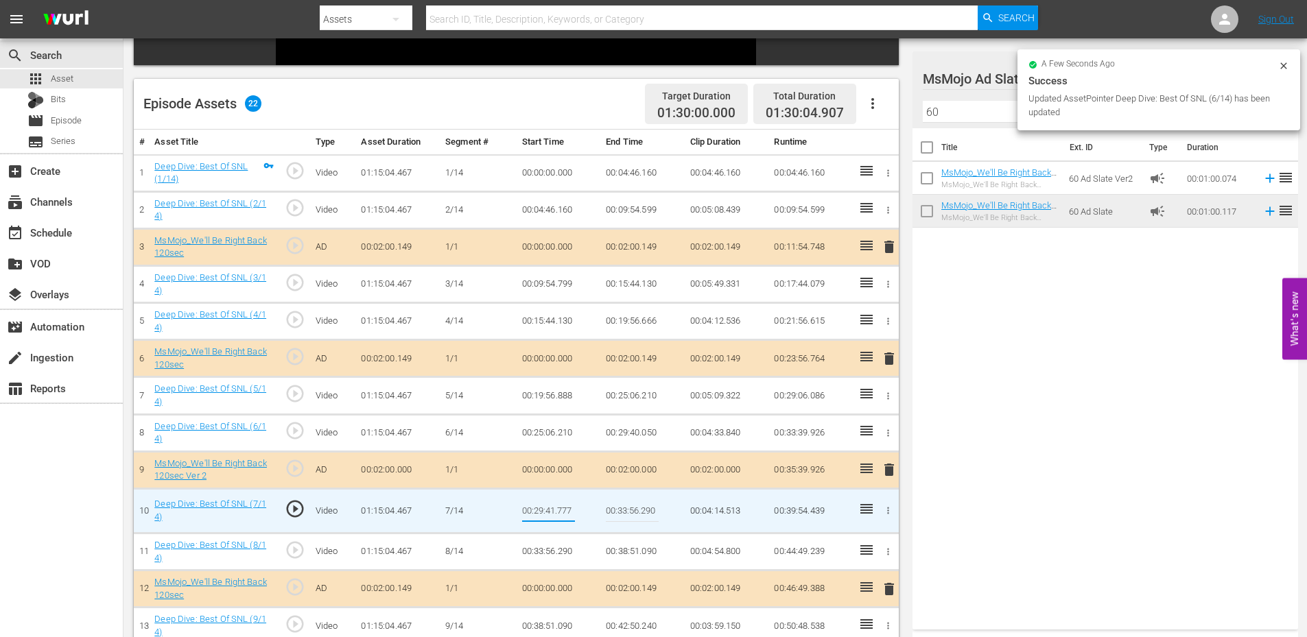
click at [562, 507] on input "00:29:41.777" at bounding box center [548, 511] width 53 height 33
type input "00:29:41.999"
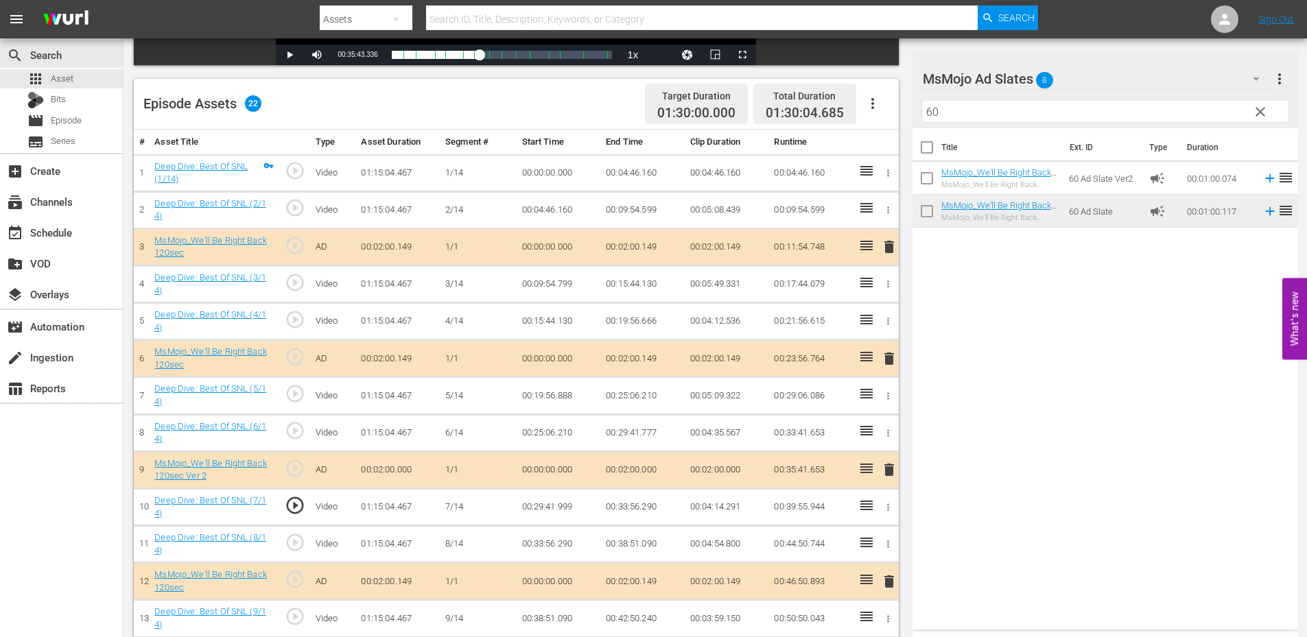
click at [298, 510] on span "play_circle_outline" at bounding box center [295, 505] width 21 height 21
click at [557, 510] on td "00:29:41.999" at bounding box center [559, 506] width 84 height 37
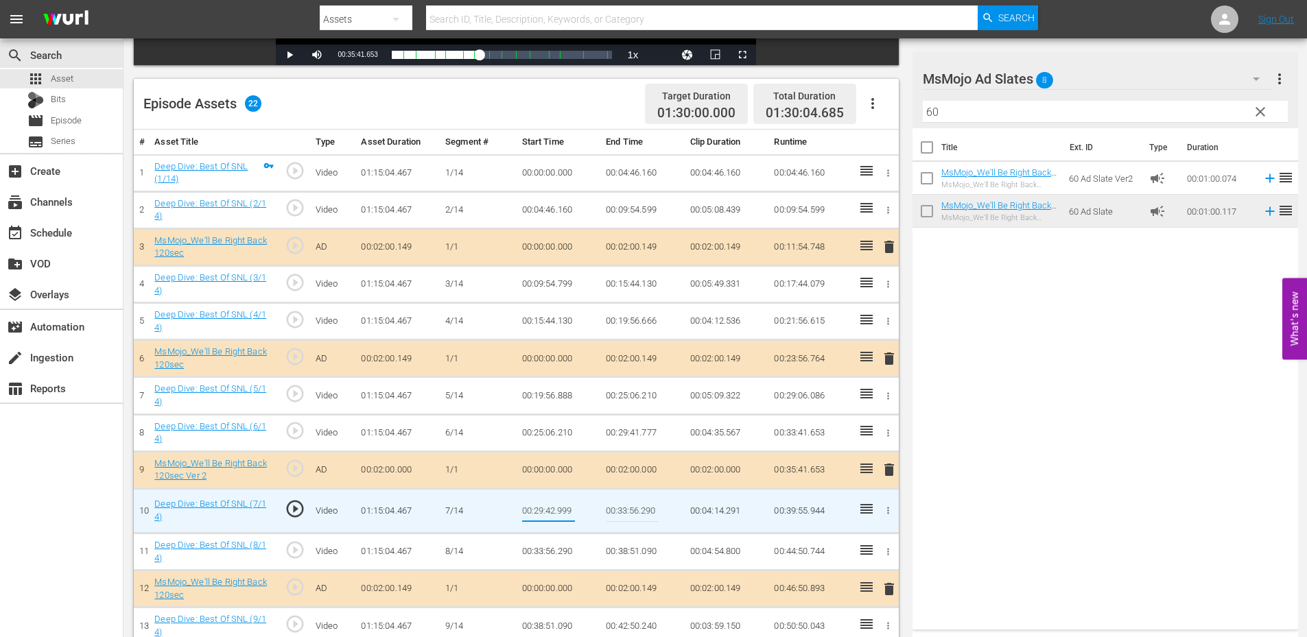
type input "00:29:42.199"
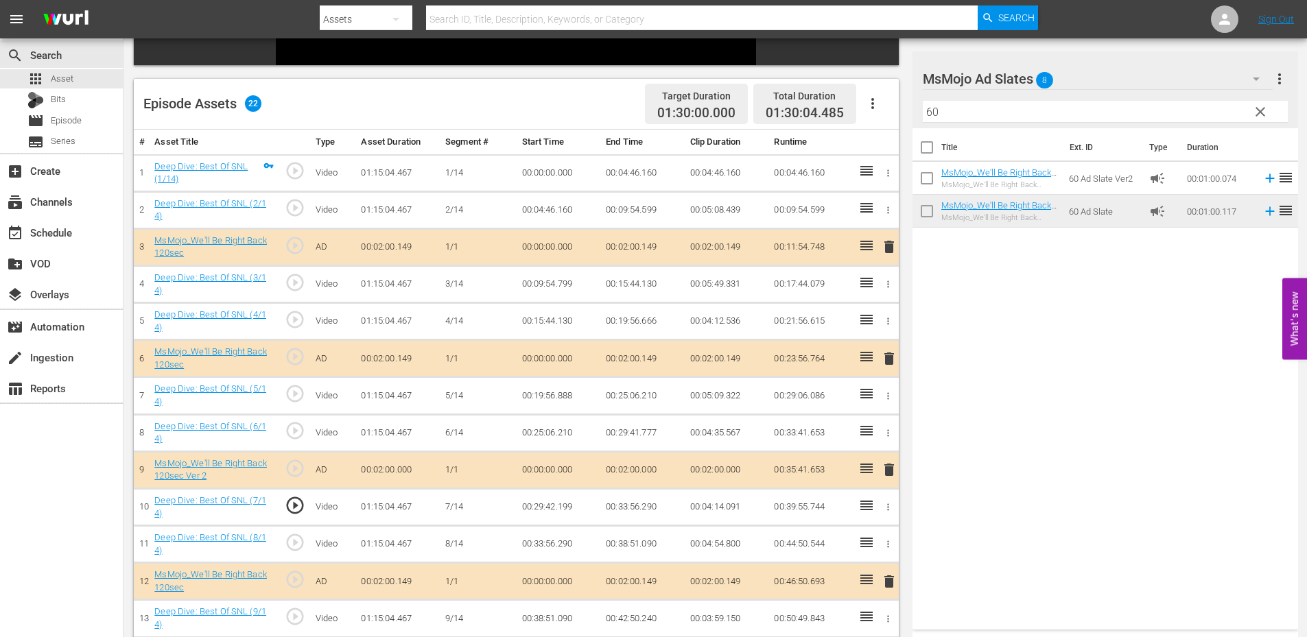
click at [303, 619] on span "play_circle_outline" at bounding box center [295, 616] width 21 height 21
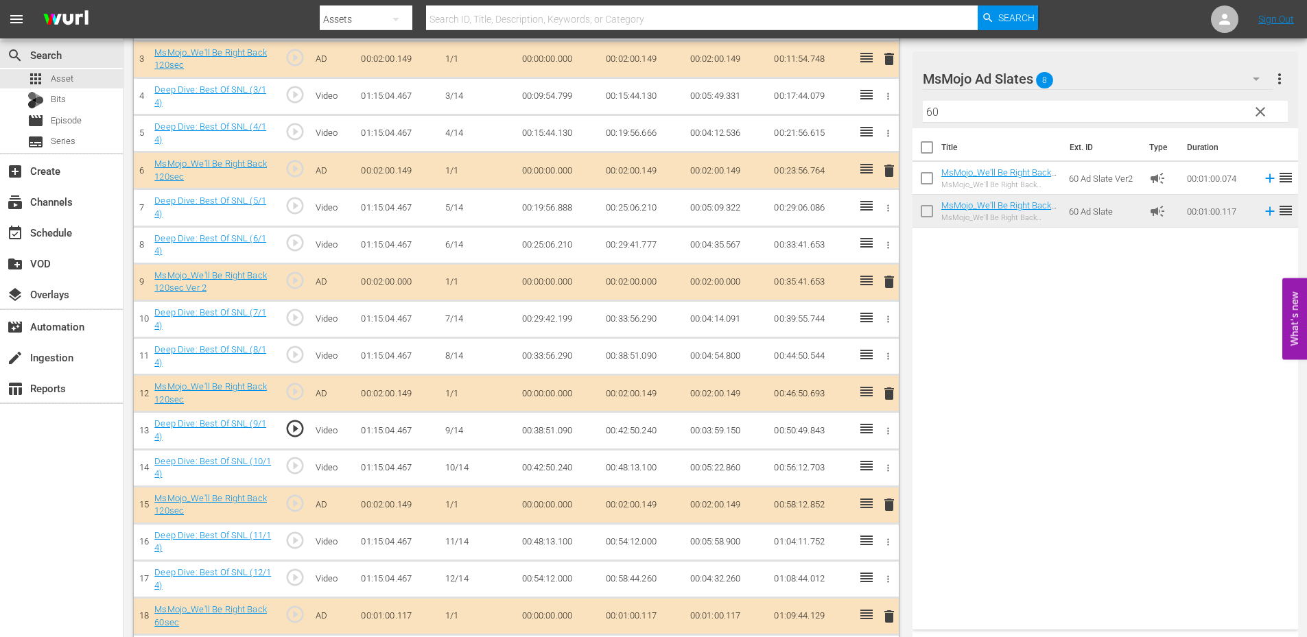
scroll to position [549, 0]
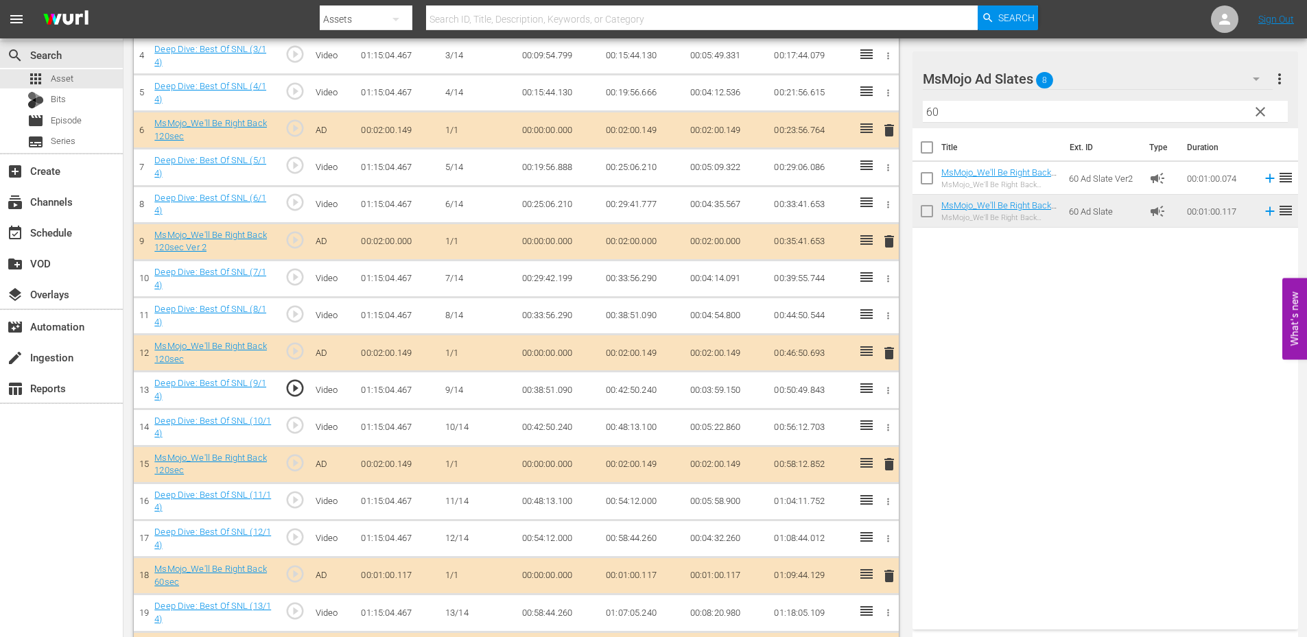
click at [532, 393] on td "00:38:51.090" at bounding box center [559, 390] width 84 height 37
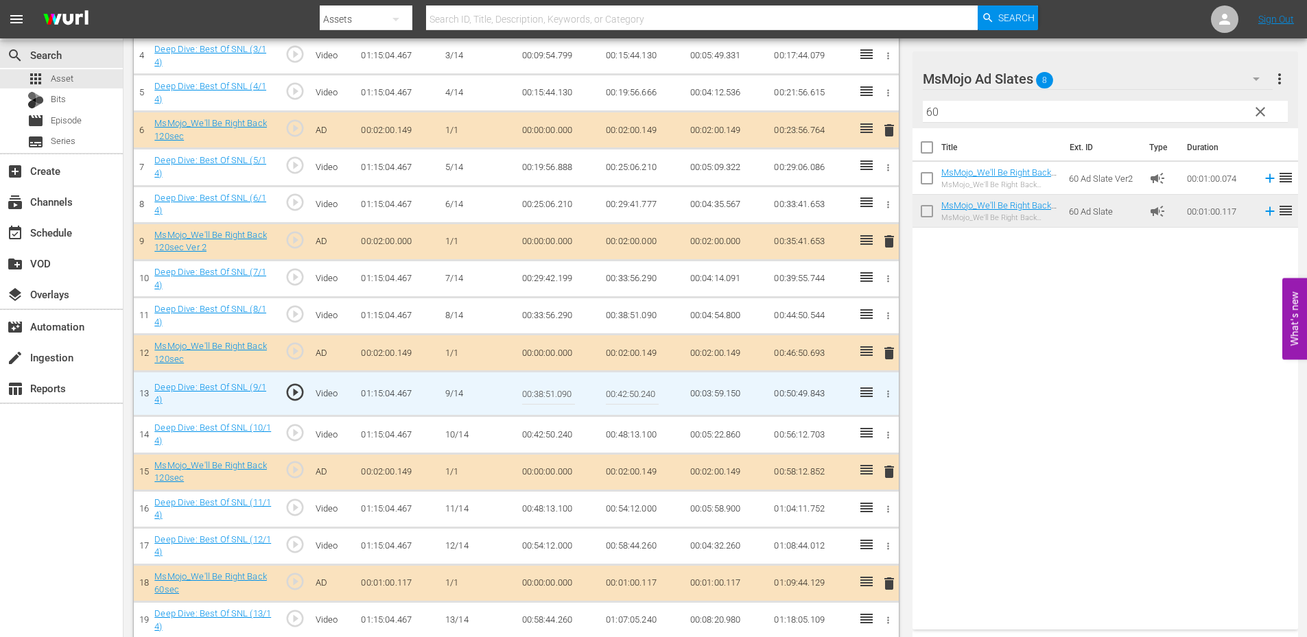
click at [532, 393] on input "00:38:51.090" at bounding box center [548, 393] width 53 height 33
type input "00:38:53.090"
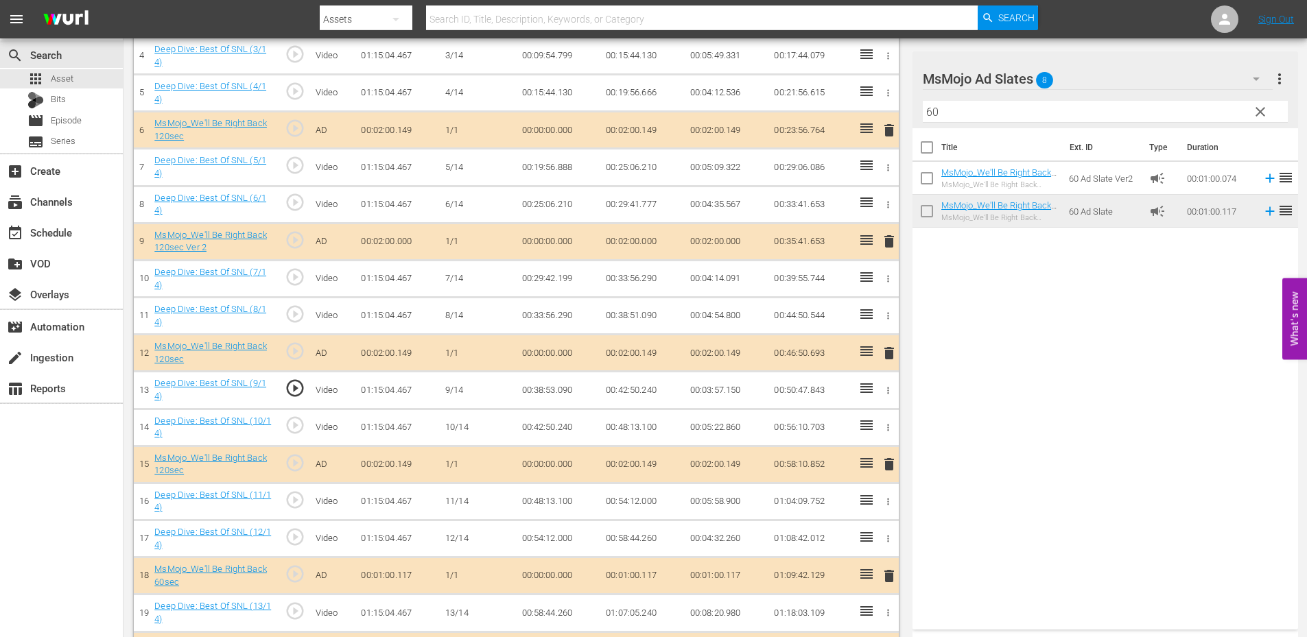
click at [553, 390] on td "00:38:53.090" at bounding box center [559, 390] width 84 height 37
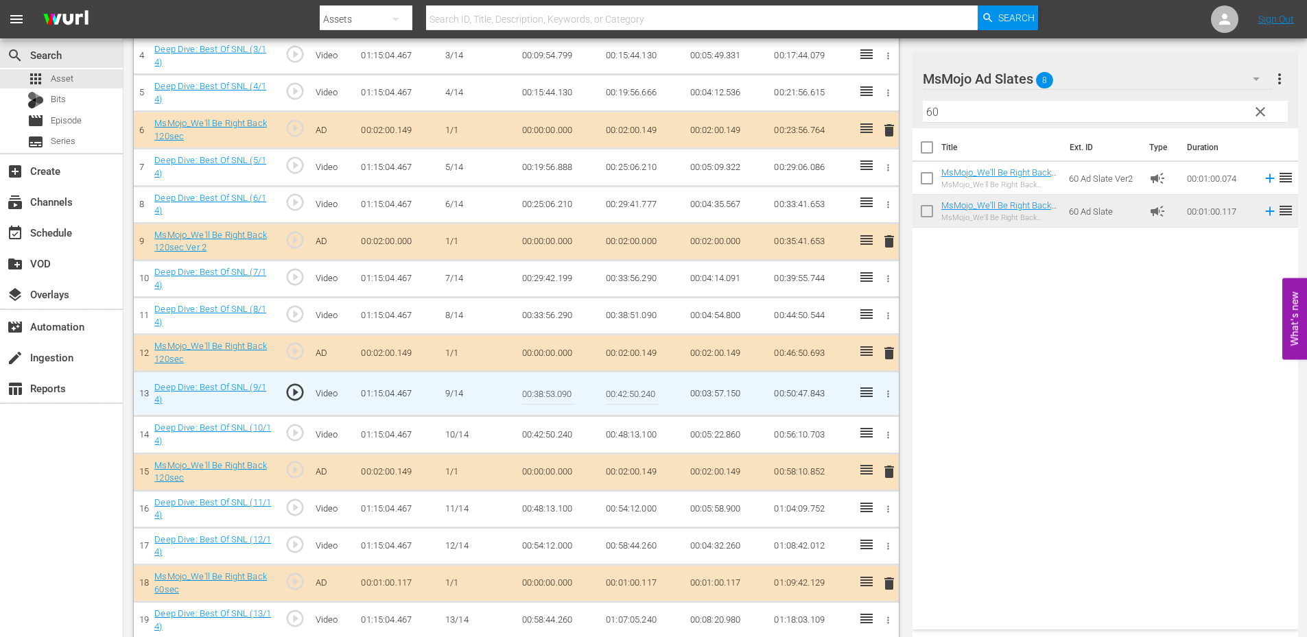
click at [553, 390] on input "00:38:53.090" at bounding box center [548, 393] width 53 height 33
type input "00:38:53.190"
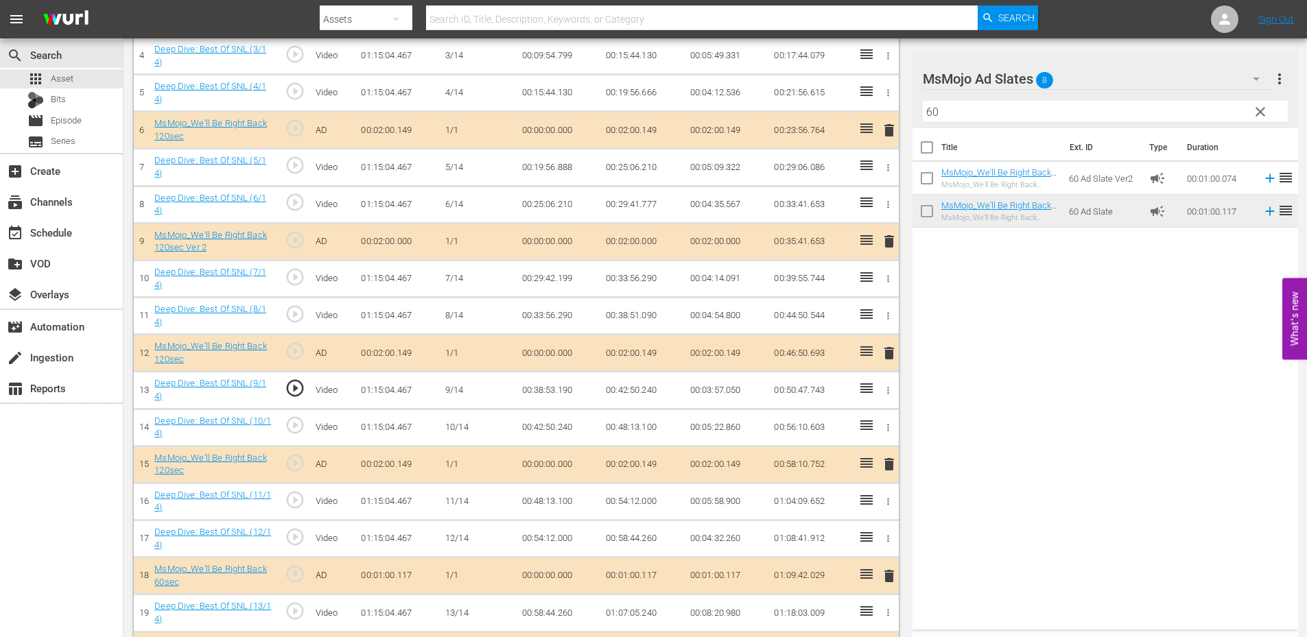
click at [560, 388] on td "00:38:53.190" at bounding box center [559, 390] width 84 height 37
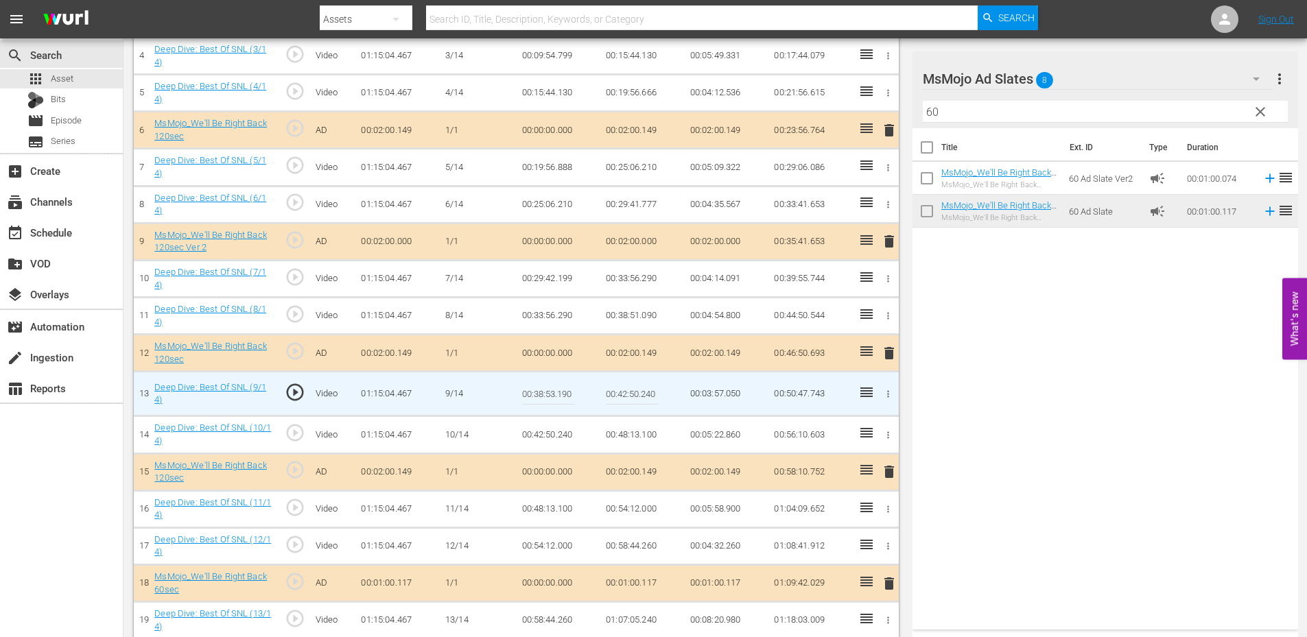
click at [560, 388] on input "00:38:53.190" at bounding box center [548, 393] width 53 height 33
type input "00:38:53.333"
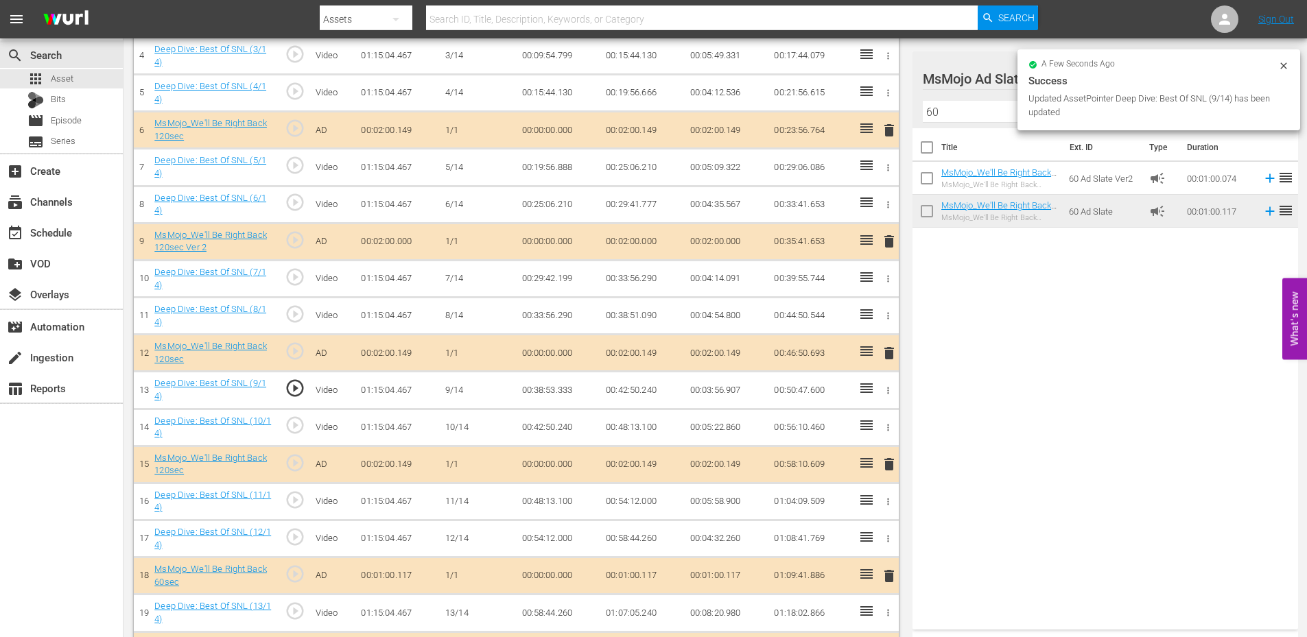
click at [553, 393] on td "00:38:53.333" at bounding box center [559, 390] width 84 height 37
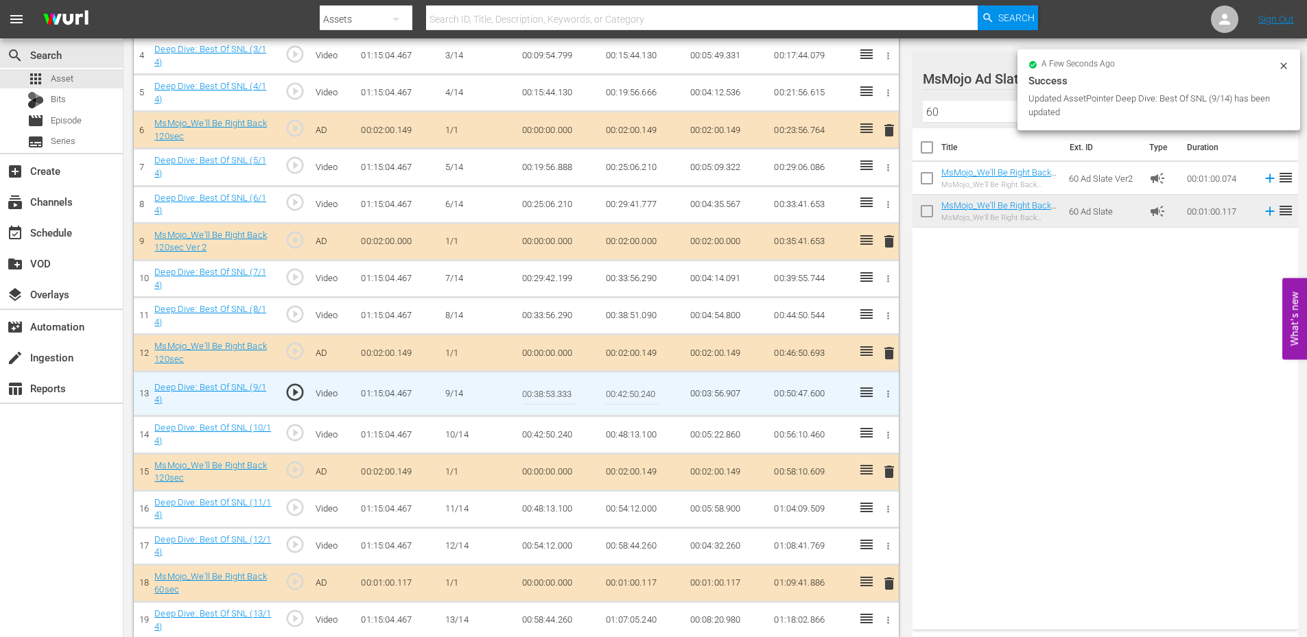
click at [553, 393] on input "00:38:53.333" at bounding box center [548, 393] width 53 height 33
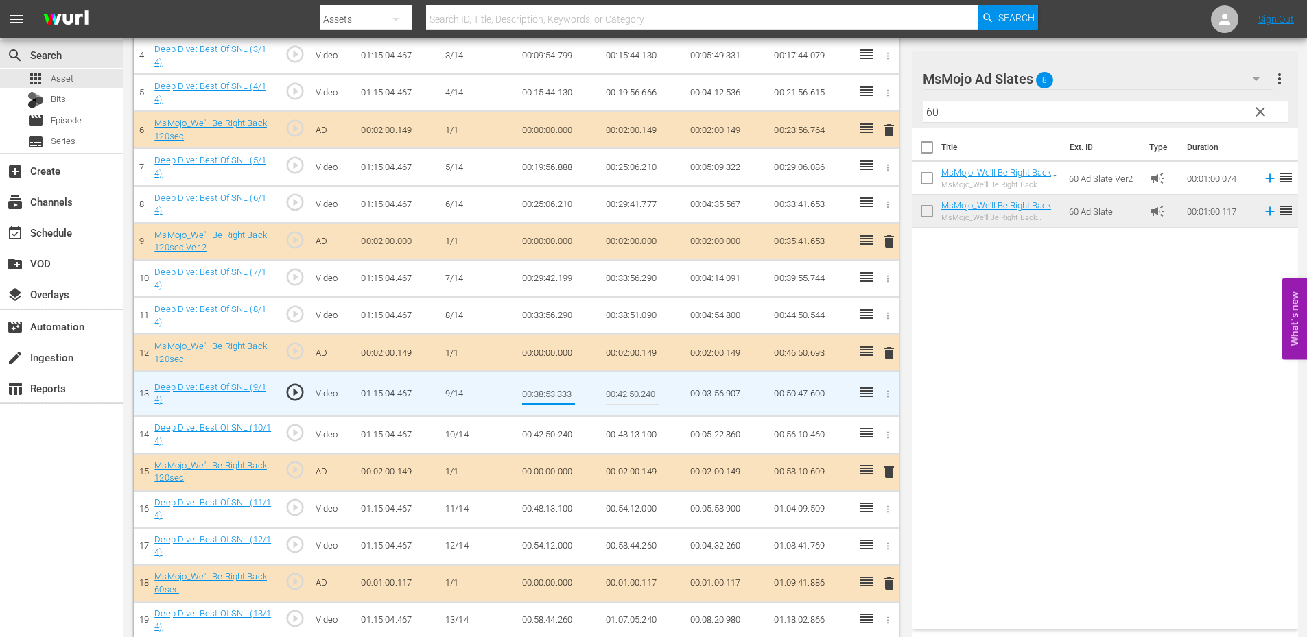
click at [617, 321] on td "00:38:51.090" at bounding box center [642, 316] width 84 height 37
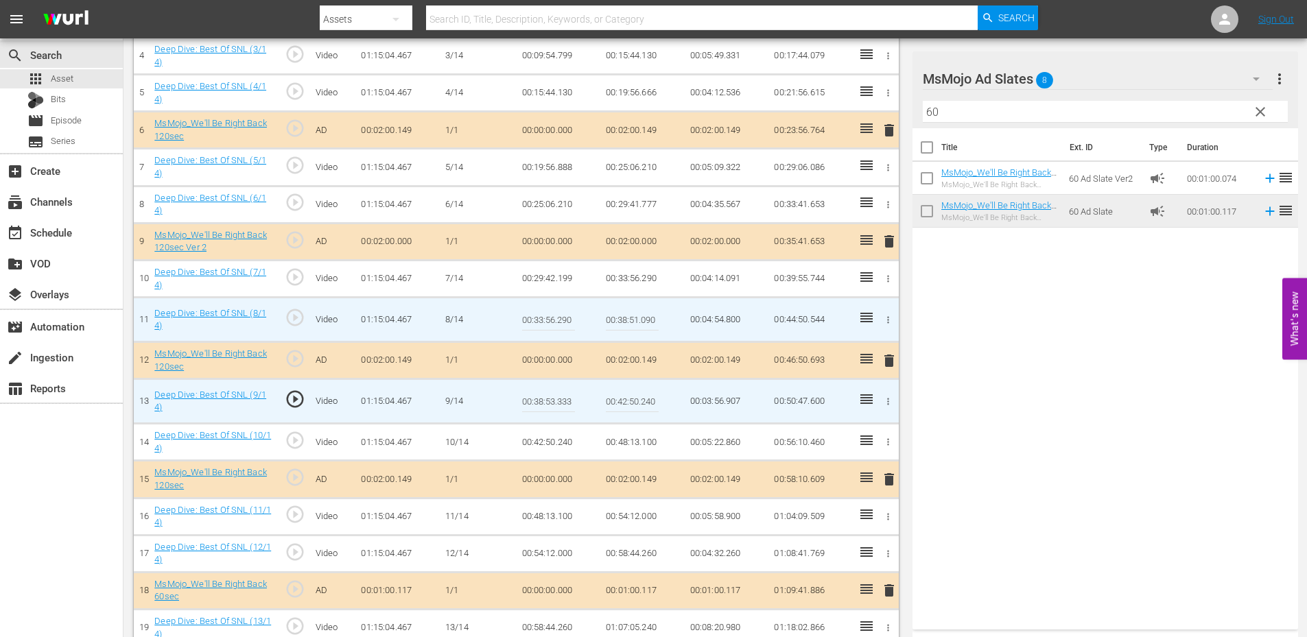
click at [617, 321] on input "00:38:51.090" at bounding box center [632, 319] width 53 height 33
paste input "3.333"
type input "00:38:53.333"
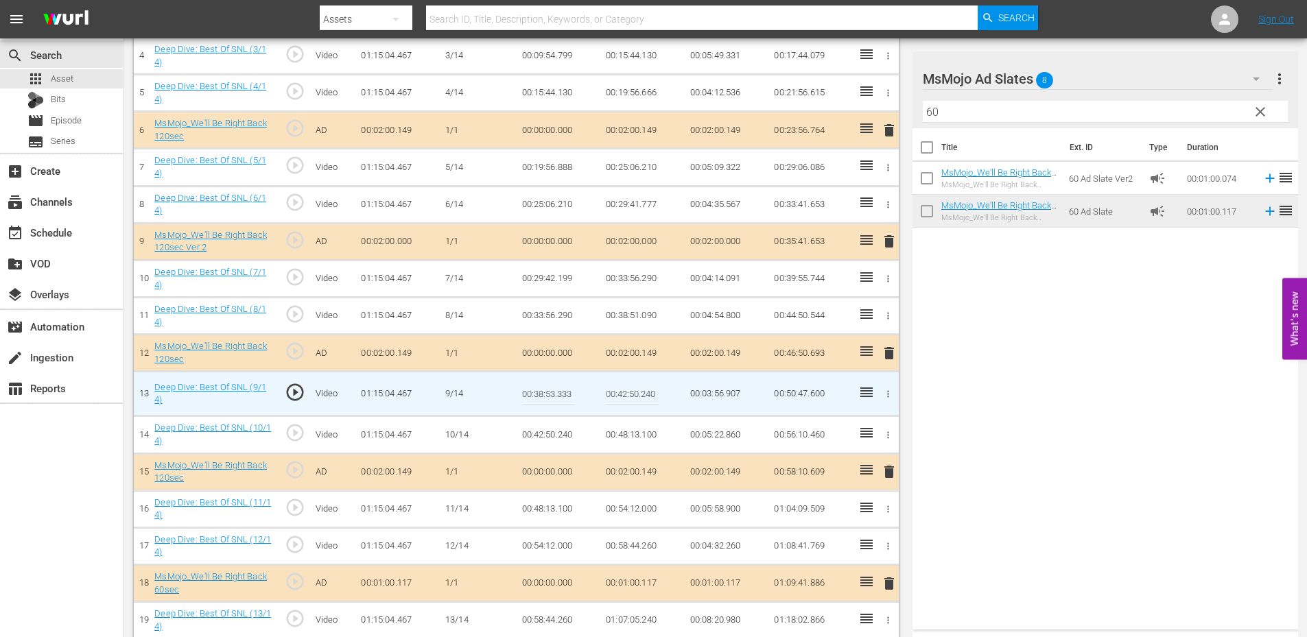
click at [545, 394] on input "00:38:53.333" at bounding box center [548, 393] width 53 height 33
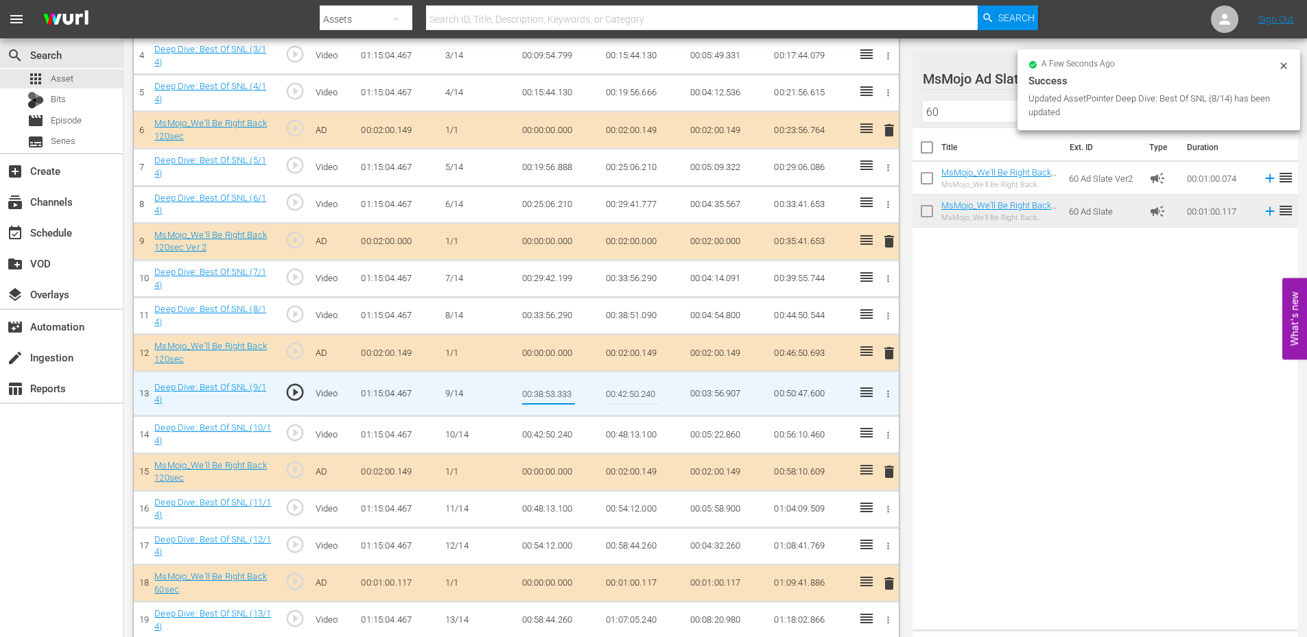
click at [545, 394] on input "00:38:53.333" at bounding box center [548, 393] width 53 height 33
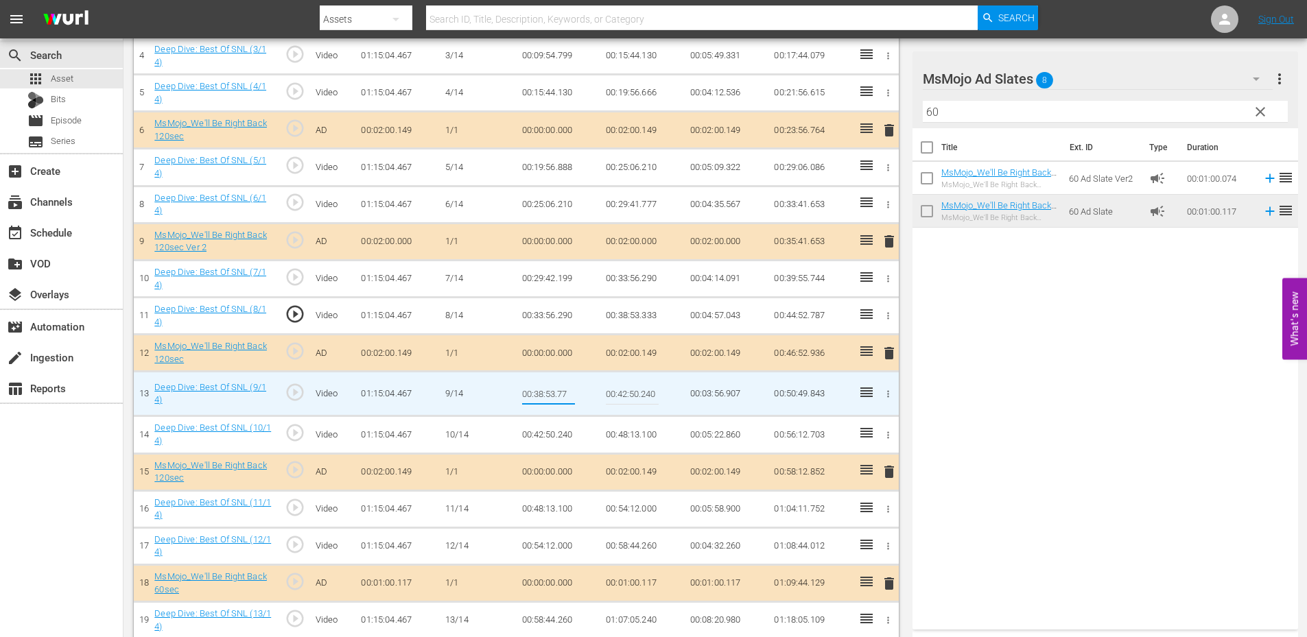
type input "00:38:53.777"
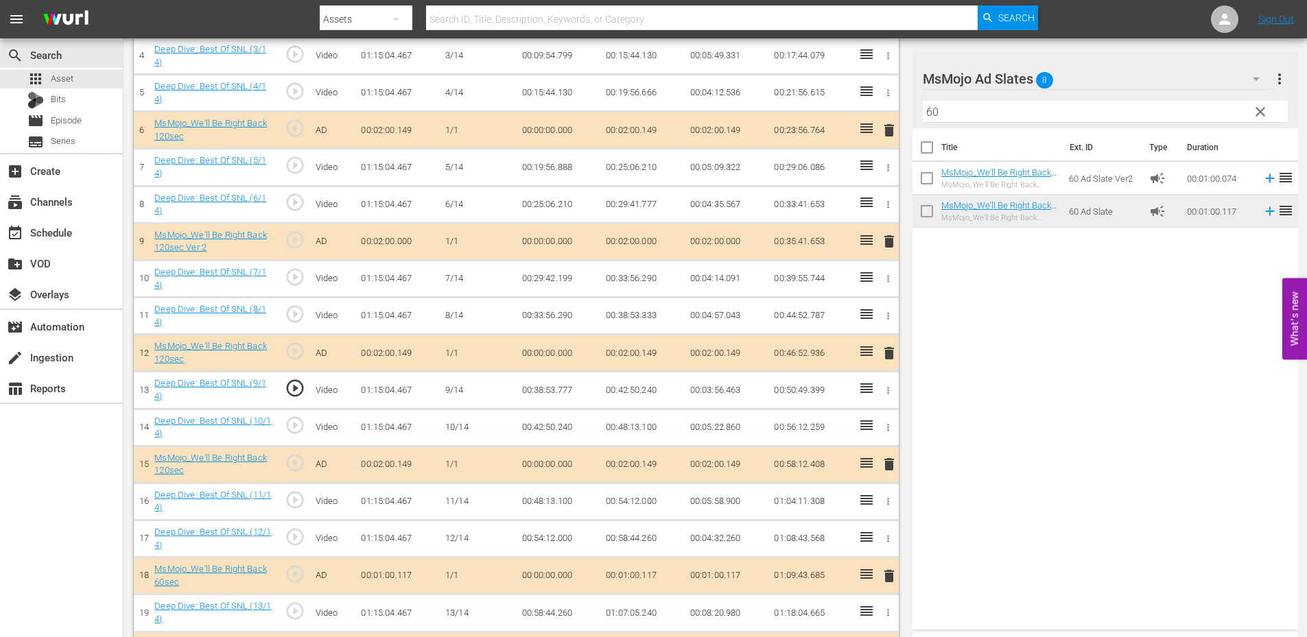
click at [296, 395] on span "play_circle_outline" at bounding box center [295, 388] width 21 height 21
click at [567, 390] on td "00:38:53.777" at bounding box center [559, 390] width 84 height 37
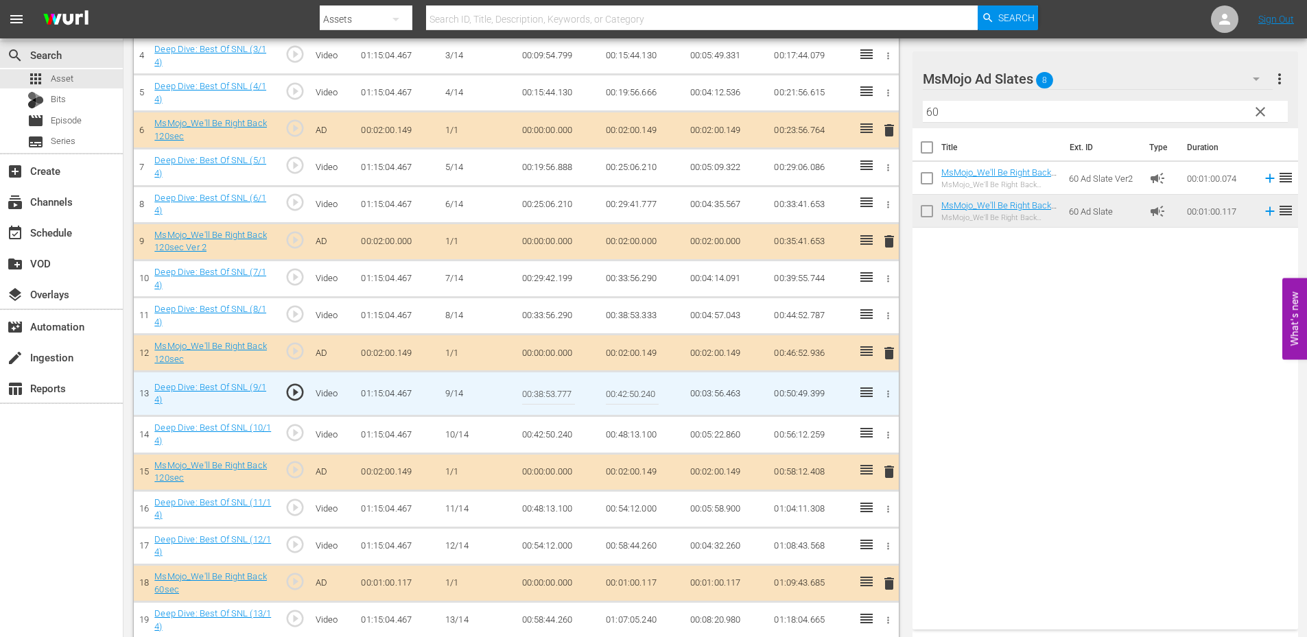
click at [567, 390] on input "00:38:53.777" at bounding box center [548, 393] width 53 height 33
type input "00:38:53.700"
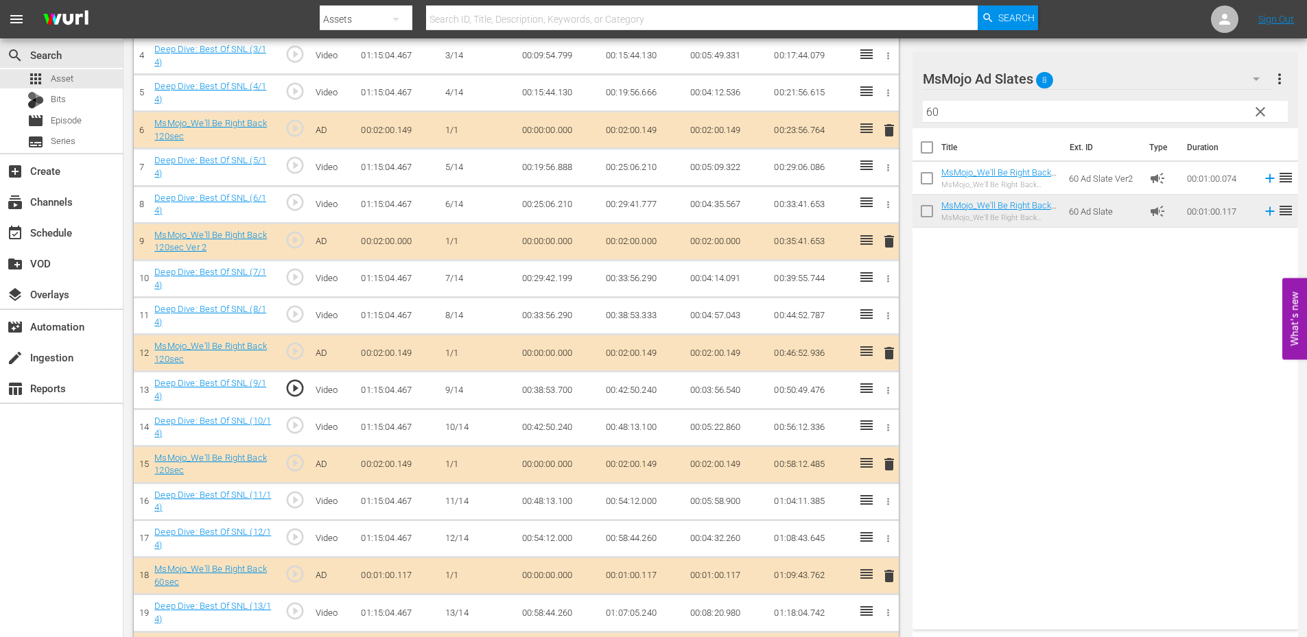
click at [557, 390] on td "00:38:53.700" at bounding box center [559, 390] width 84 height 37
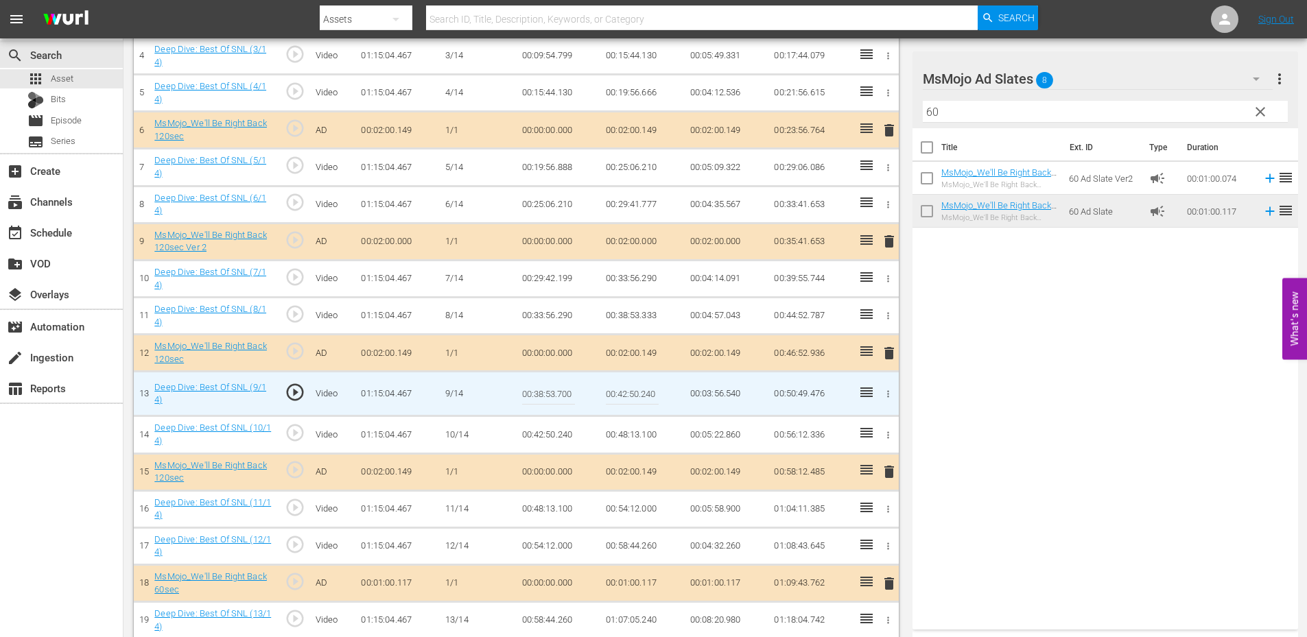
click at [557, 390] on input "00:38:53.700" at bounding box center [548, 393] width 53 height 33
click at [570, 400] on input "00:38:53.700" at bounding box center [548, 393] width 53 height 33
type input "00:38:53.666"
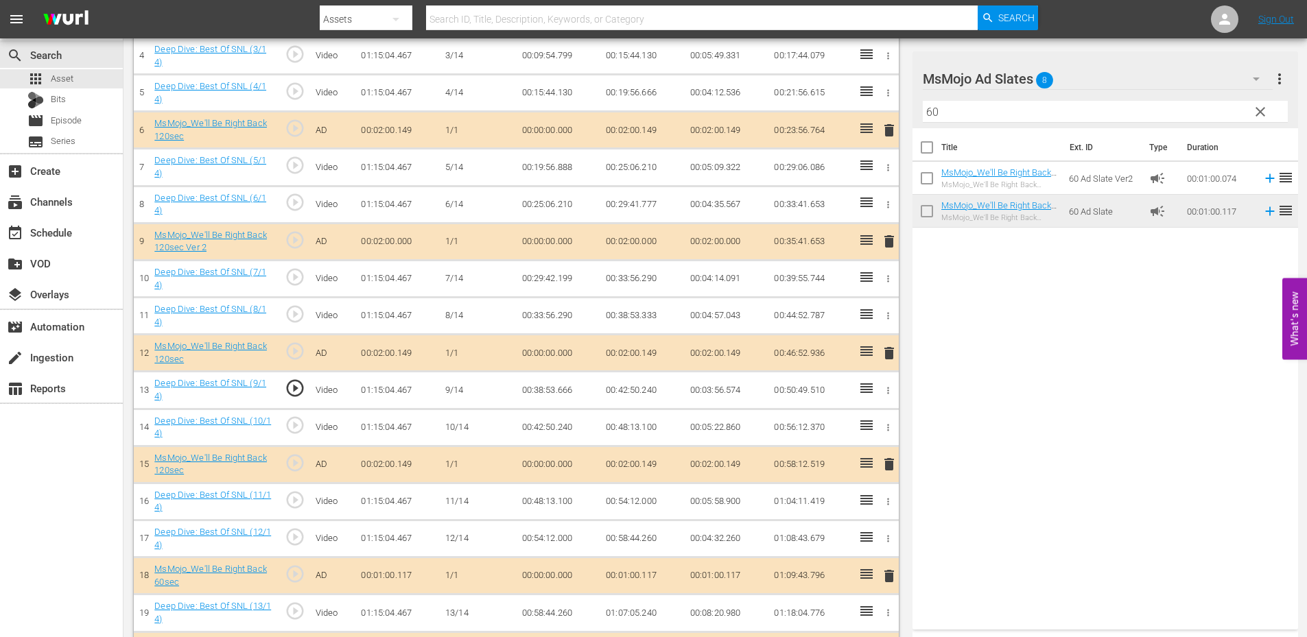
click at [294, 510] on span "play_circle_outline" at bounding box center [295, 500] width 21 height 21
click at [567, 504] on td "00:48:13.100" at bounding box center [559, 501] width 84 height 37
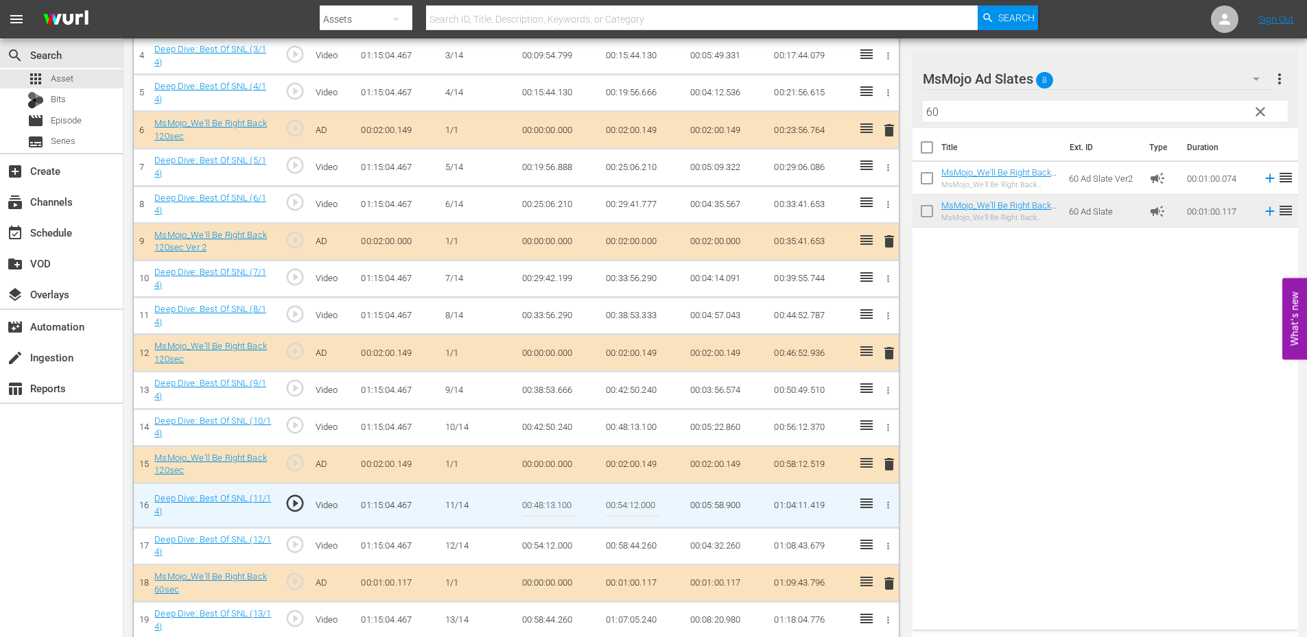
click at [567, 504] on input "00:48:13.100" at bounding box center [548, 505] width 53 height 33
click at [550, 506] on input "00:48:13.100" at bounding box center [548, 505] width 53 height 33
type input "00:48:16.100"
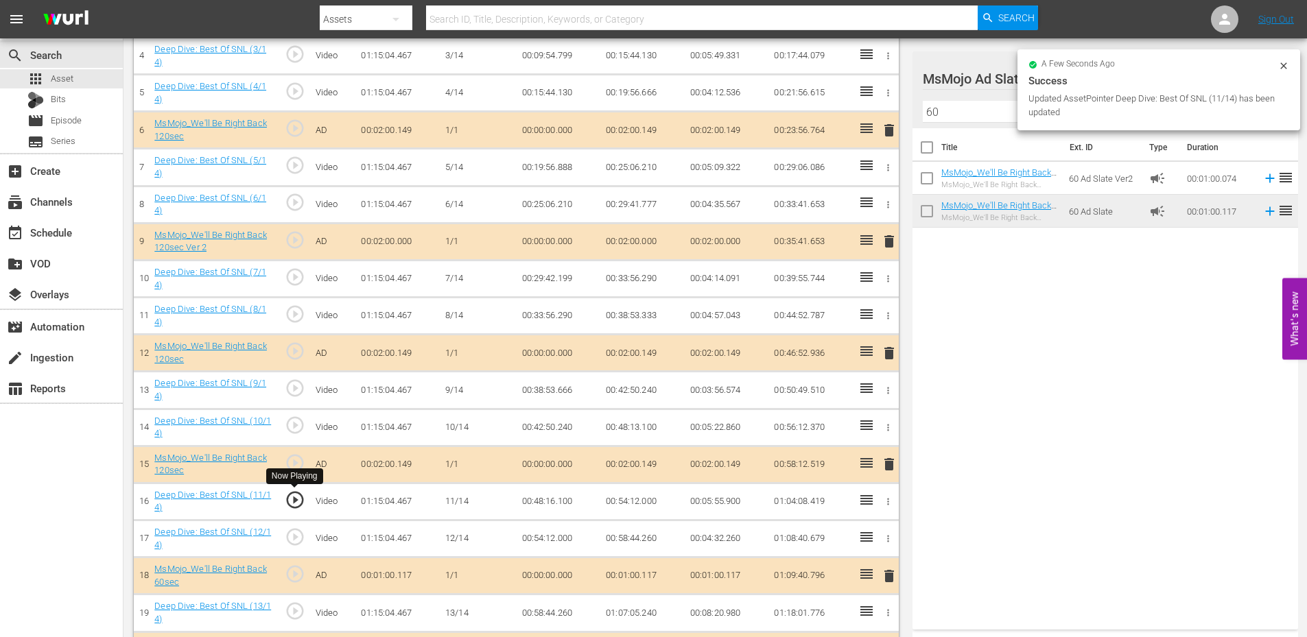
click at [293, 504] on span "play_circle_outline" at bounding box center [295, 500] width 21 height 21
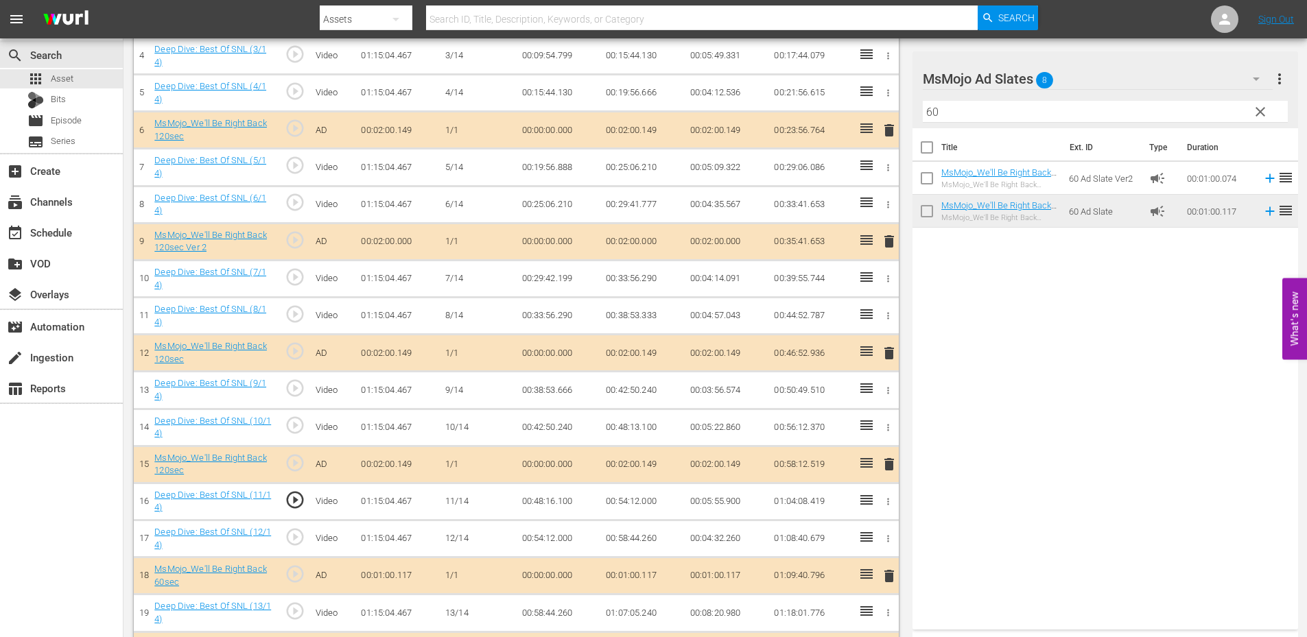
click at [546, 510] on td "00:48:16.100" at bounding box center [559, 501] width 84 height 37
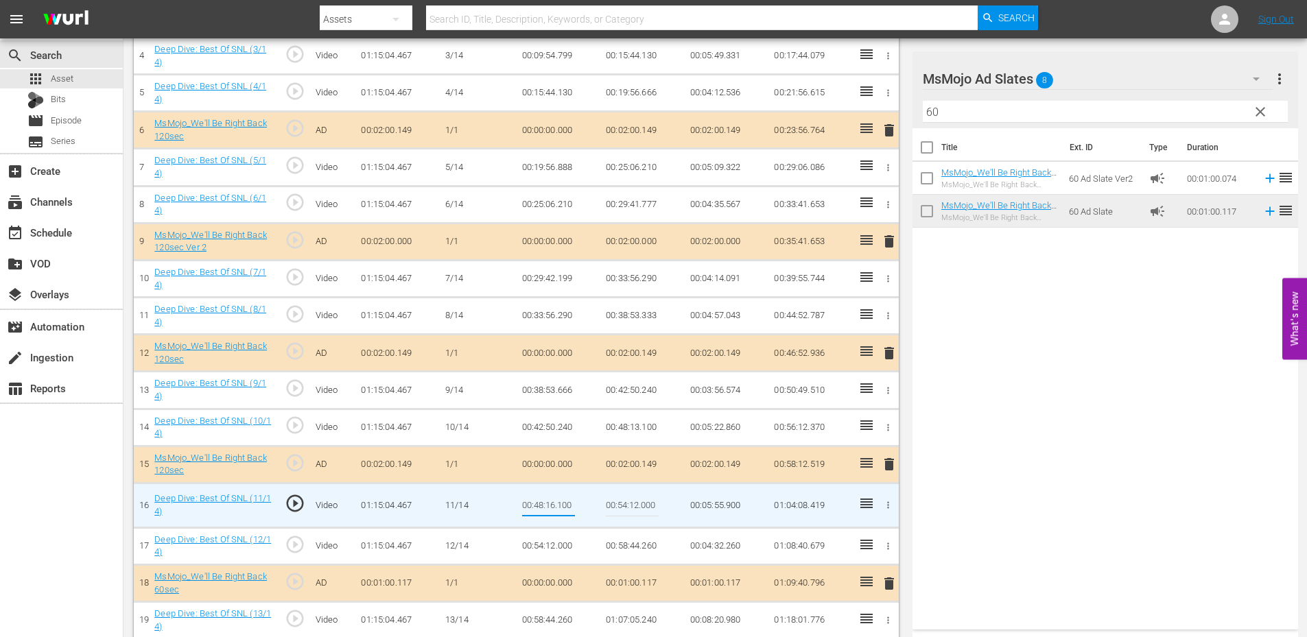
click at [620, 434] on td "00:48:13.100" at bounding box center [642, 427] width 84 height 37
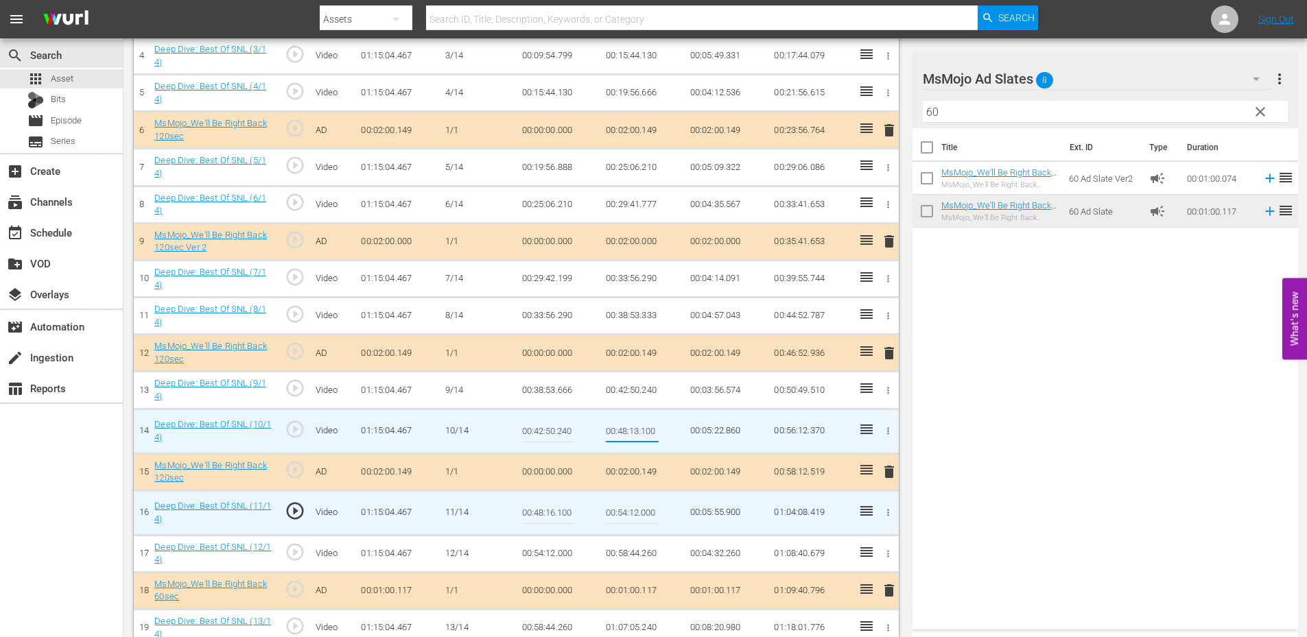
type input "00:48:16.100"
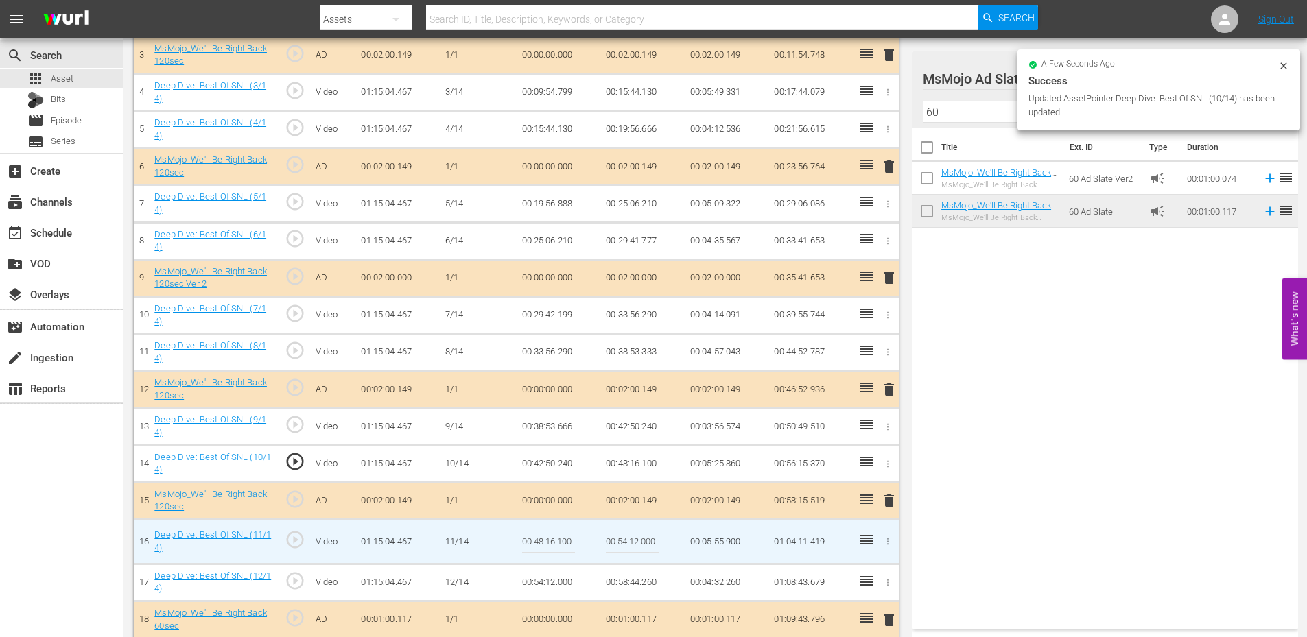
scroll to position [503, 0]
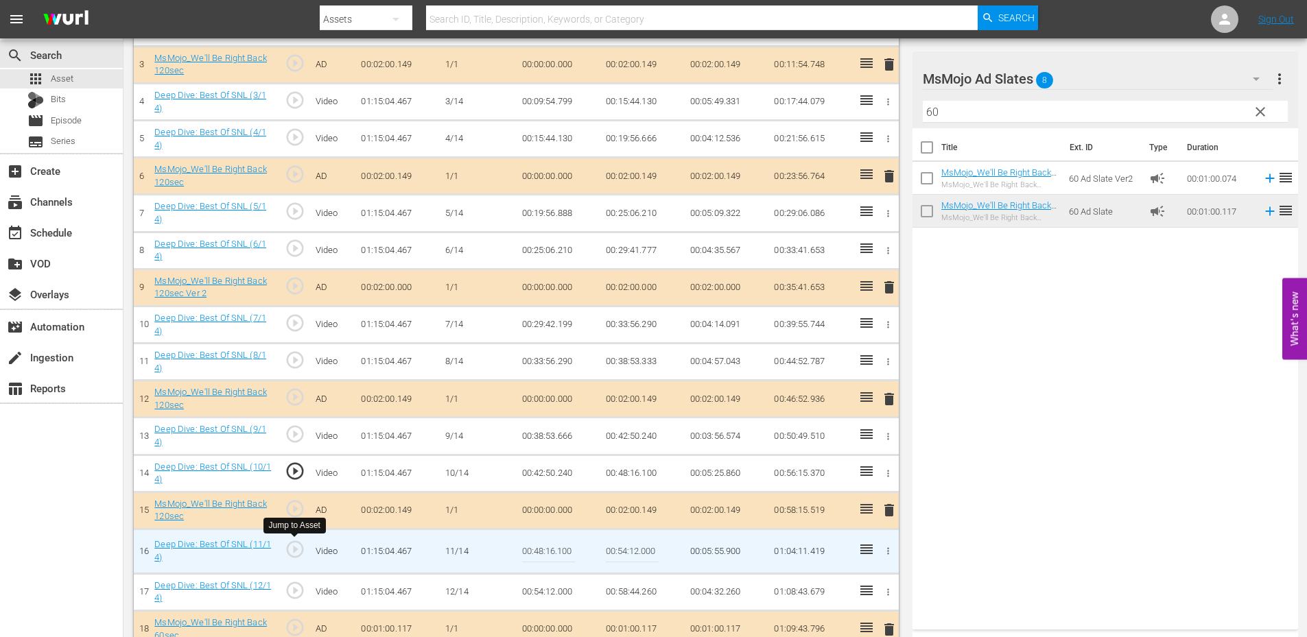
click at [294, 552] on span "play_circle_outline" at bounding box center [295, 549] width 21 height 21
click at [557, 556] on input "00:48:16.100" at bounding box center [548, 551] width 53 height 33
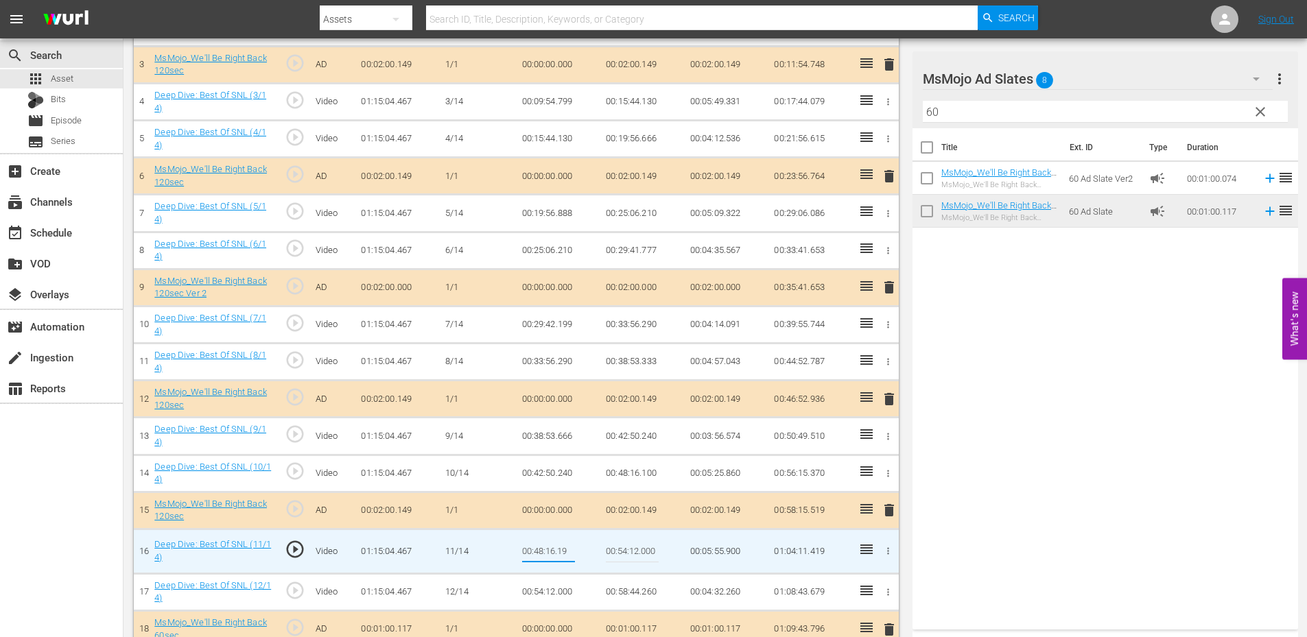
type input "00:48:16.199"
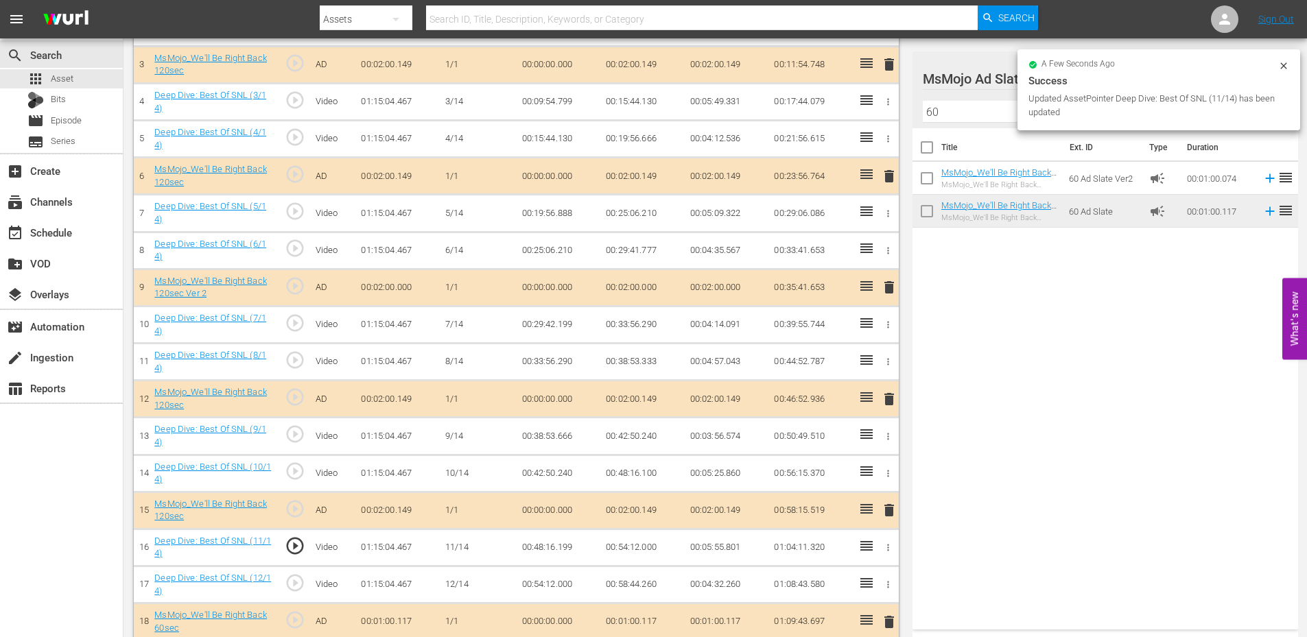
click at [562, 546] on td "00:48:16.199" at bounding box center [559, 547] width 84 height 37
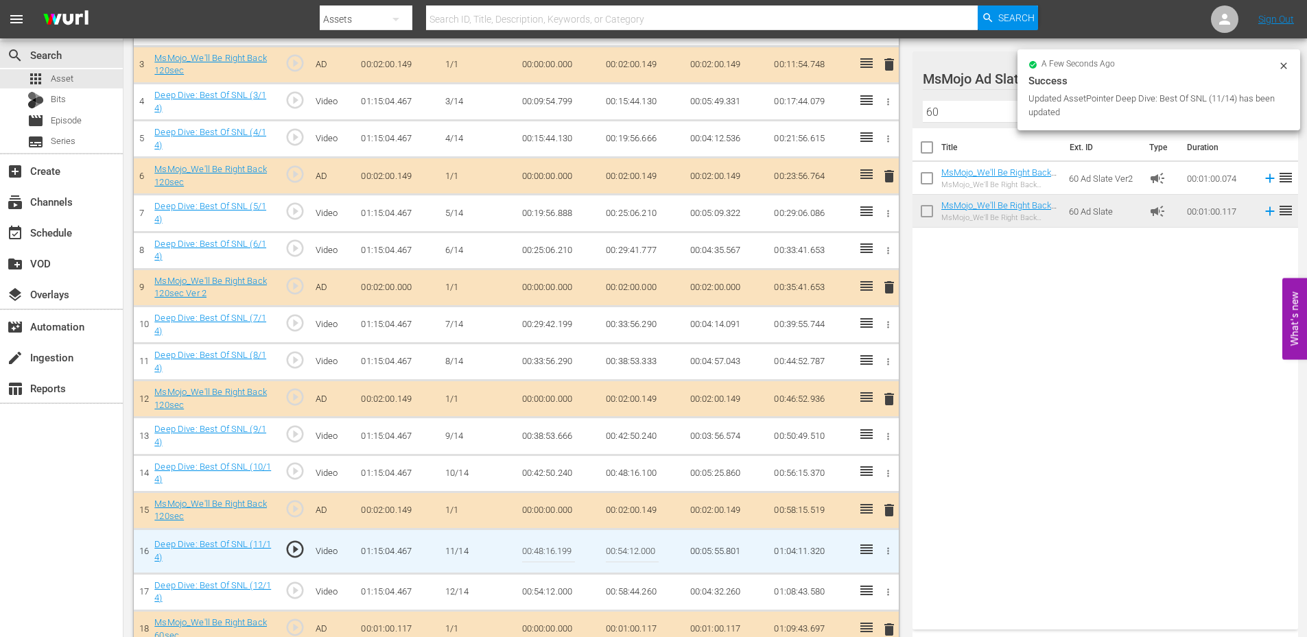
click at [562, 546] on input "00:48:16.199" at bounding box center [548, 551] width 53 height 33
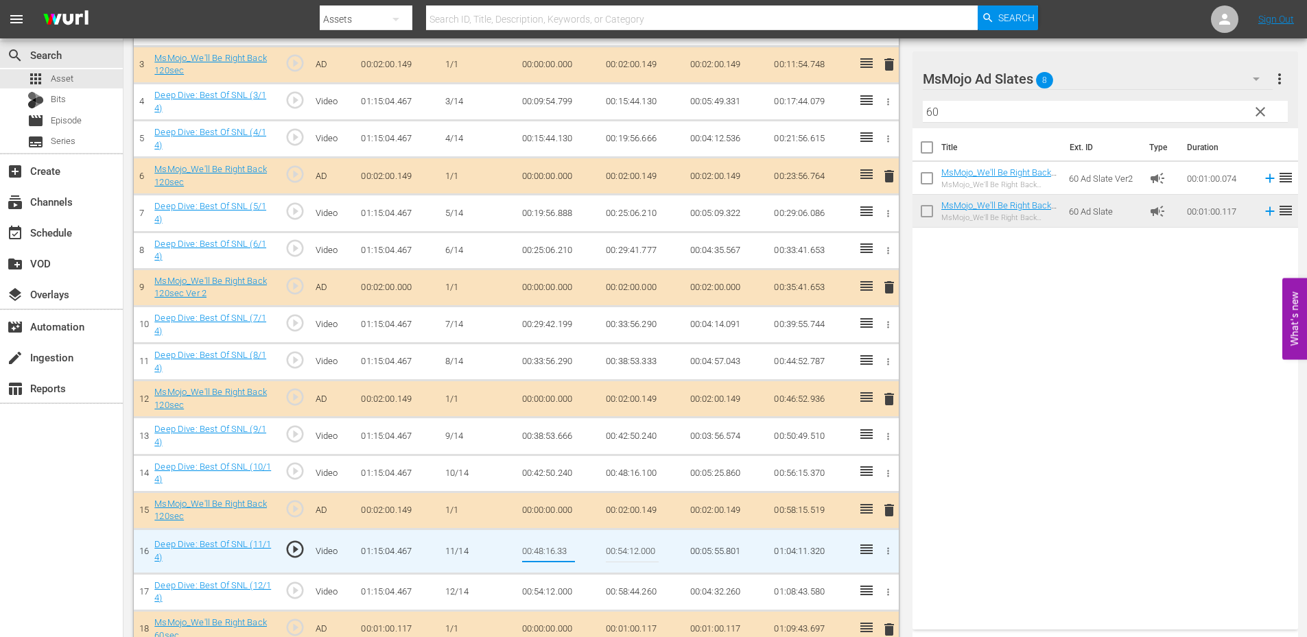
type input "00:48:16.333"
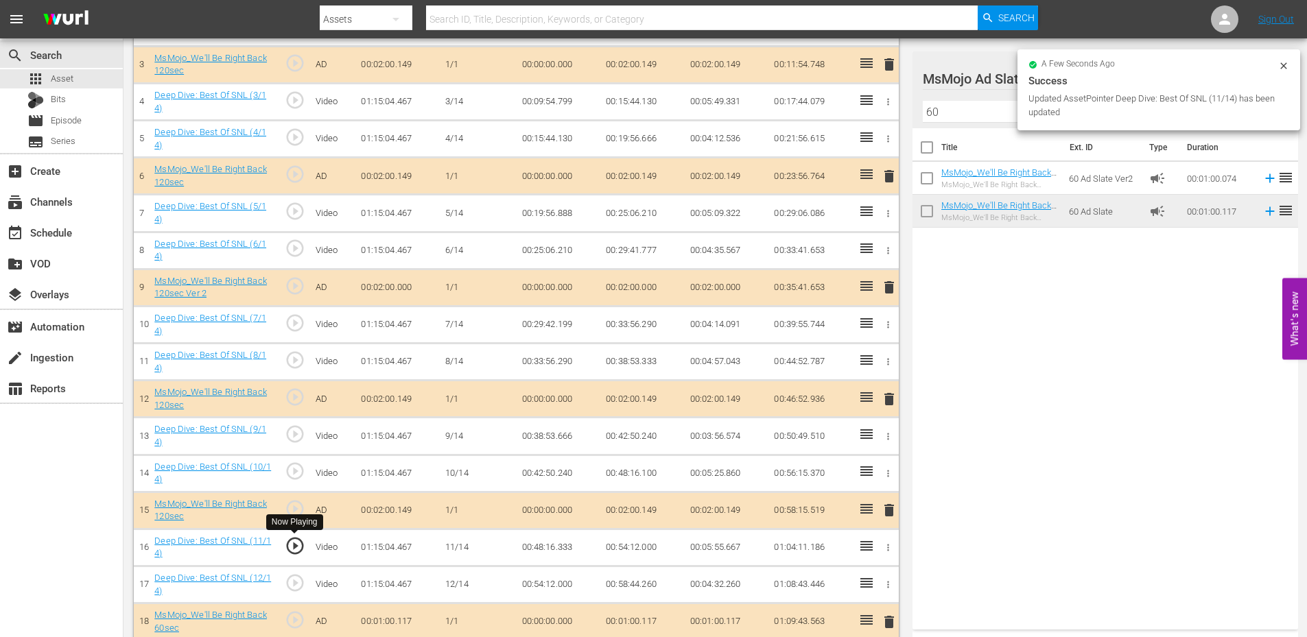
click at [296, 542] on span "play_circle_outline" at bounding box center [295, 546] width 21 height 21
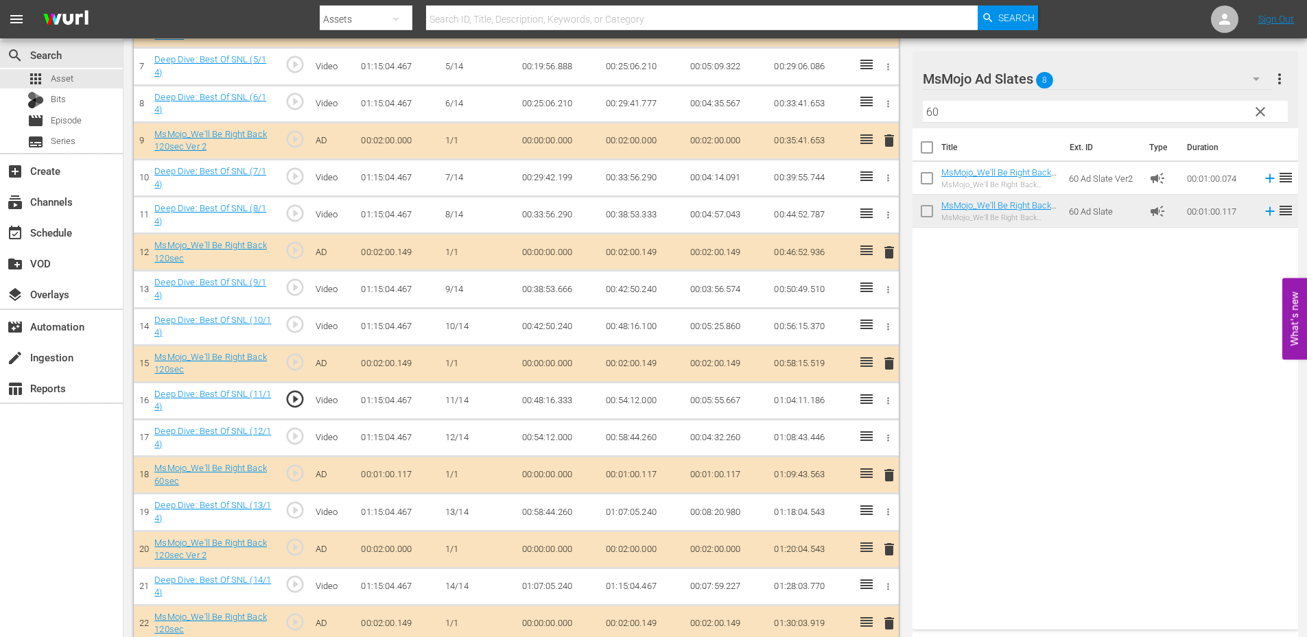
scroll to position [665, 0]
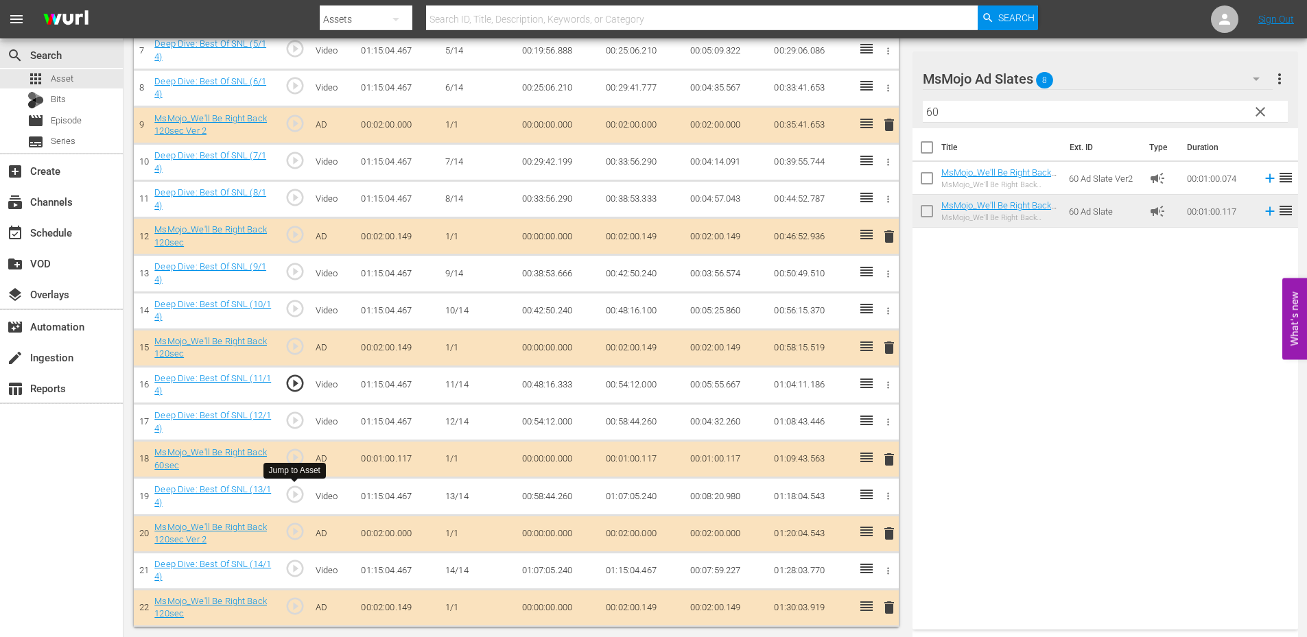
click at [296, 491] on span "play_circle_outline" at bounding box center [295, 494] width 21 height 21
click at [550, 498] on td "00:58:44.260" at bounding box center [559, 496] width 84 height 37
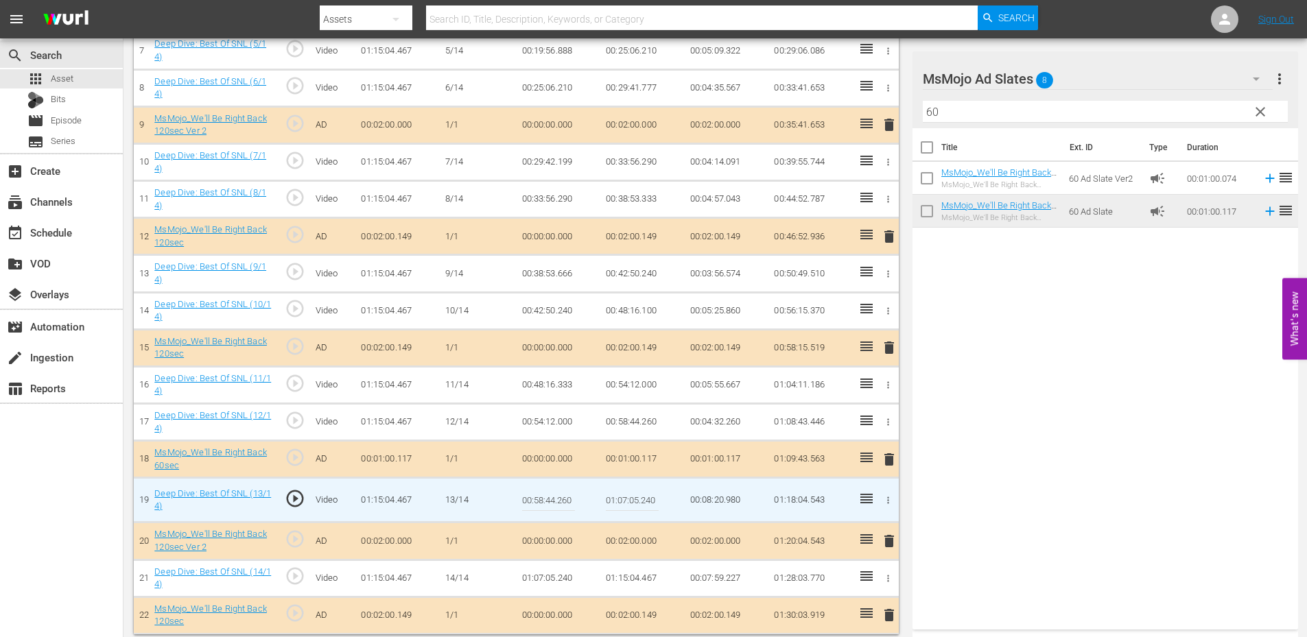
click at [550, 498] on input "00:58:44.260" at bounding box center [548, 500] width 53 height 33
type input "00:58:48.260"
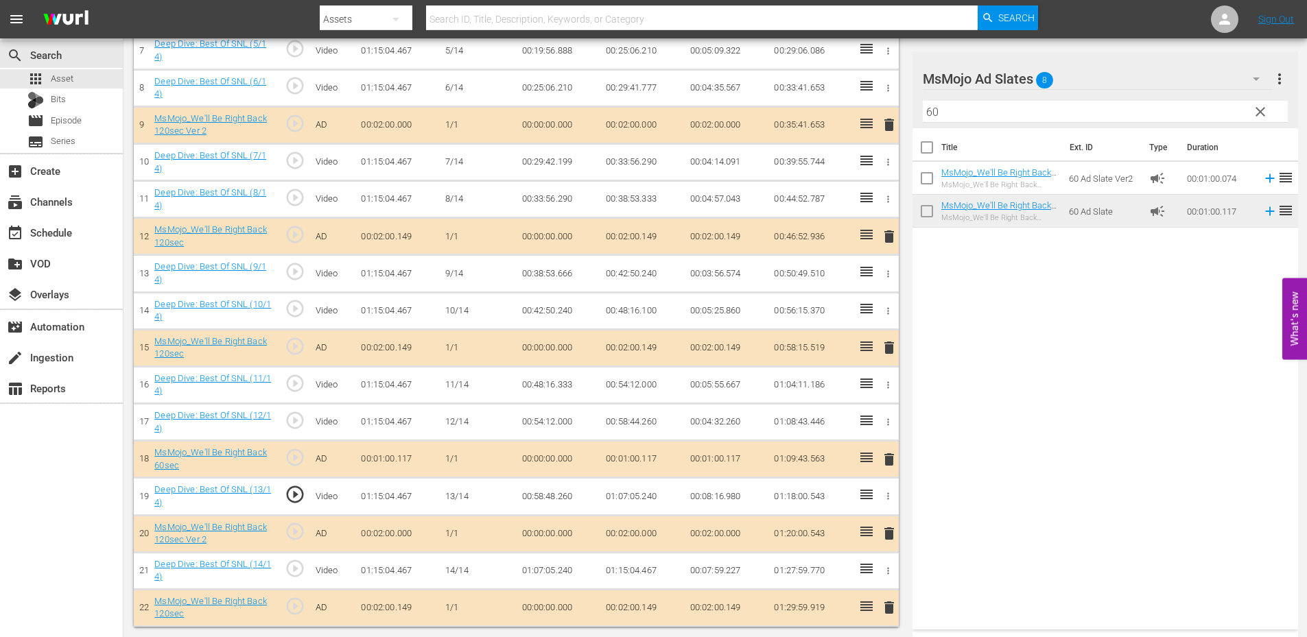
click at [552, 498] on td "00:58:48.260" at bounding box center [559, 496] width 84 height 37
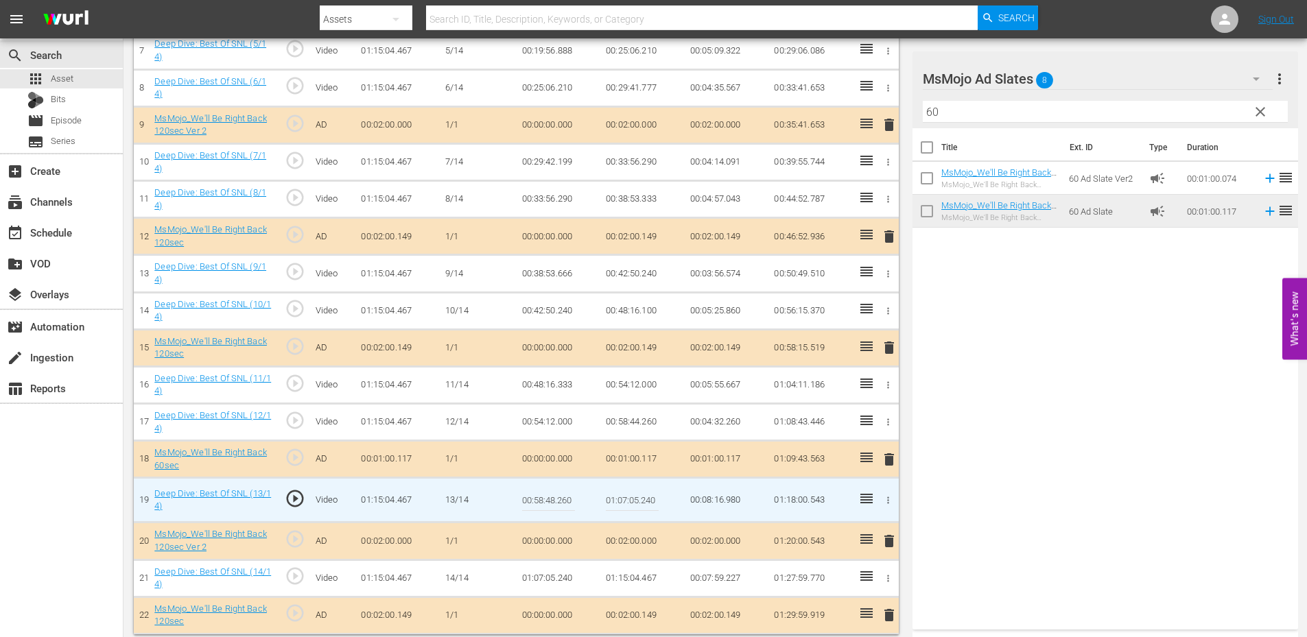
click at [552, 498] on input "00:58:48.260" at bounding box center [548, 500] width 53 height 33
type input "00:58:48.444"
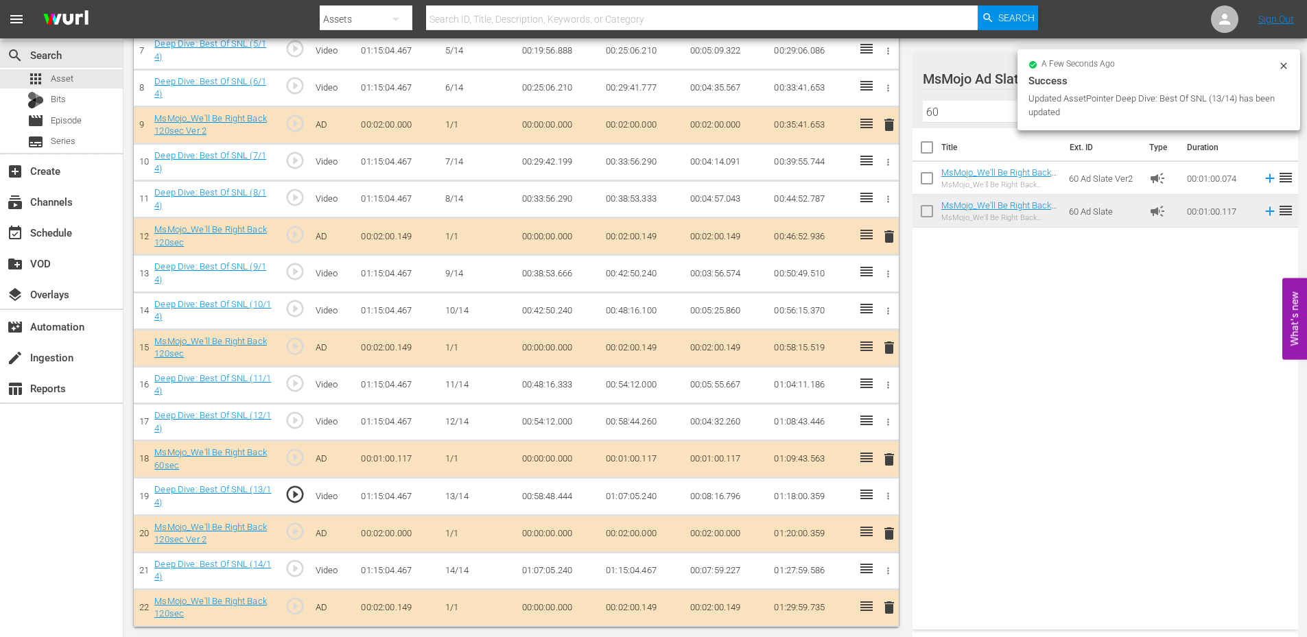
click at [536, 503] on td "00:58:48.444" at bounding box center [559, 496] width 84 height 37
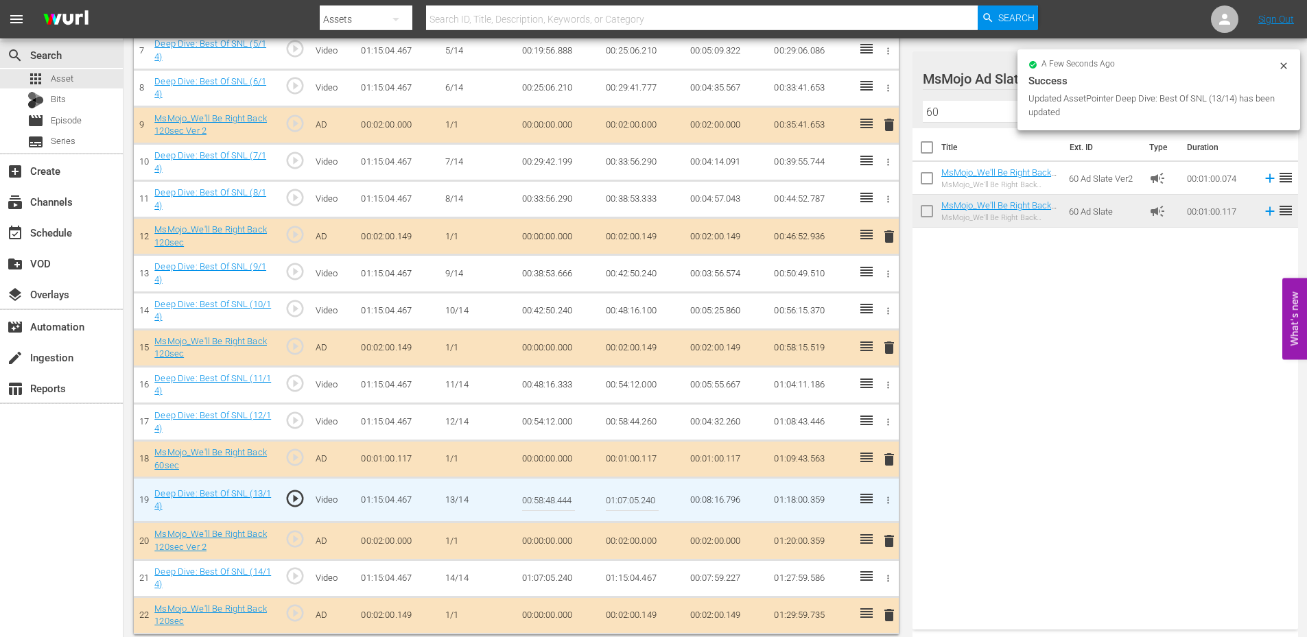
click at [536, 503] on input "00:58:48.444" at bounding box center [548, 500] width 53 height 33
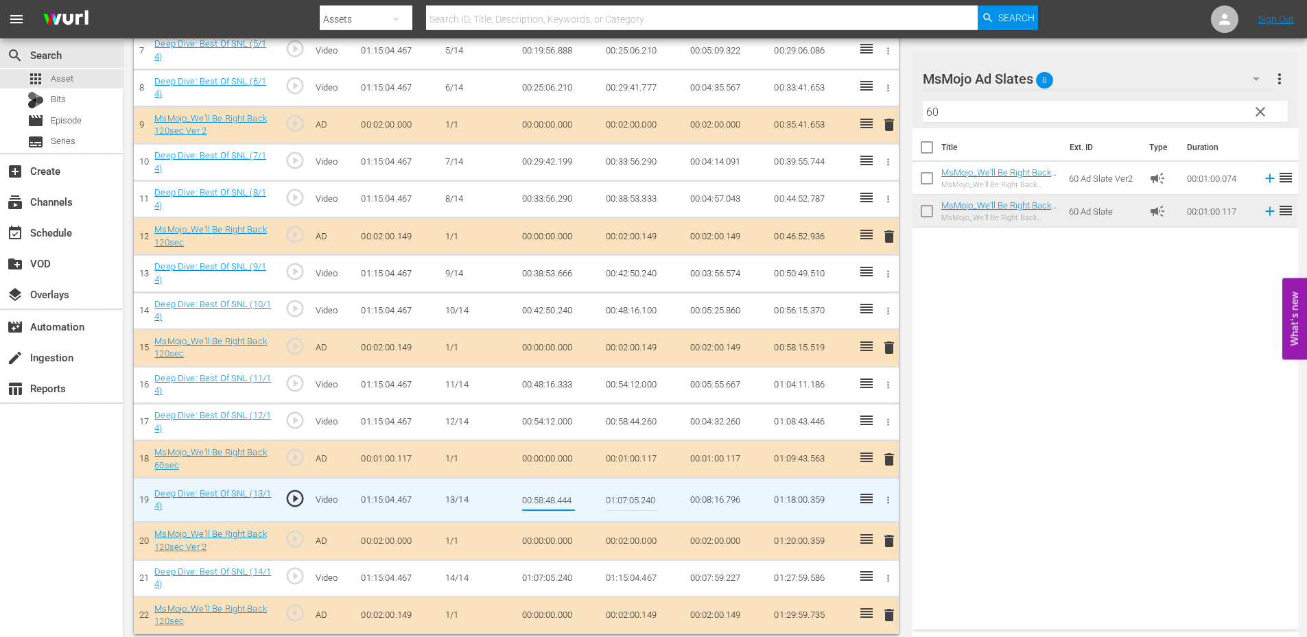
click at [628, 421] on td "00:58:44.260" at bounding box center [642, 422] width 84 height 37
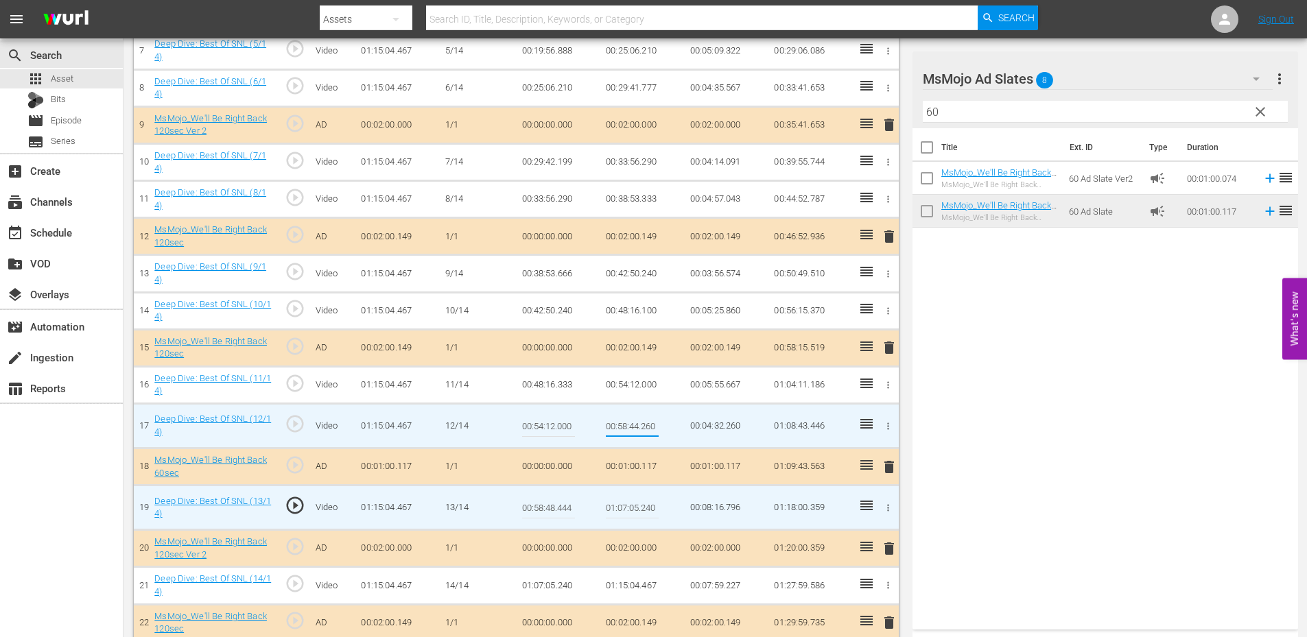
type input "00:58:48.444"
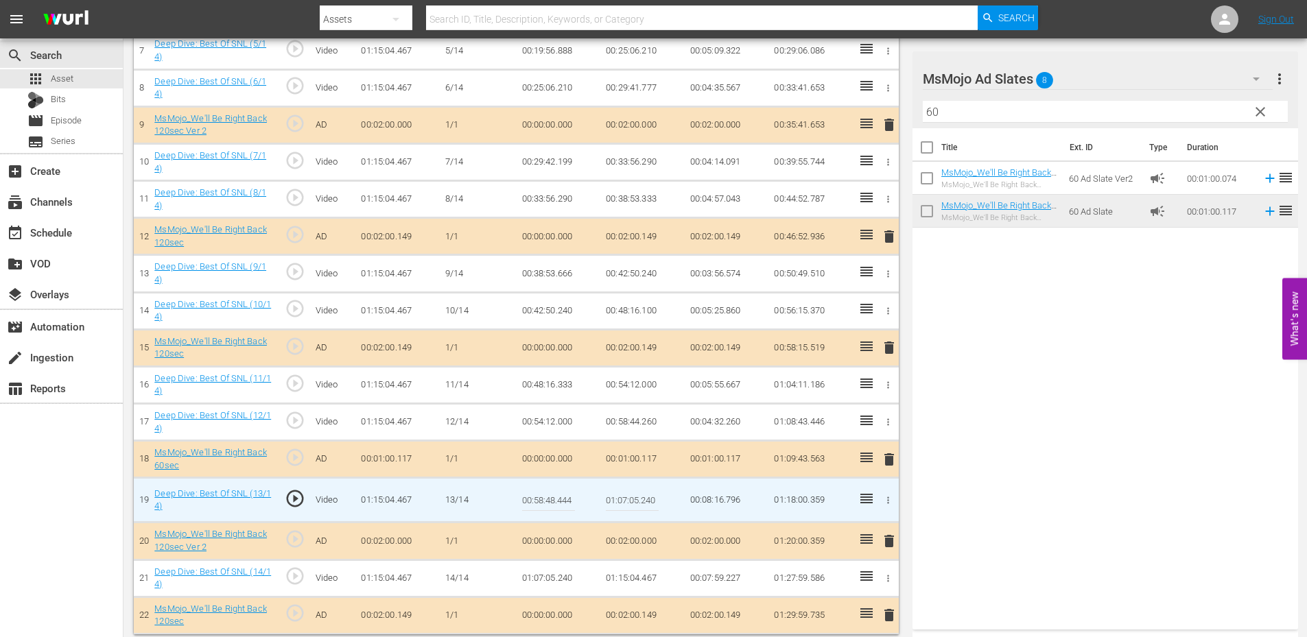
click at [560, 507] on input "00:58:48.444" at bounding box center [548, 500] width 53 height 33
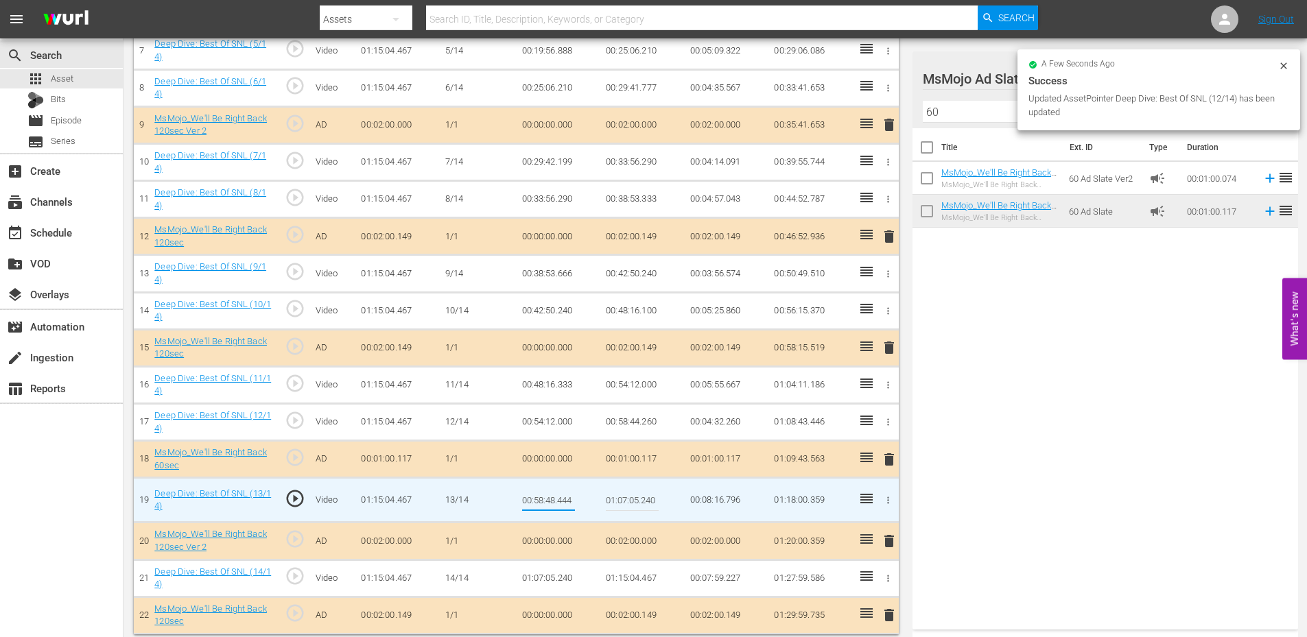
click at [560, 507] on input "00:58:48.444" at bounding box center [548, 500] width 53 height 33
type input "00:58:48.777"
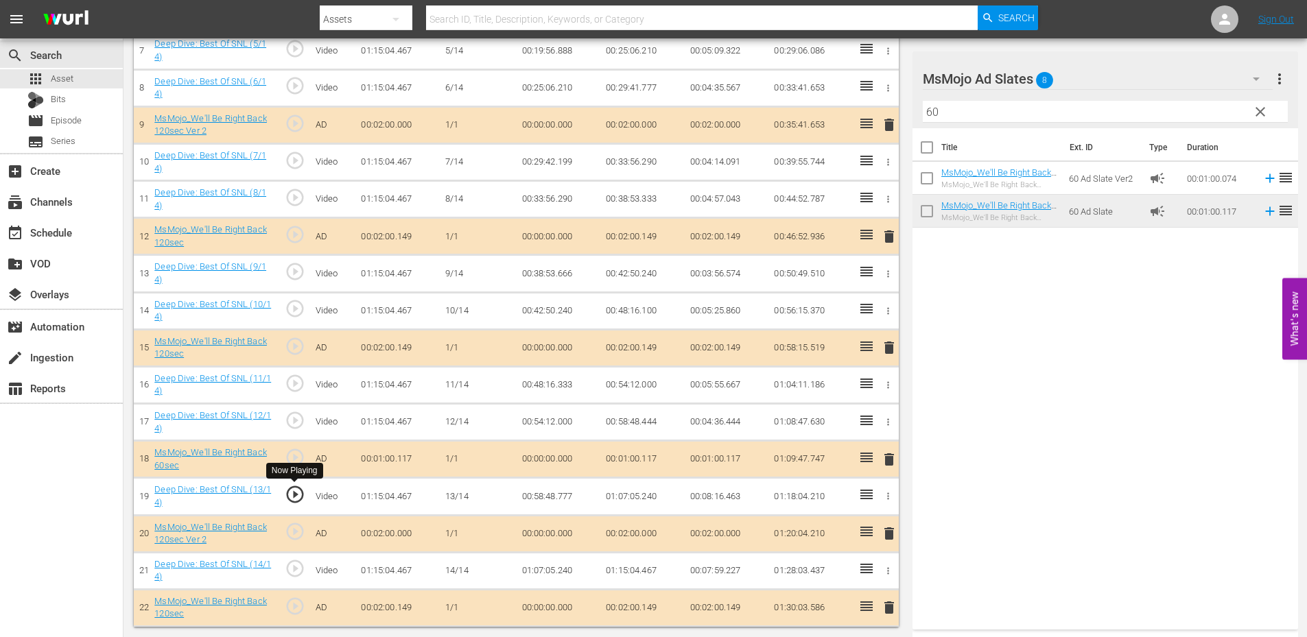
click at [293, 497] on span "play_circle_outline" at bounding box center [295, 494] width 21 height 21
click at [298, 570] on span "play_circle_outline" at bounding box center [295, 568] width 21 height 21
click at [560, 570] on td "01:07:05.240" at bounding box center [559, 570] width 84 height 37
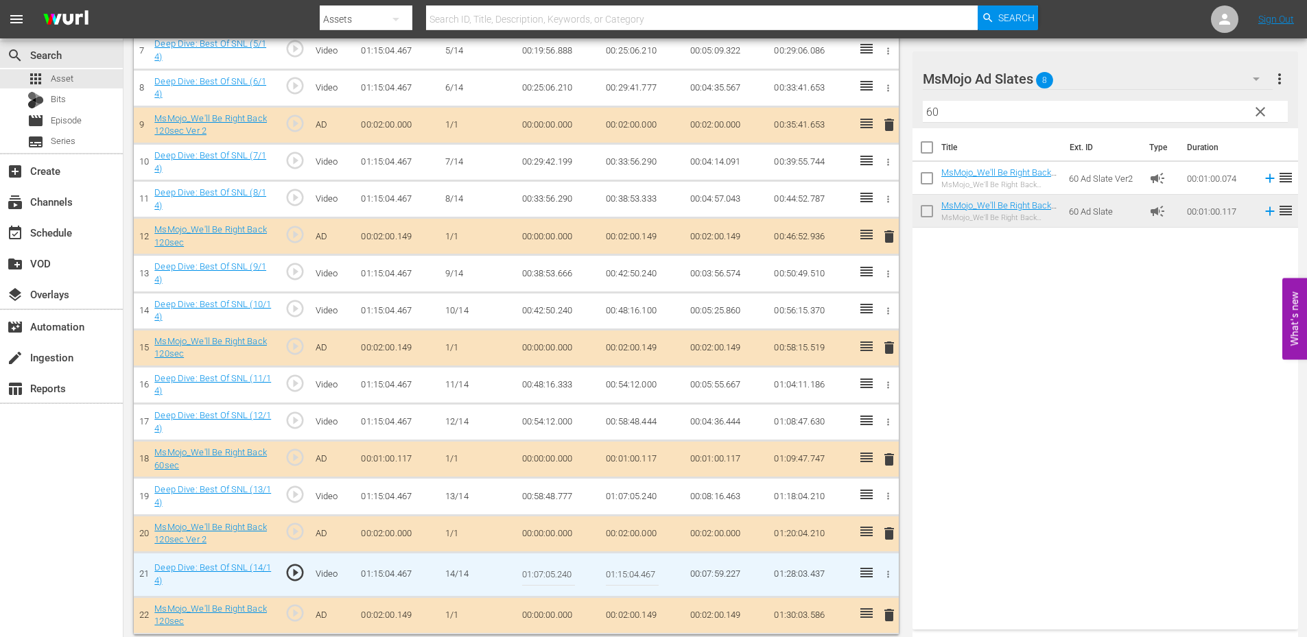
click at [560, 570] on input "01:07:05.240" at bounding box center [548, 574] width 53 height 33
type input "01:07:09.240"
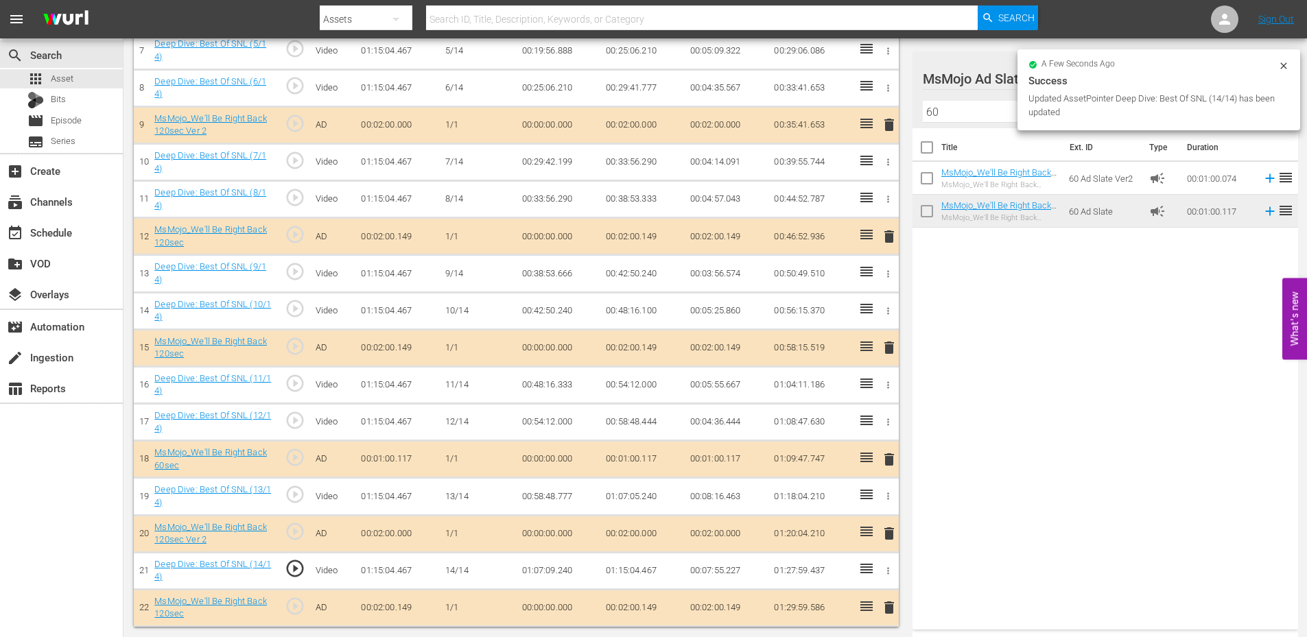
click at [569, 570] on td "01:07:09.240" at bounding box center [559, 570] width 84 height 37
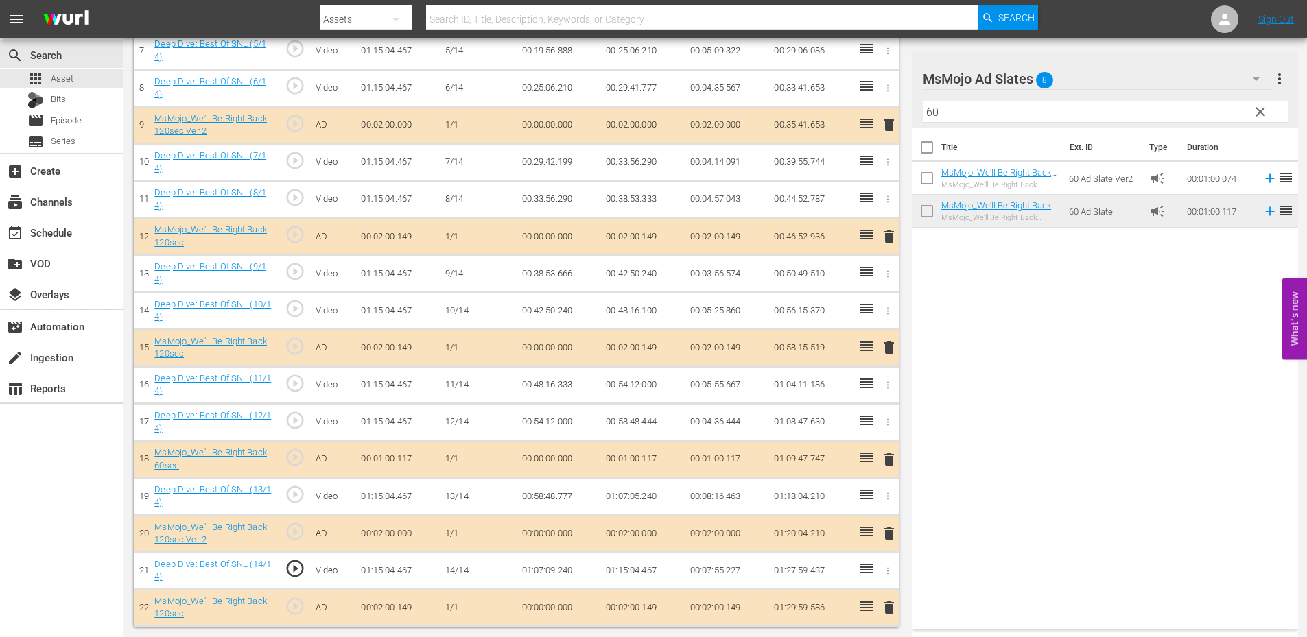
click at [569, 570] on td "01:07:09.240" at bounding box center [559, 570] width 84 height 37
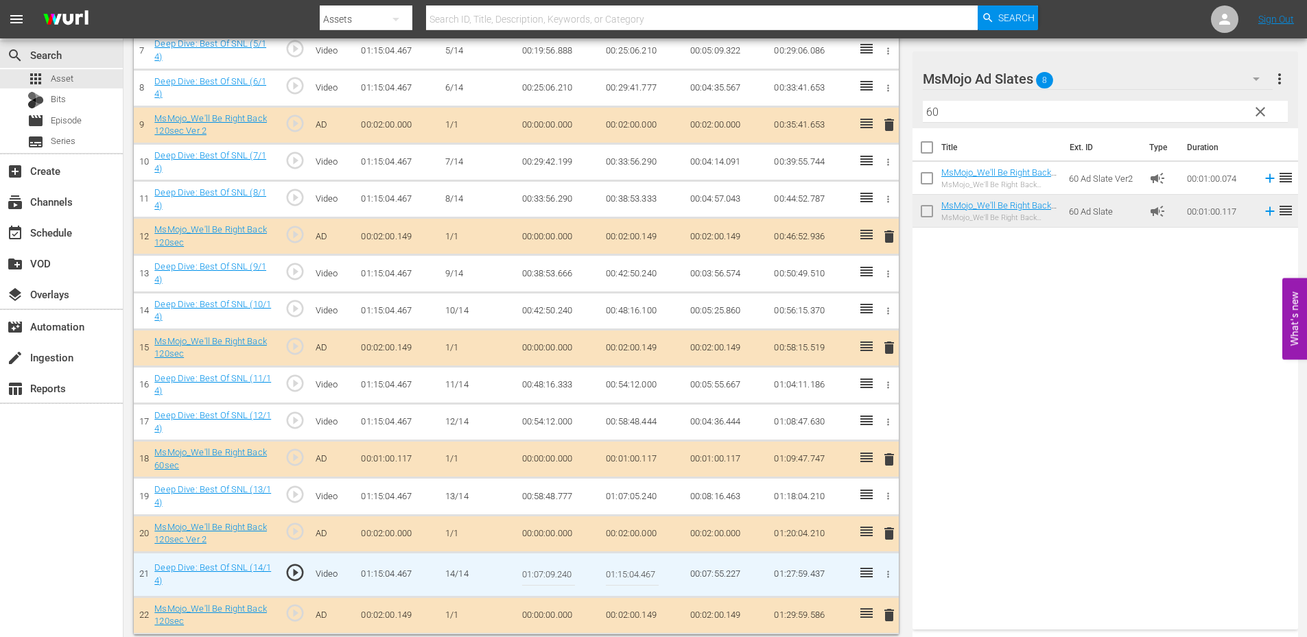
click at [569, 570] on input "01:07:09.240" at bounding box center [548, 574] width 53 height 33
type input "01:07:09.999"
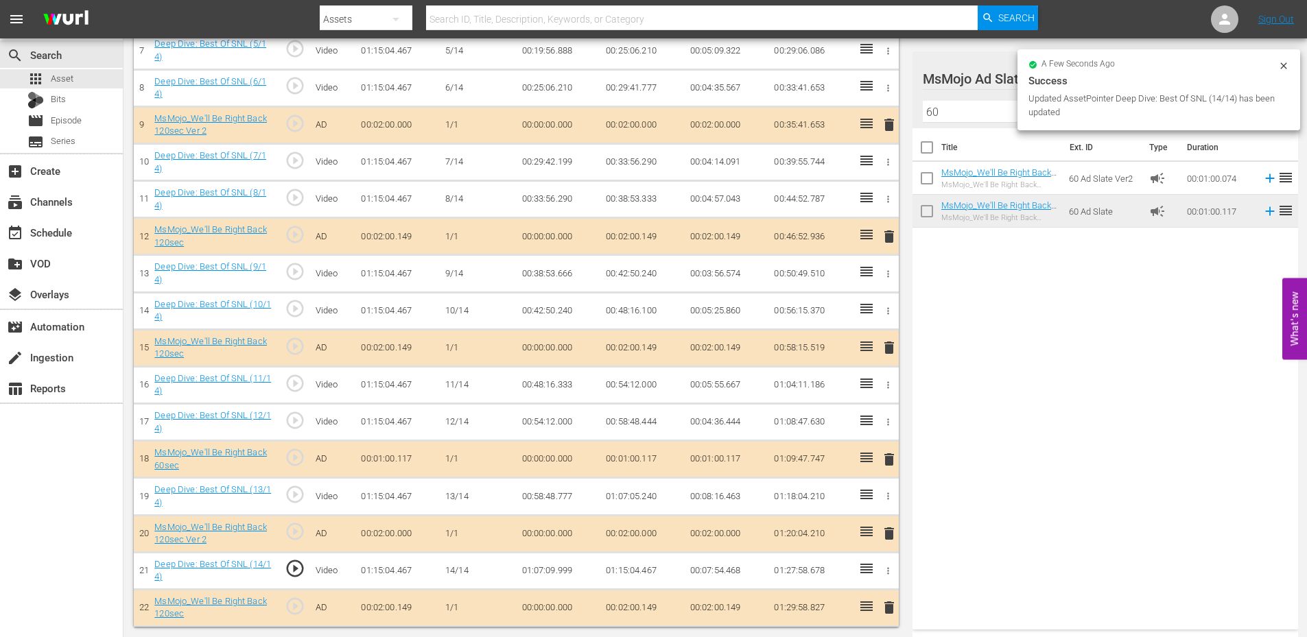
click at [553, 577] on td "01:07:09.999" at bounding box center [559, 570] width 84 height 37
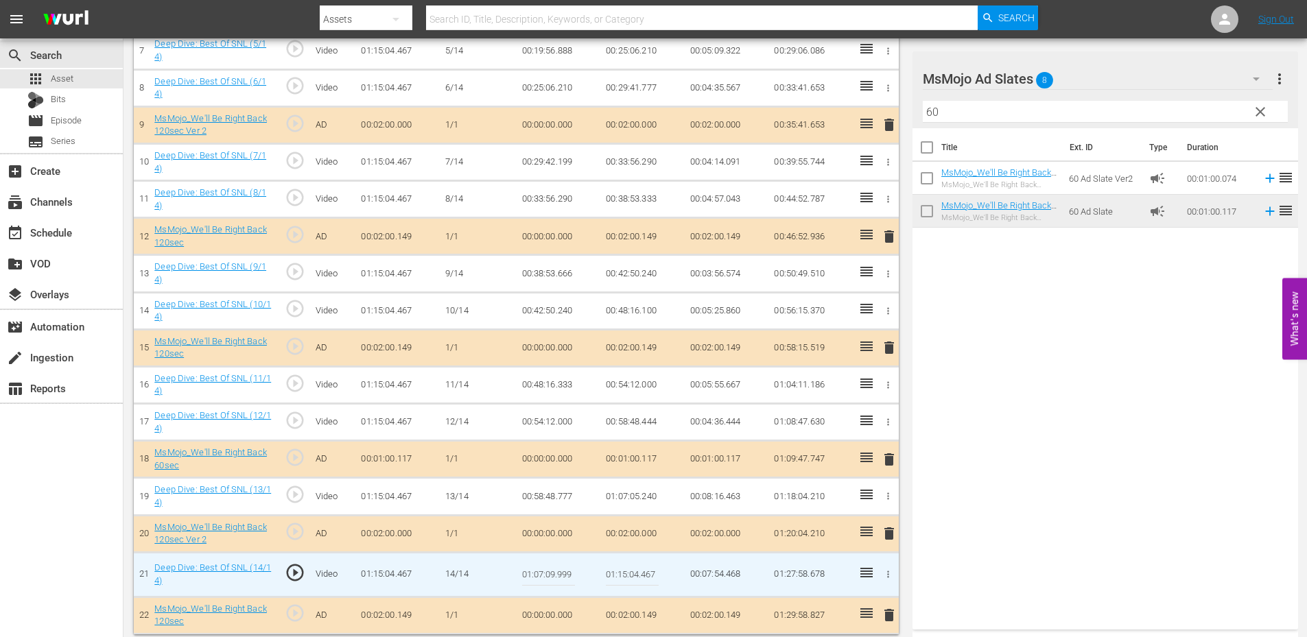
click at [553, 577] on input "01:07:09.999" at bounding box center [548, 574] width 53 height 33
type input "01:07:09.799"
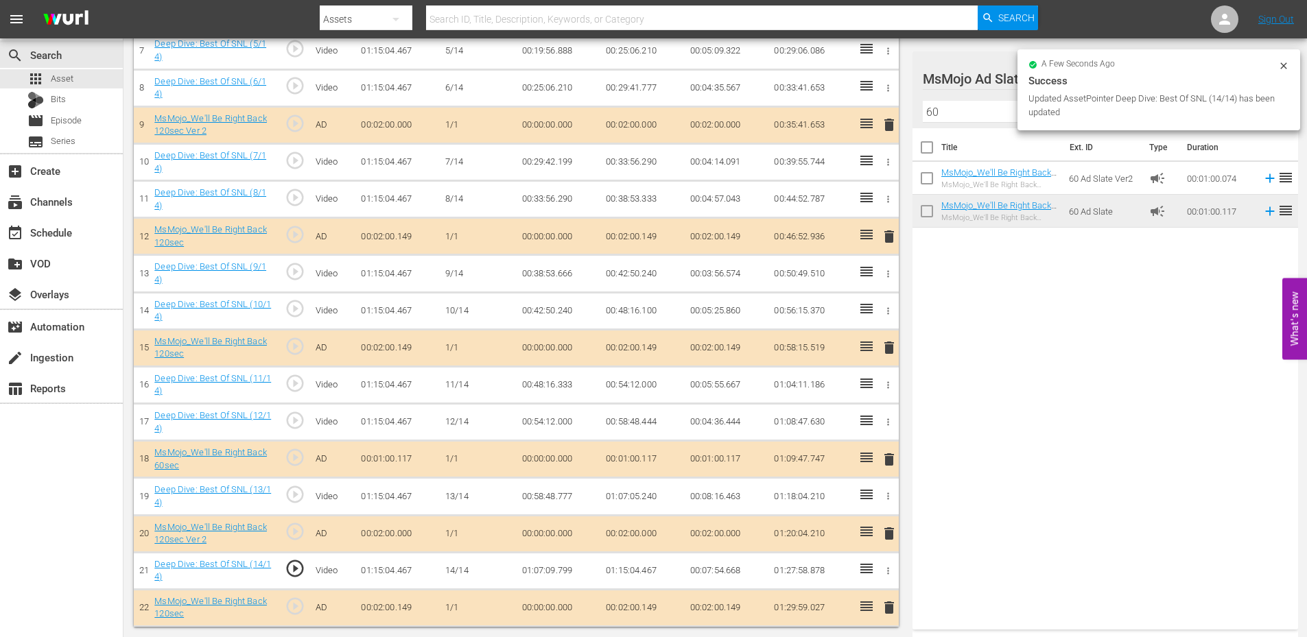
click at [565, 576] on td "01:07:09.799" at bounding box center [559, 570] width 84 height 37
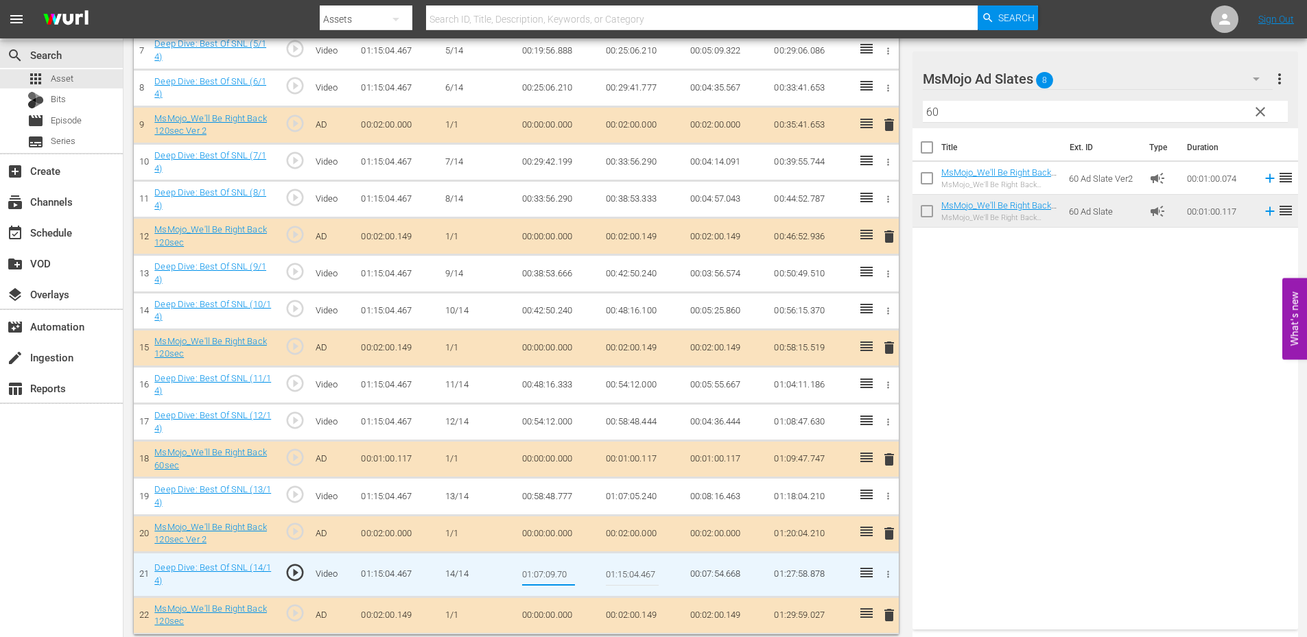
type input "01:07:09.700"
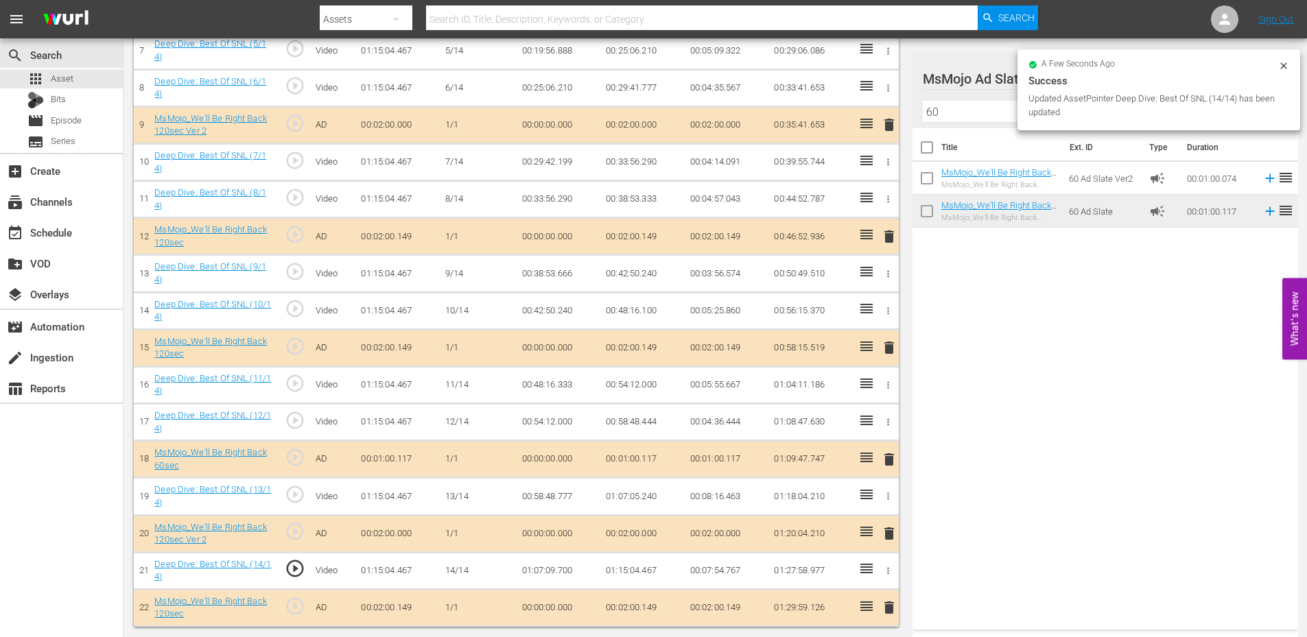
click at [558, 574] on td "01:07:09.700" at bounding box center [559, 570] width 84 height 37
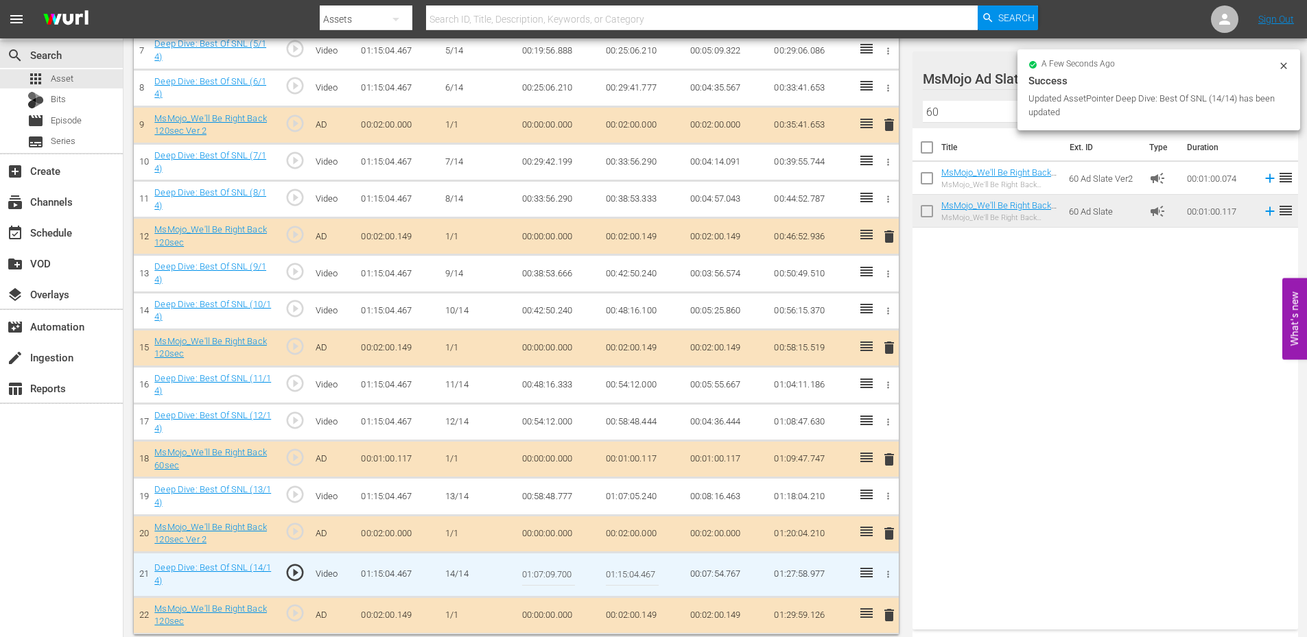
click at [558, 574] on input "01:07:09.700" at bounding box center [548, 574] width 53 height 33
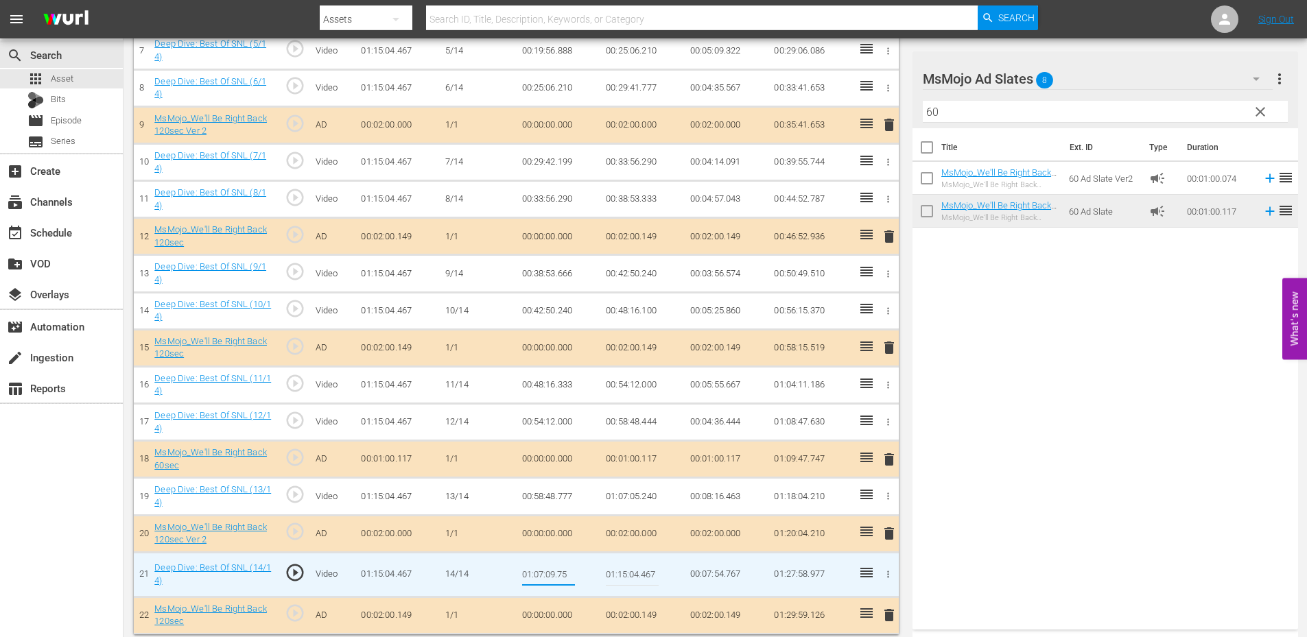
type input "01:07:09.755"
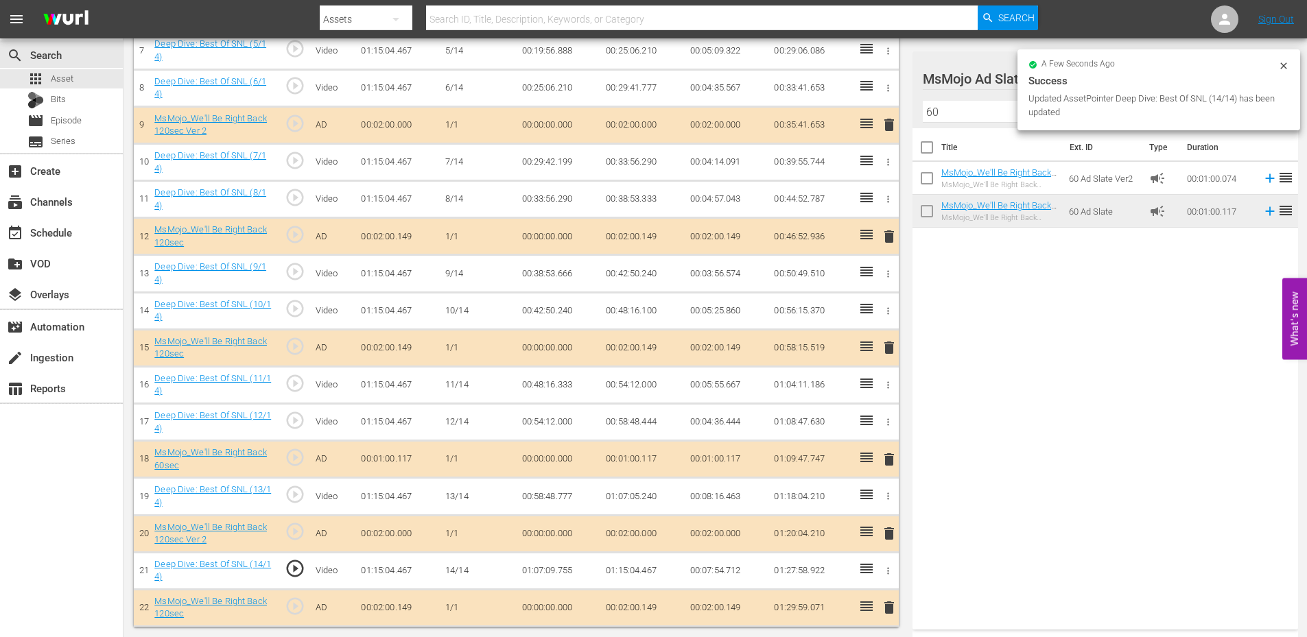
click at [545, 570] on td "01:07:09.755" at bounding box center [559, 570] width 84 height 37
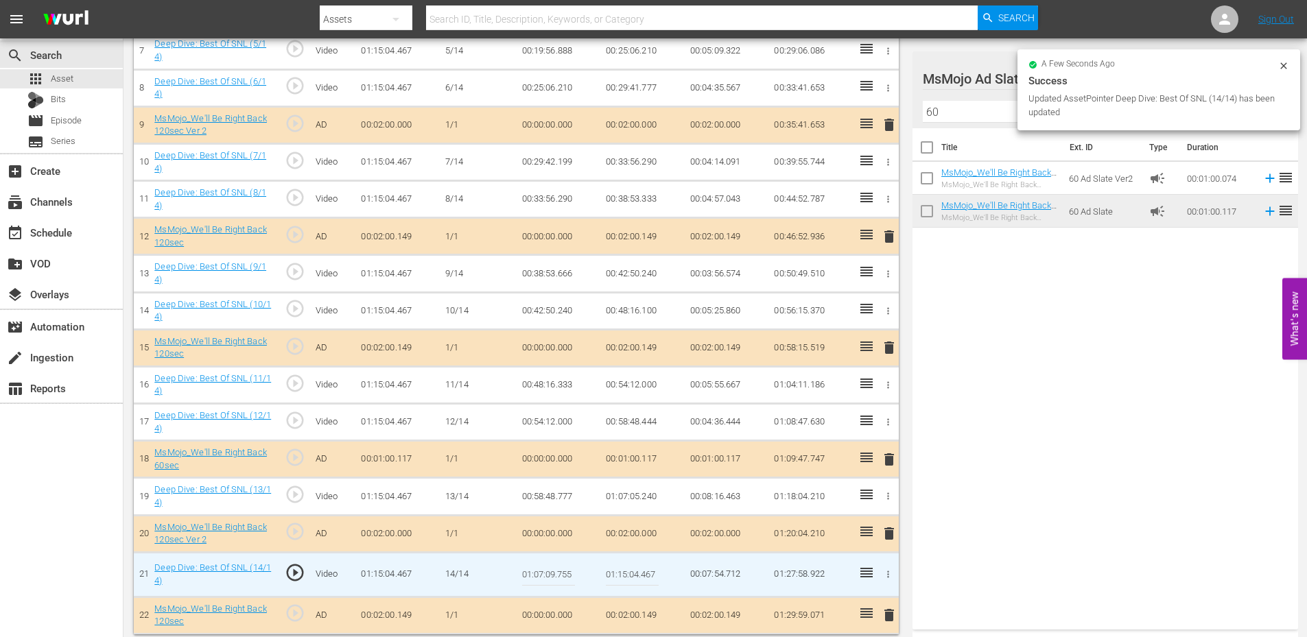
click at [545, 570] on input "01:07:09.755" at bounding box center [548, 574] width 53 height 33
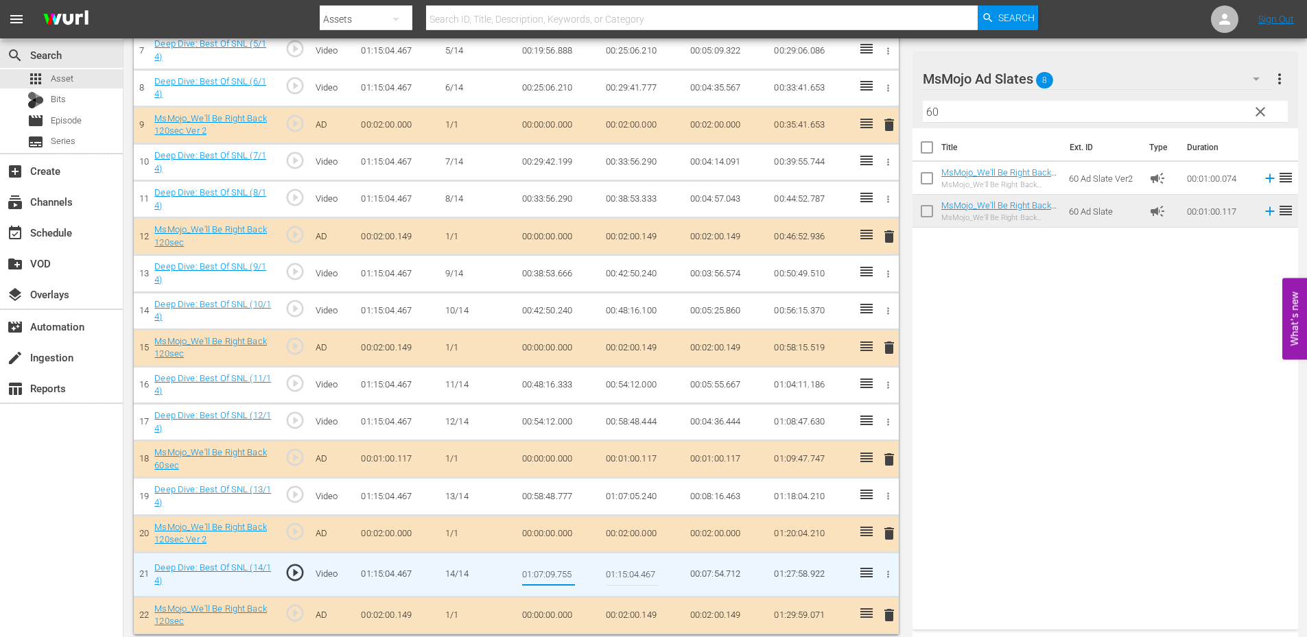
click at [630, 507] on td "01:07:05.240" at bounding box center [642, 496] width 84 height 37
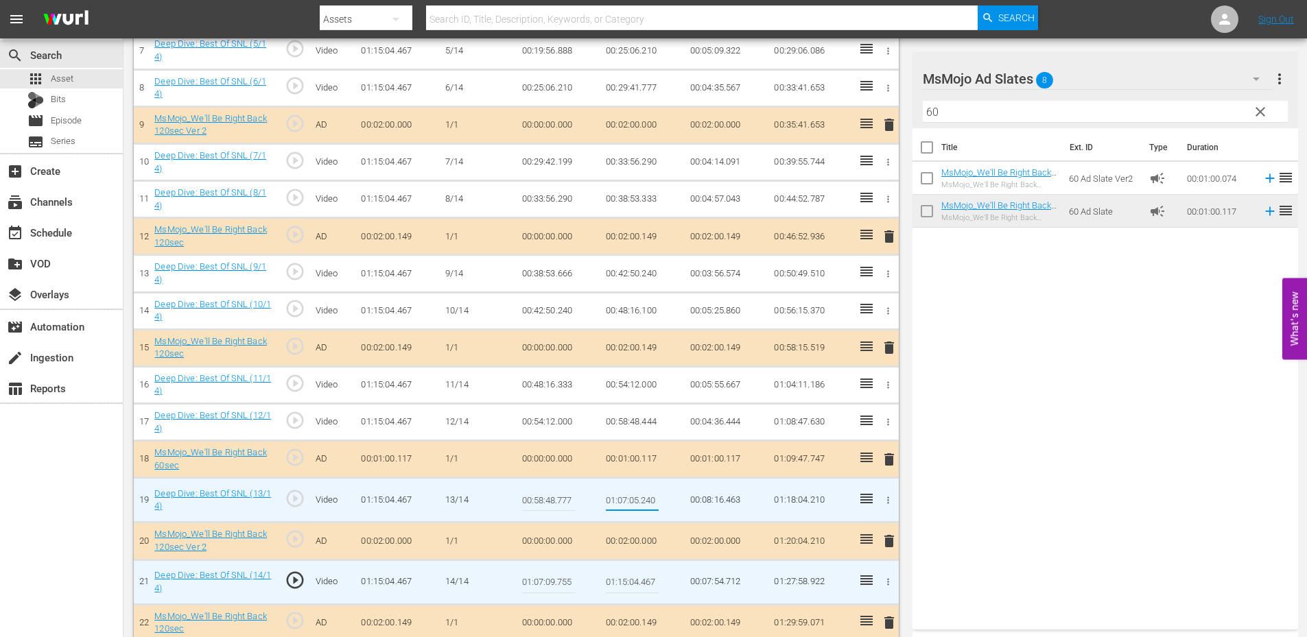
type input "01:07:09.755"
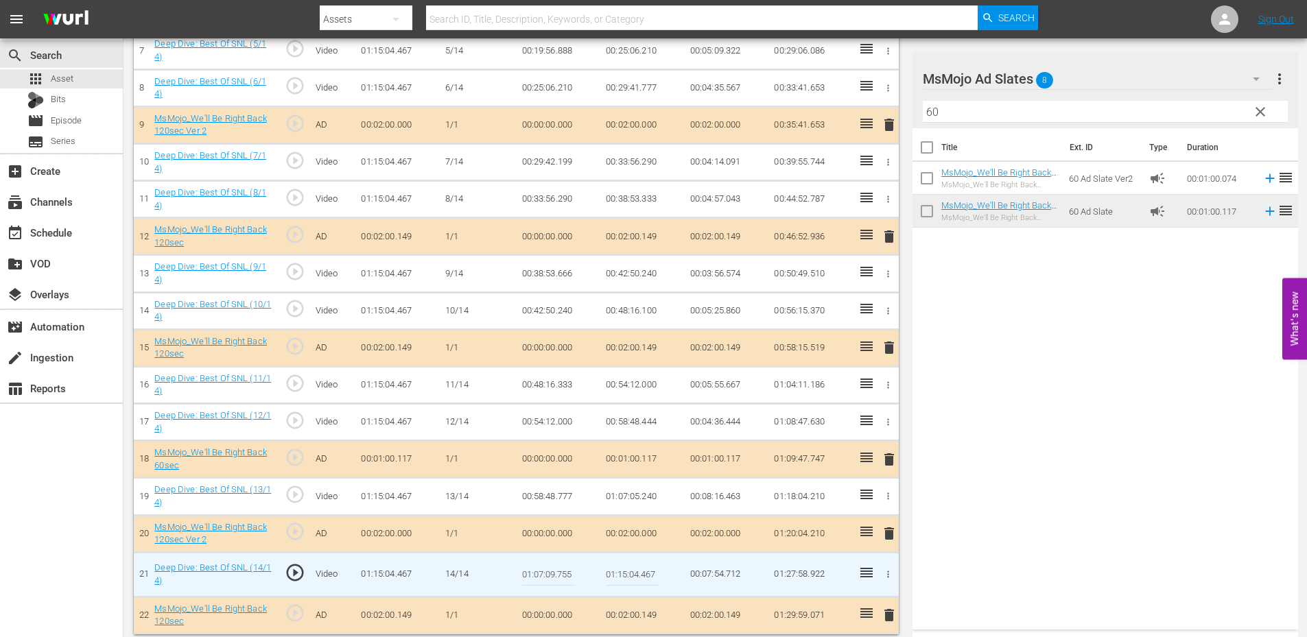
click at [557, 570] on input "01:07:09.755" at bounding box center [548, 574] width 53 height 33
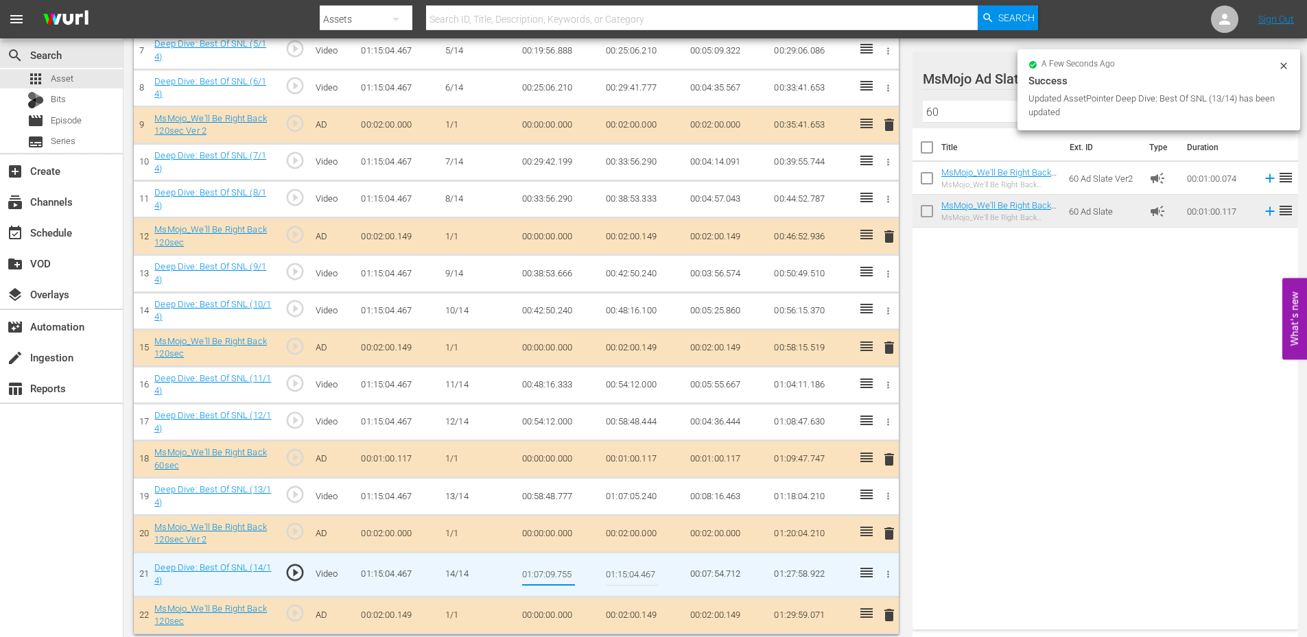
click at [557, 570] on input "01:07:09.755" at bounding box center [548, 574] width 53 height 33
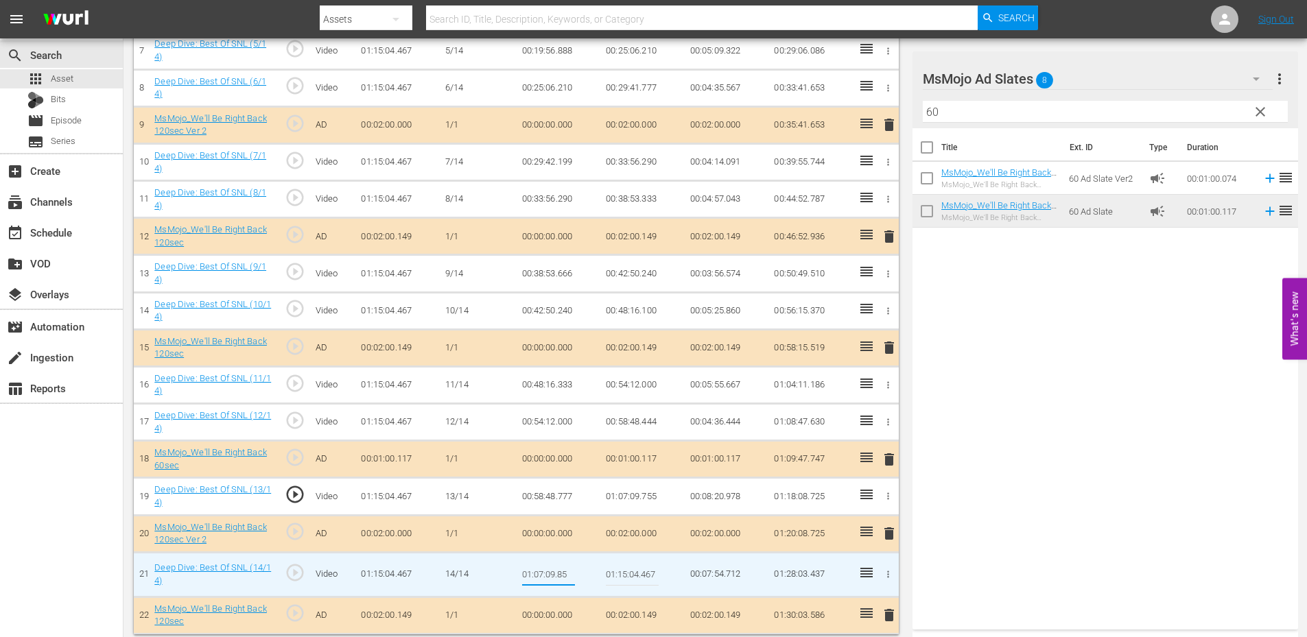
type input "01:07:09.855"
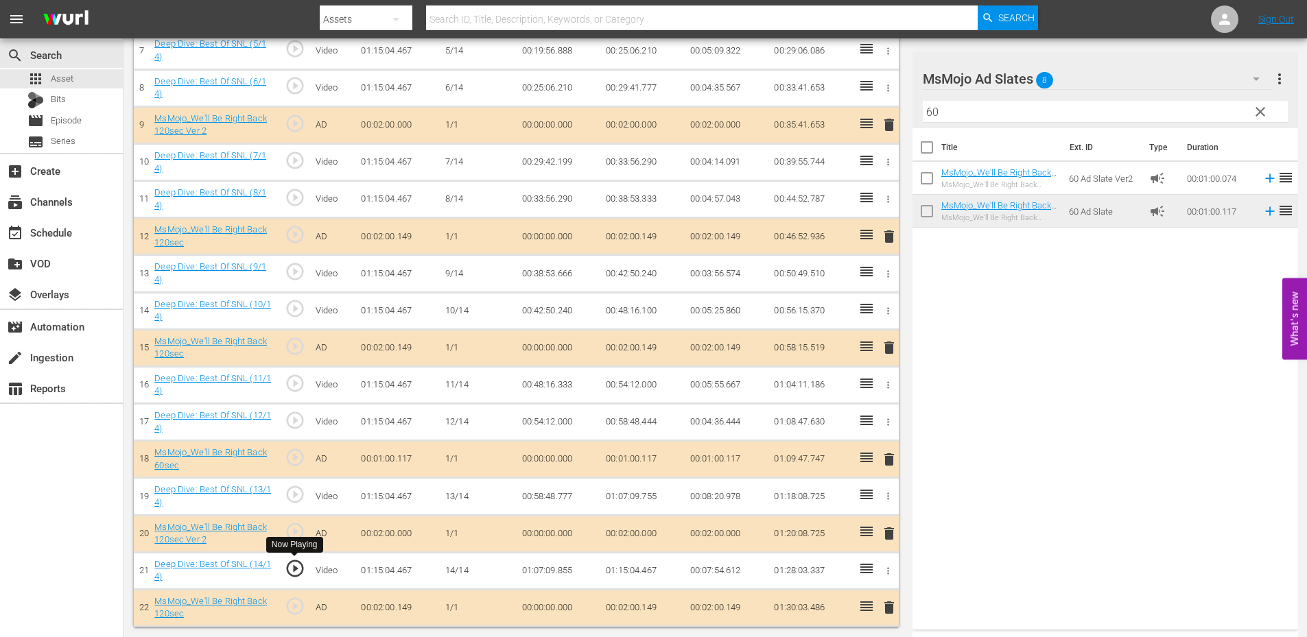
click at [291, 568] on span "play_circle_outline" at bounding box center [295, 568] width 21 height 21
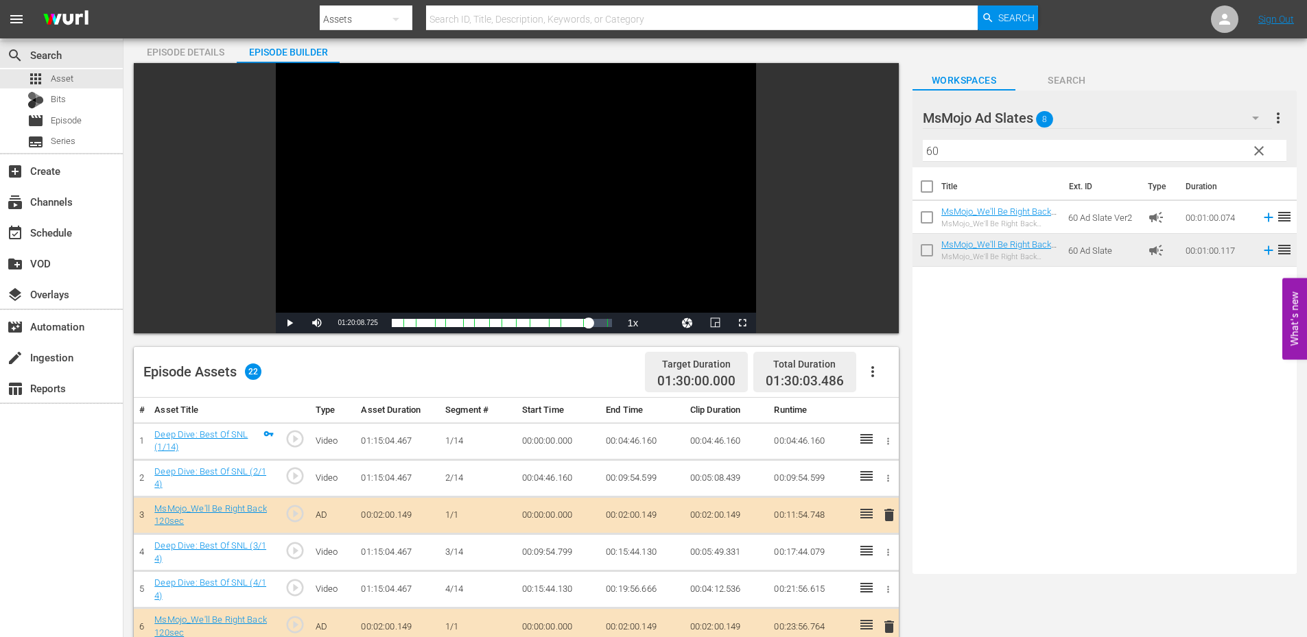
scroll to position [0, 0]
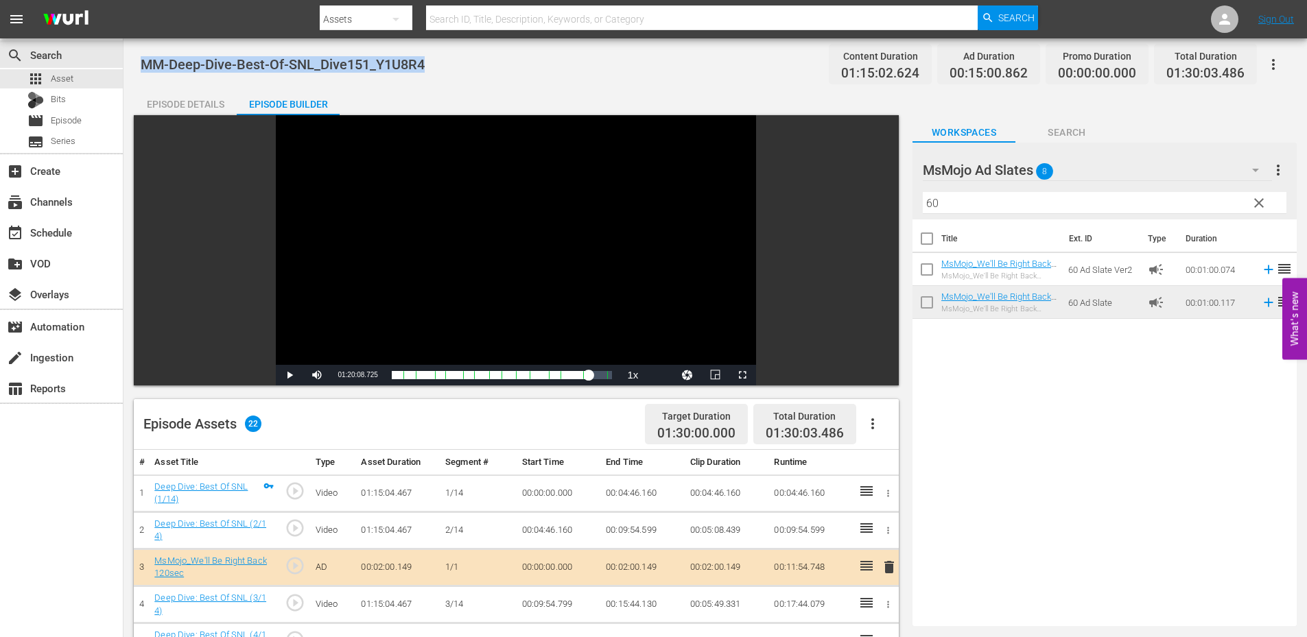
drag, startPoint x: 403, startPoint y: 58, endPoint x: 140, endPoint y: 60, distance: 262.8
copy span "MM-Deep-Dive-Best-Of-SNL_Dive151_Y1U8R4"
